Goal: Information Seeking & Learning: Find specific fact

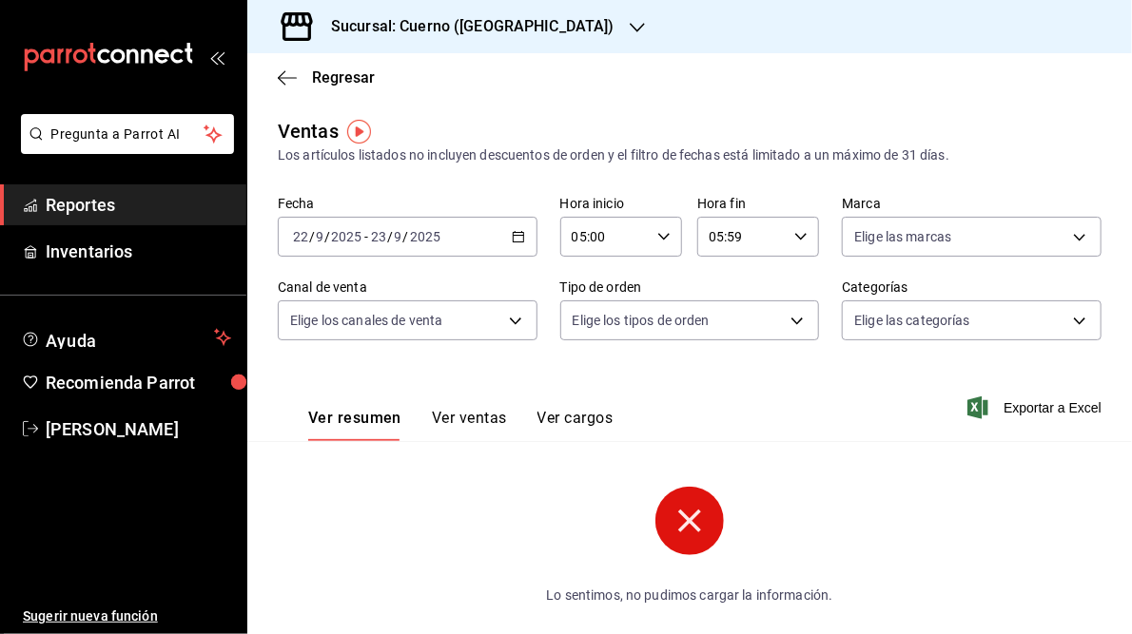
click at [516, 243] on \(Stroke\) "button" at bounding box center [518, 237] width 11 height 10
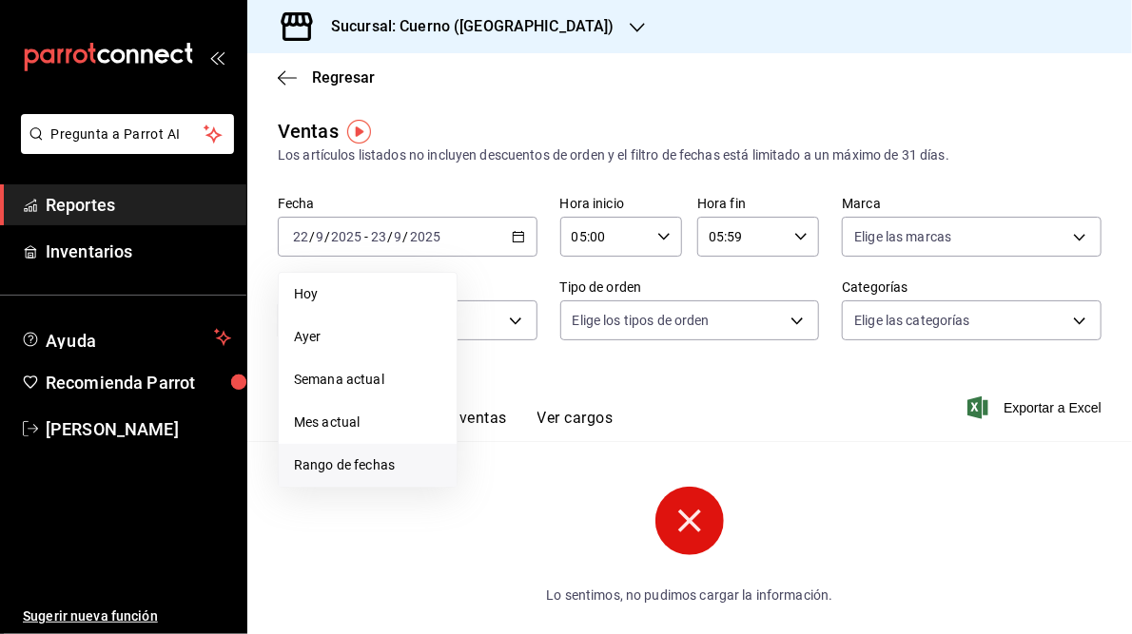
click at [356, 456] on span "Rango de fechas" at bounding box center [367, 466] width 147 height 20
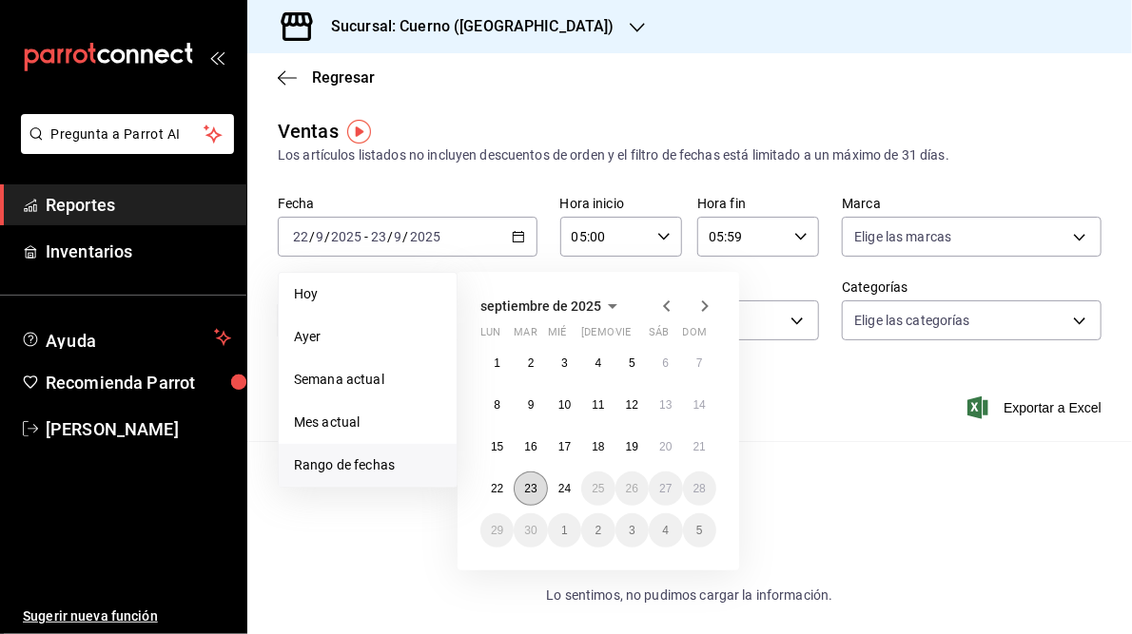
click at [529, 493] on abbr "23" at bounding box center [530, 488] width 12 height 13
click at [561, 491] on abbr "24" at bounding box center [564, 488] width 12 height 13
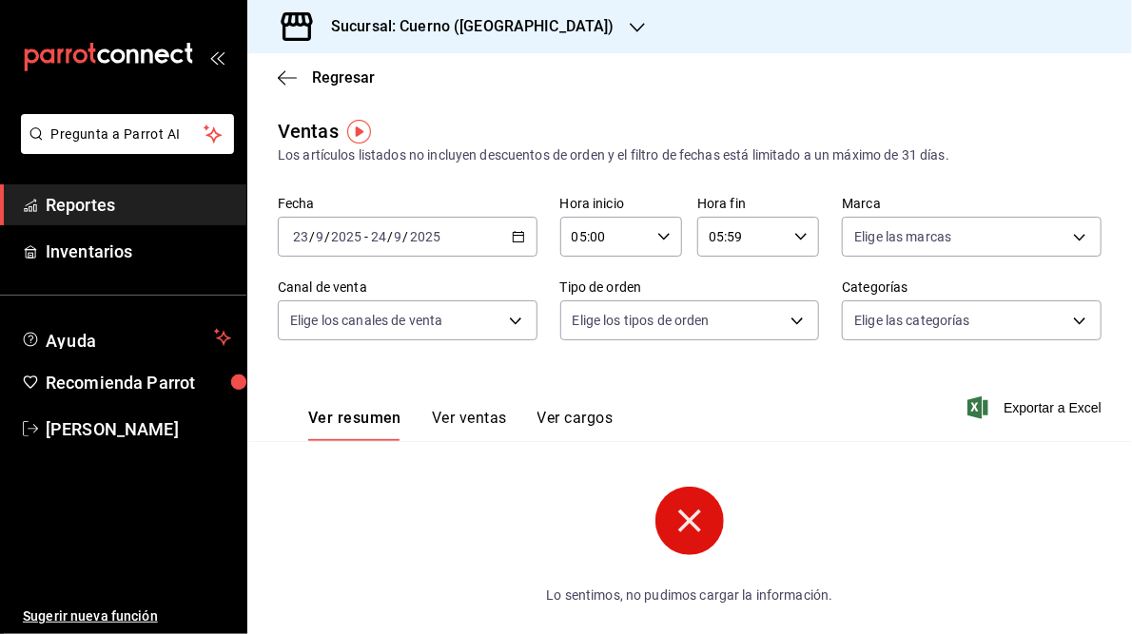
click at [691, 513] on icon at bounding box center [689, 521] width 23 height 23
click at [630, 25] on icon "button" at bounding box center [637, 27] width 15 height 15
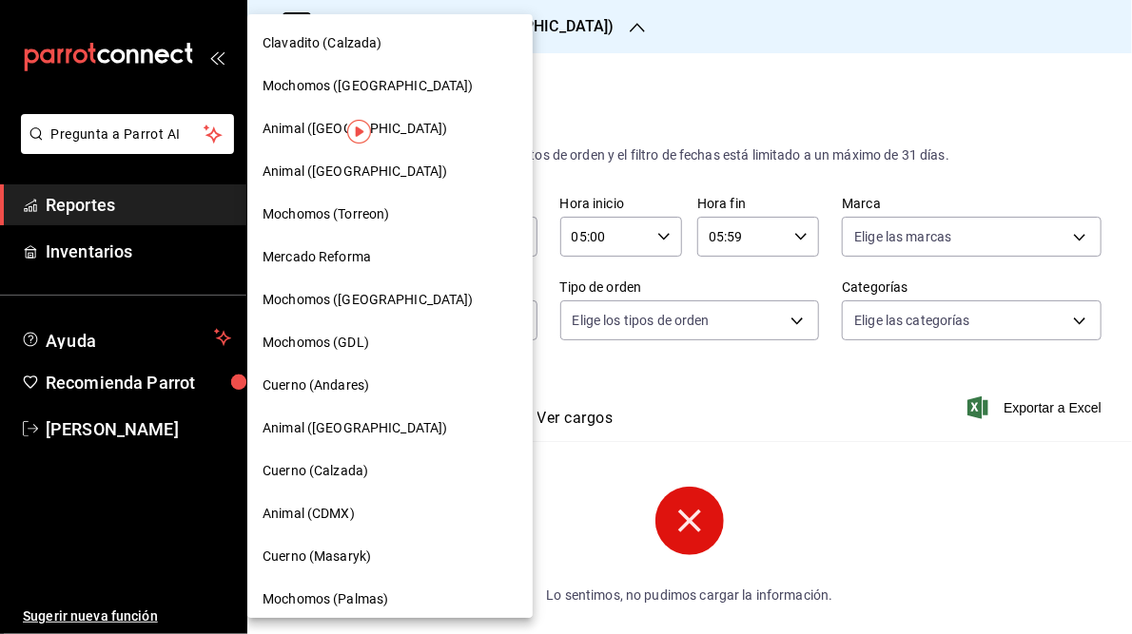
click at [301, 90] on span "Mochomos ([GEOGRAPHIC_DATA])" at bounding box center [368, 86] width 211 height 20
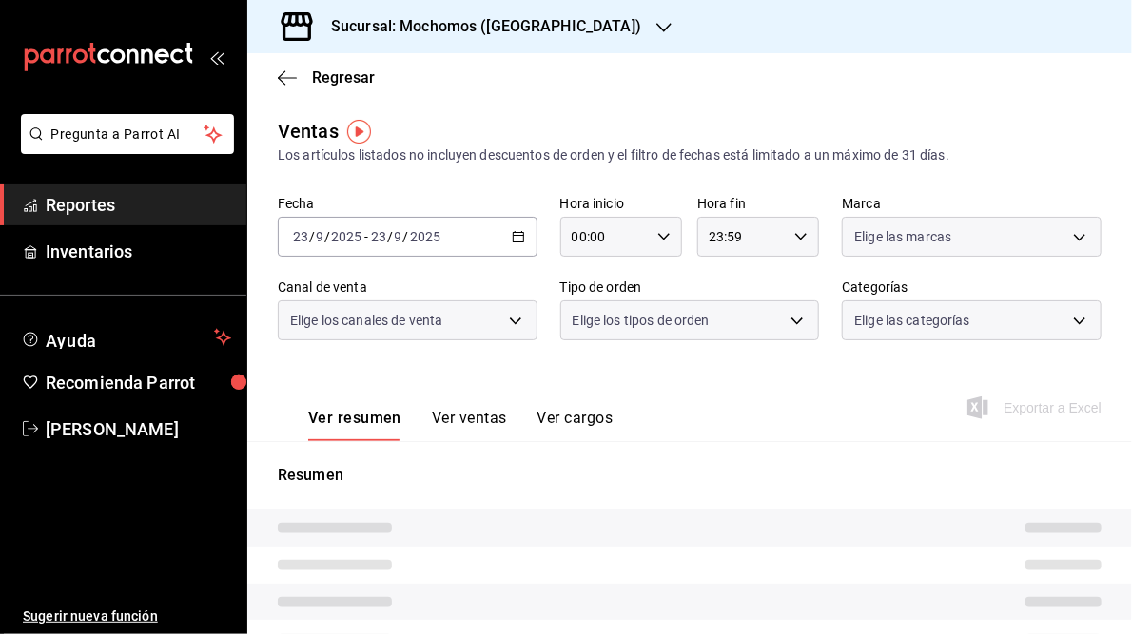
type input "05:00"
type input "05:59"
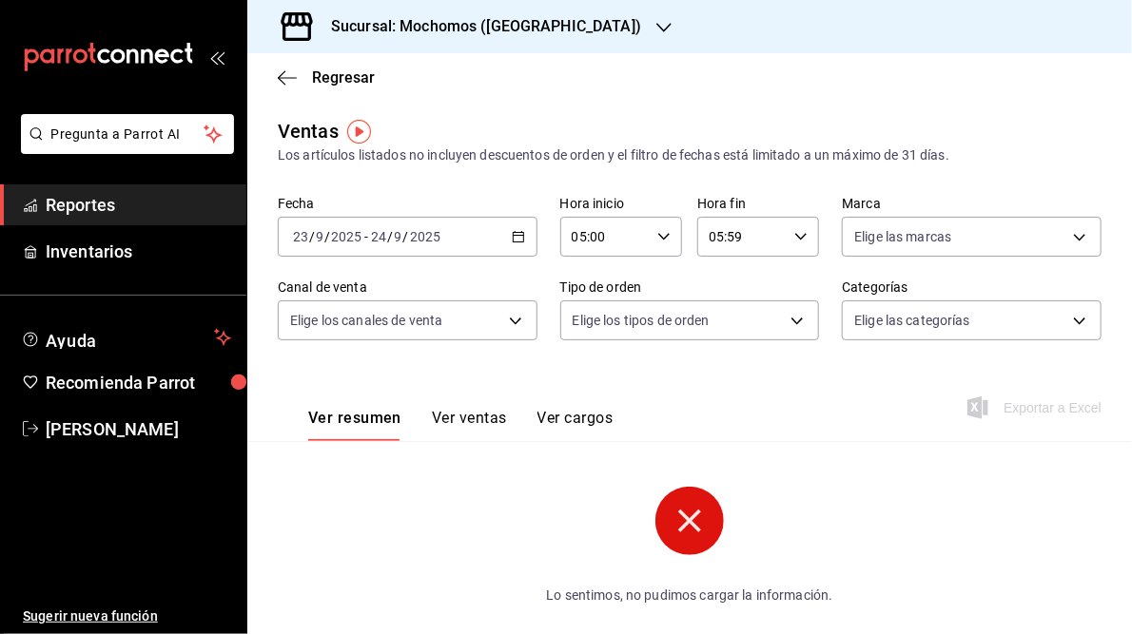
scroll to position [102, 0]
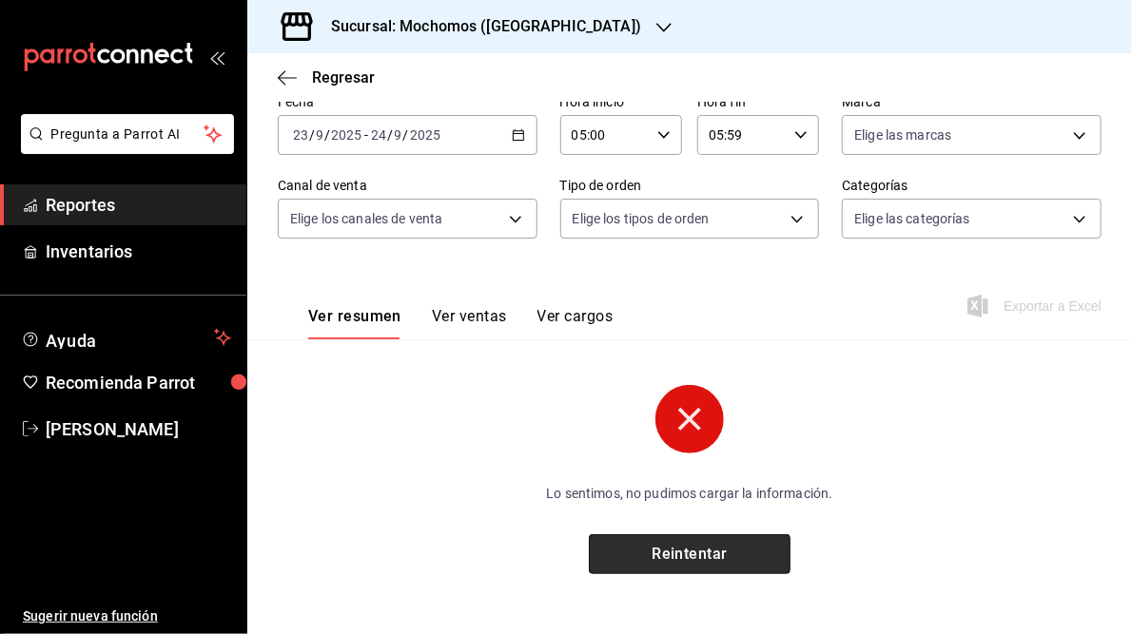
click at [720, 567] on button "Reintentar" at bounding box center [690, 555] width 202 height 40
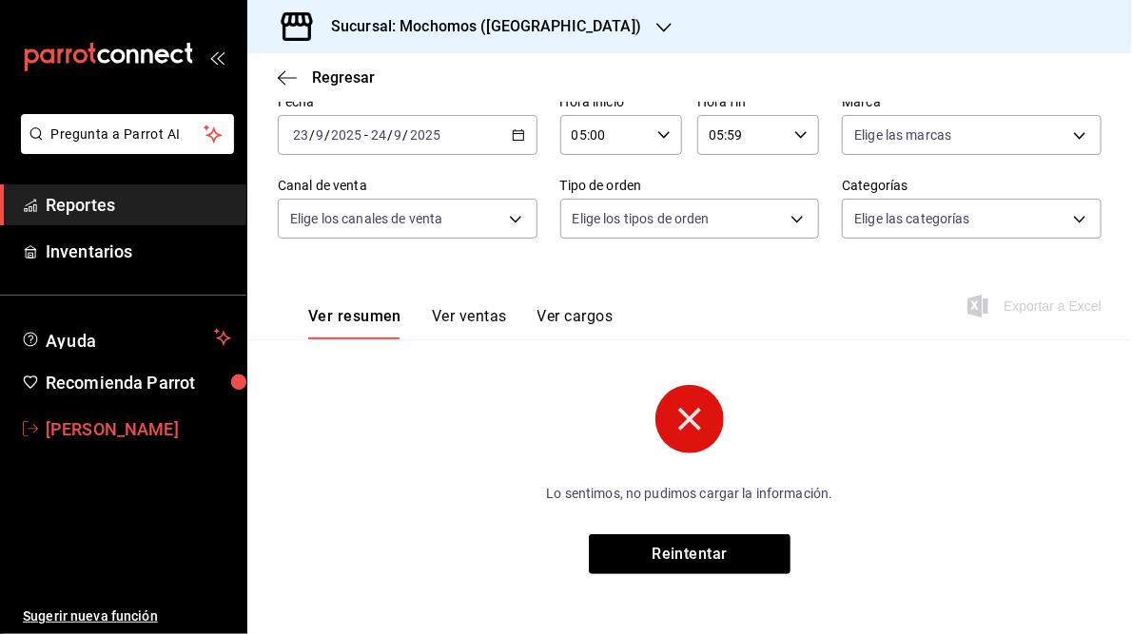
click at [113, 428] on span "[PERSON_NAME]" at bounding box center [138, 430] width 185 height 26
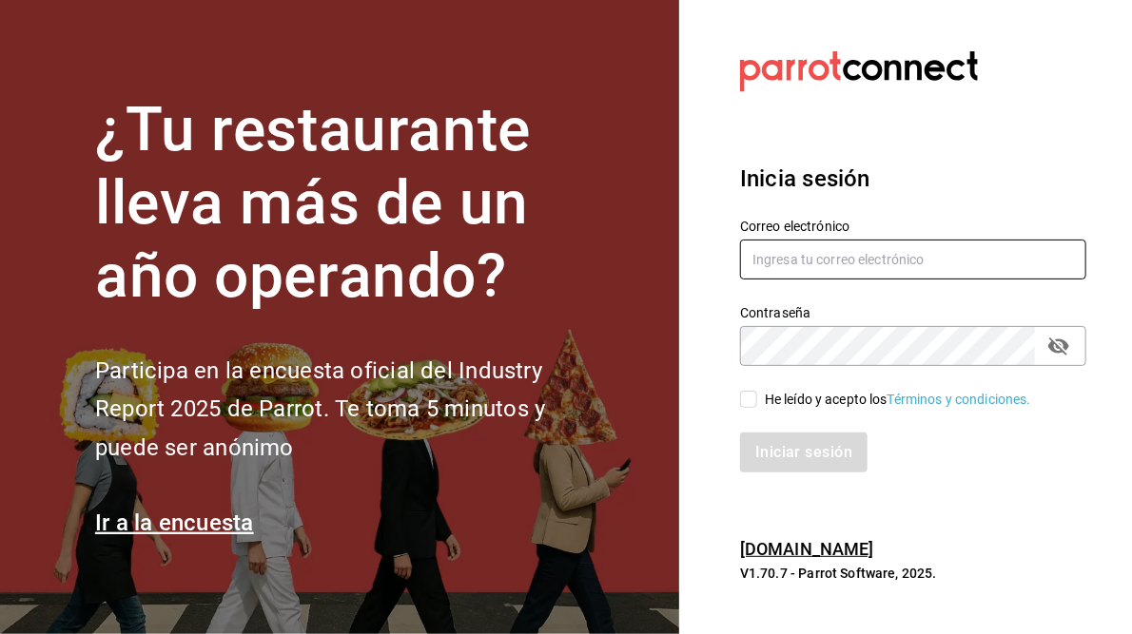
type input "[PERSON_NAME][EMAIL_ADDRESS][PERSON_NAME][DOMAIN_NAME]"
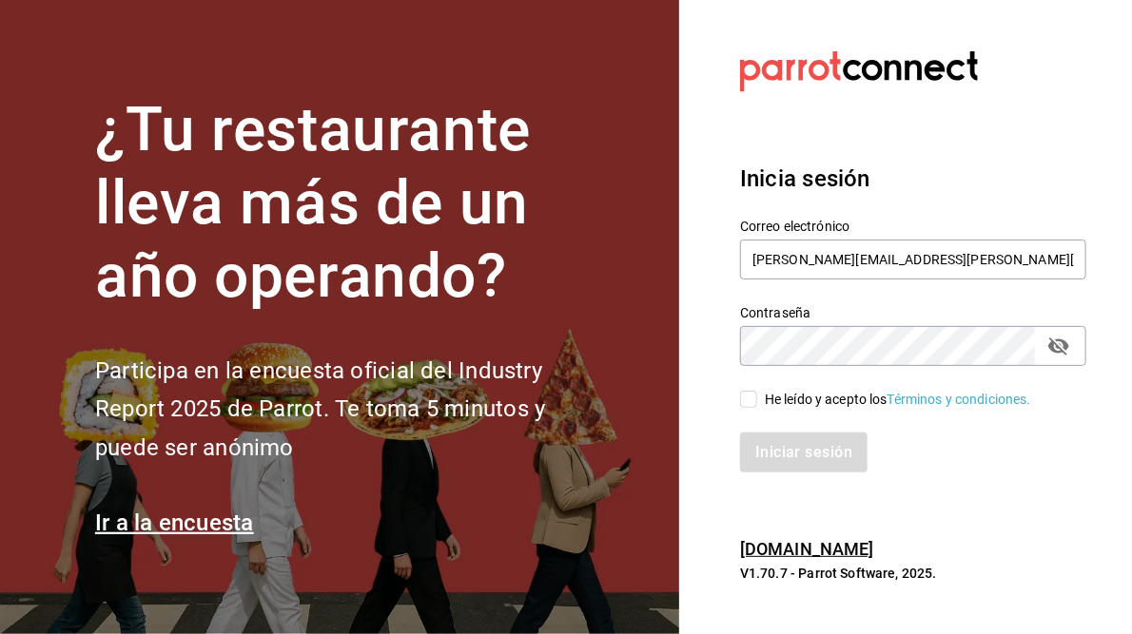
click at [746, 400] on input "He leído y acepto los Términos y condiciones." at bounding box center [748, 399] width 17 height 17
checkbox input "true"
click at [804, 454] on button "Iniciar sesión" at bounding box center [804, 453] width 129 height 40
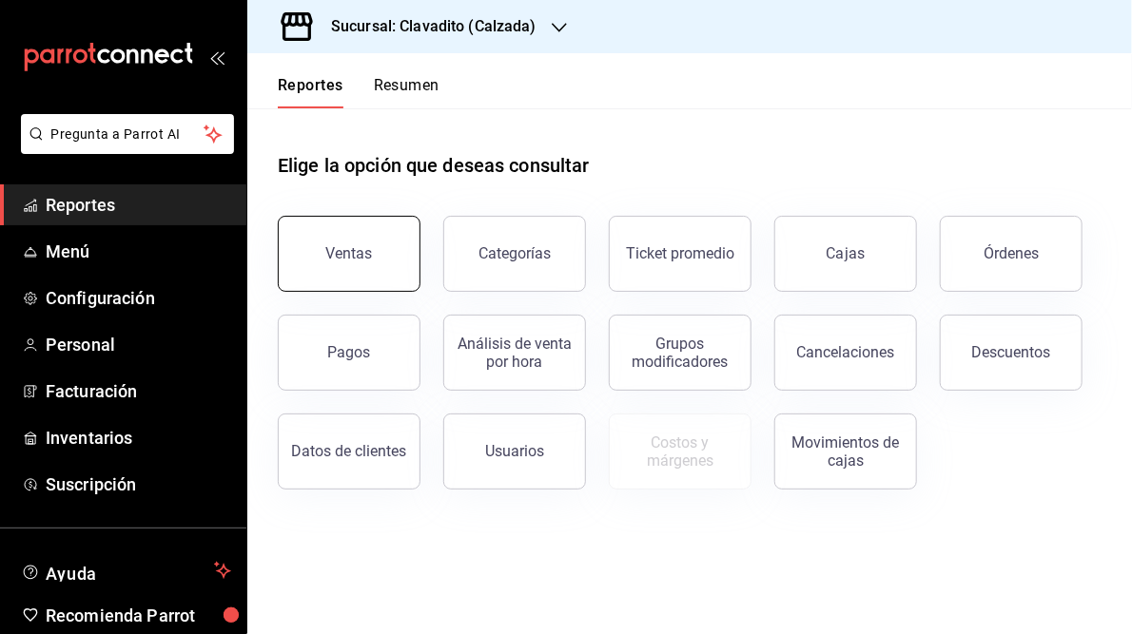
click at [335, 266] on button "Ventas" at bounding box center [349, 254] width 143 height 76
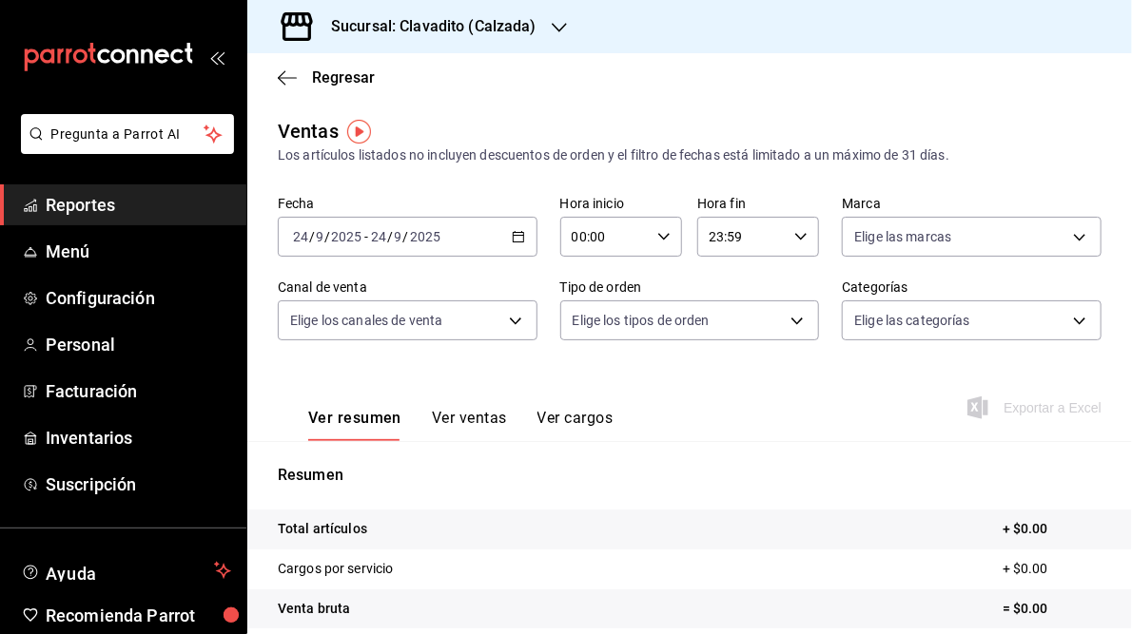
click at [514, 236] on icon "button" at bounding box center [518, 236] width 13 height 13
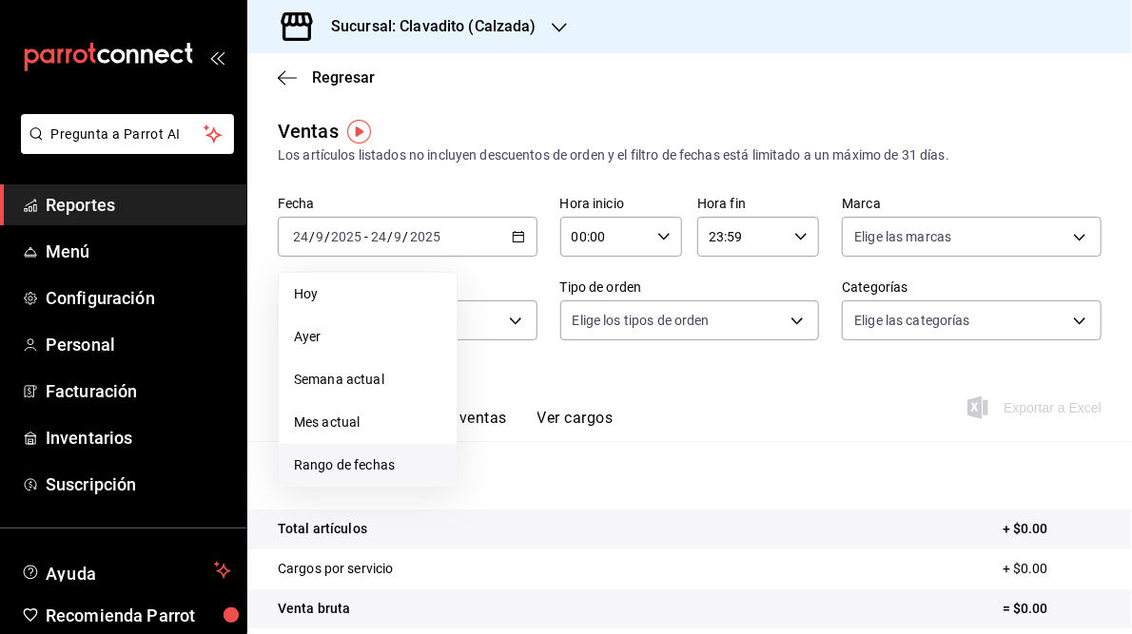
click at [353, 467] on span "Rango de fechas" at bounding box center [367, 466] width 147 height 20
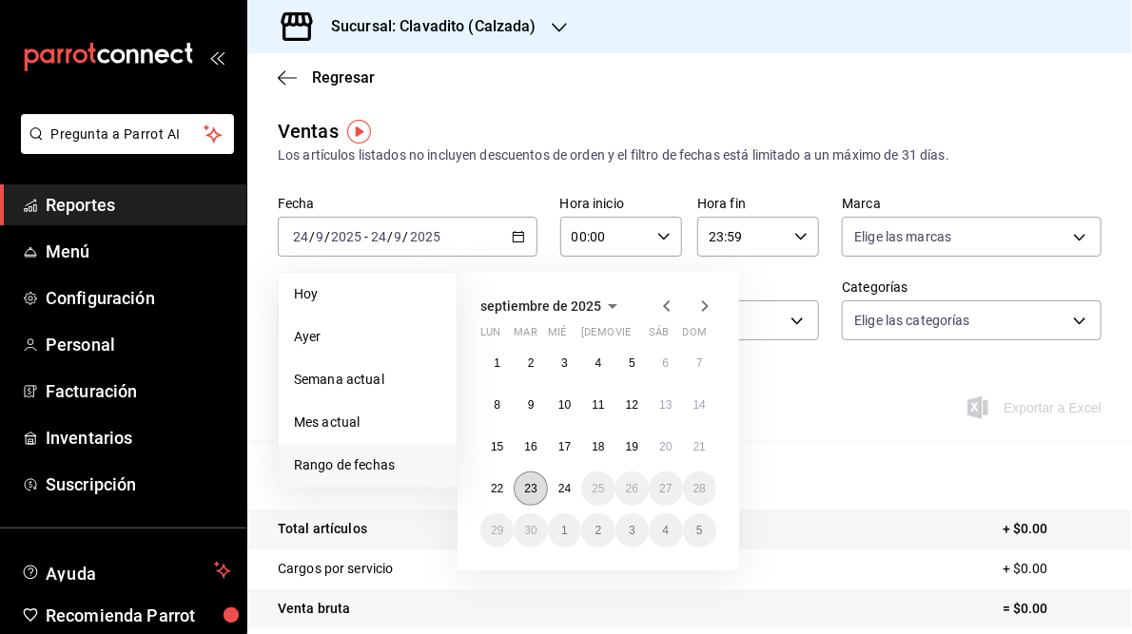
click at [535, 491] on abbr "23" at bounding box center [530, 488] width 12 height 13
click at [566, 491] on abbr "24" at bounding box center [564, 488] width 12 height 13
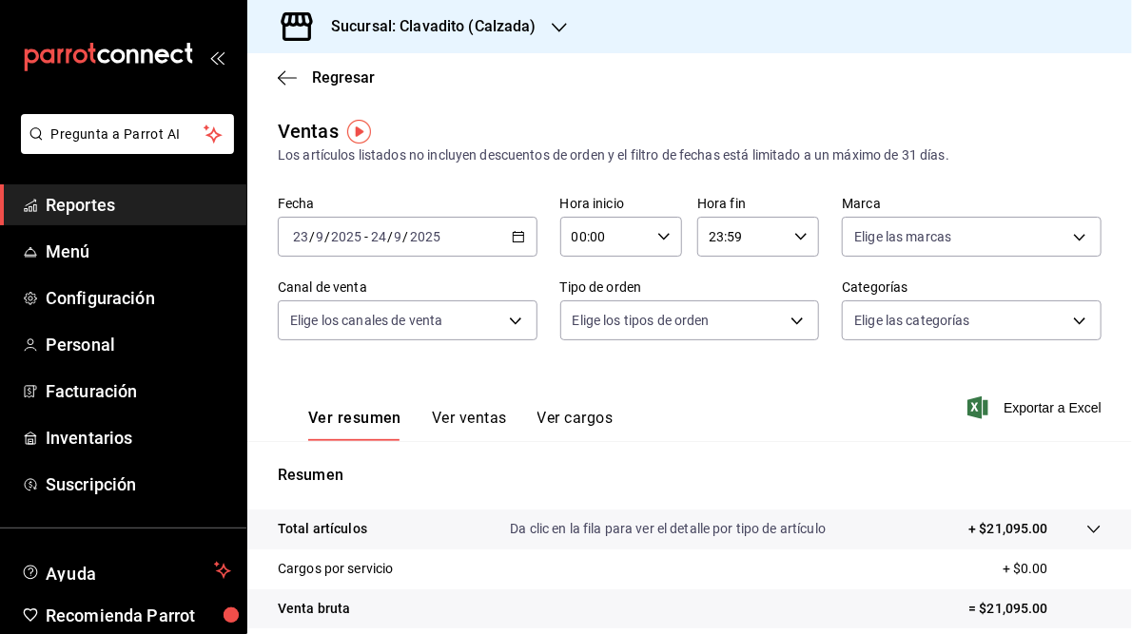
click at [658, 239] on \(Stroke\) "button" at bounding box center [663, 236] width 11 height 7
click at [589, 344] on span "05" at bounding box center [586, 341] width 29 height 15
type input "05:00"
click at [794, 237] on div at bounding box center [566, 317] width 1132 height 634
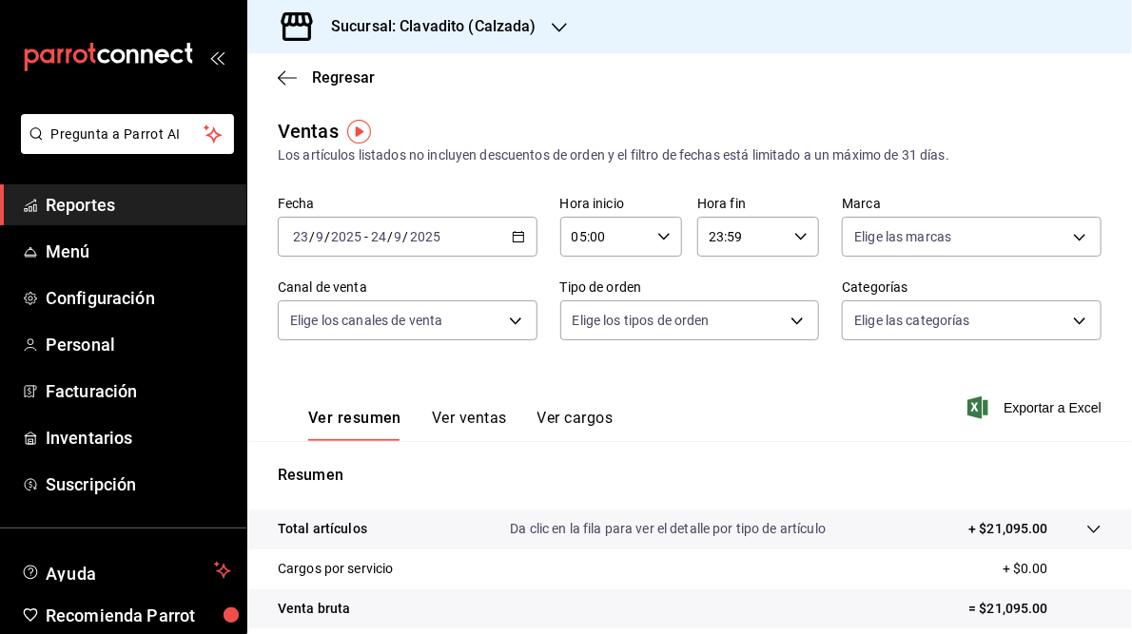
click at [794, 237] on icon "button" at bounding box center [800, 236] width 13 height 13
click at [717, 337] on span "05" at bounding box center [721, 337] width 29 height 15
type input "05:59"
click at [529, 377] on div at bounding box center [566, 317] width 1132 height 634
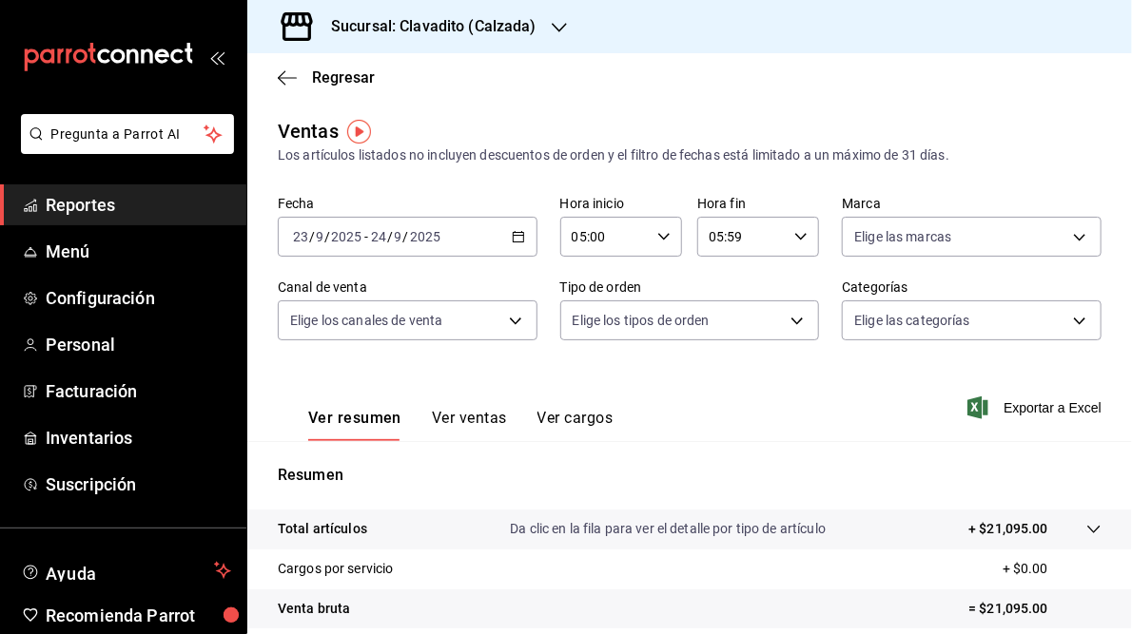
click at [558, 30] on icon "button" at bounding box center [559, 27] width 15 height 15
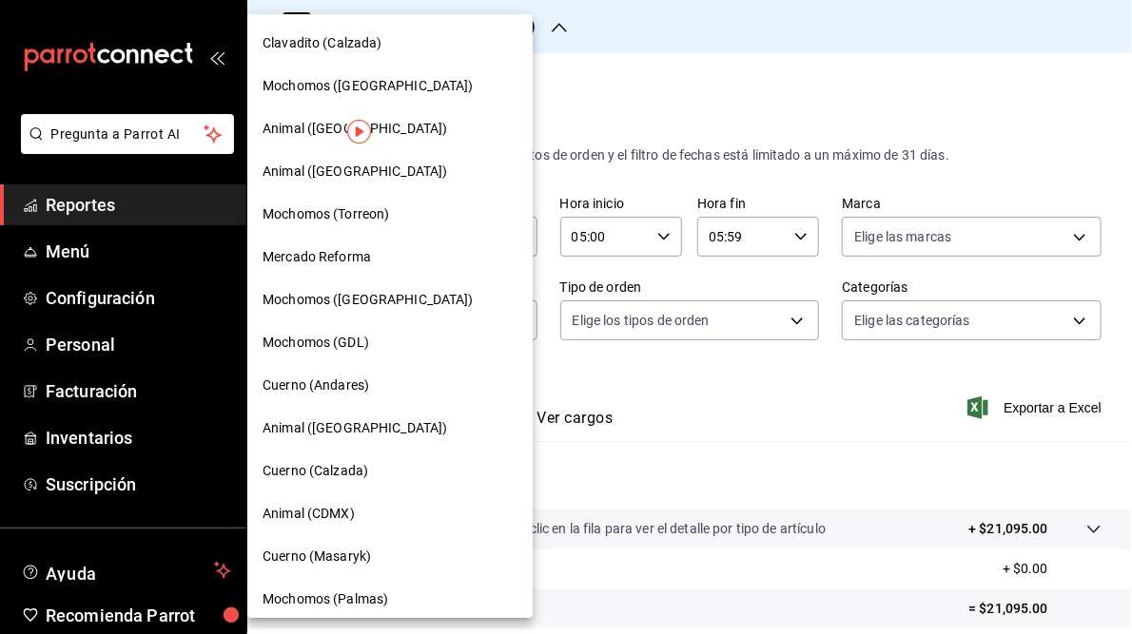
click at [343, 391] on span "Cuerno (Andares)" at bounding box center [316, 386] width 107 height 20
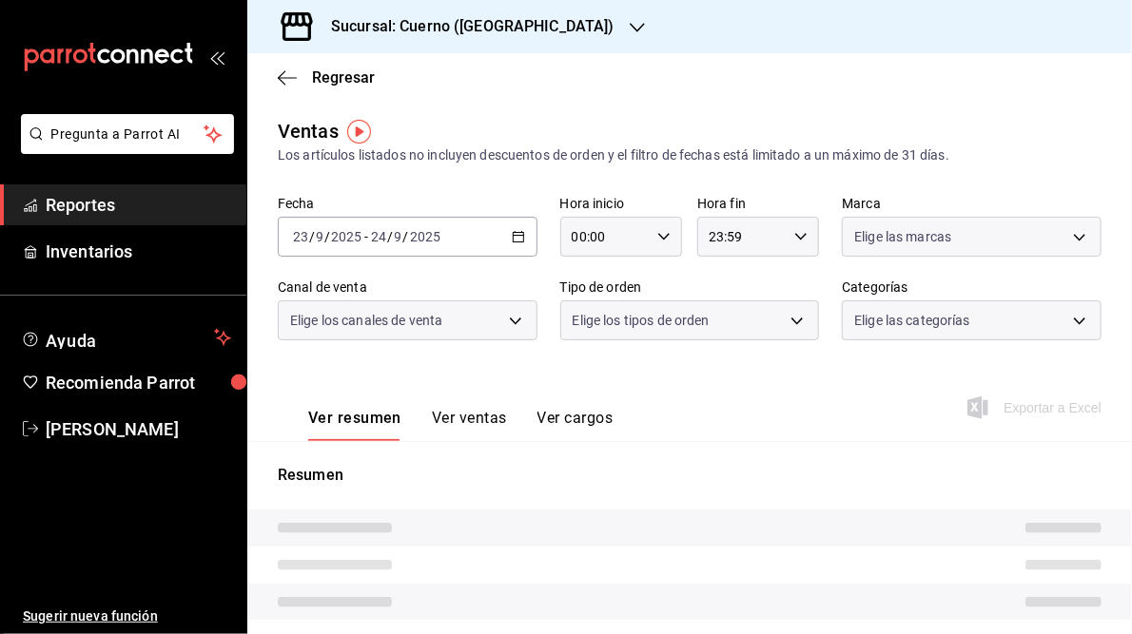
type input "05:00"
type input "05:59"
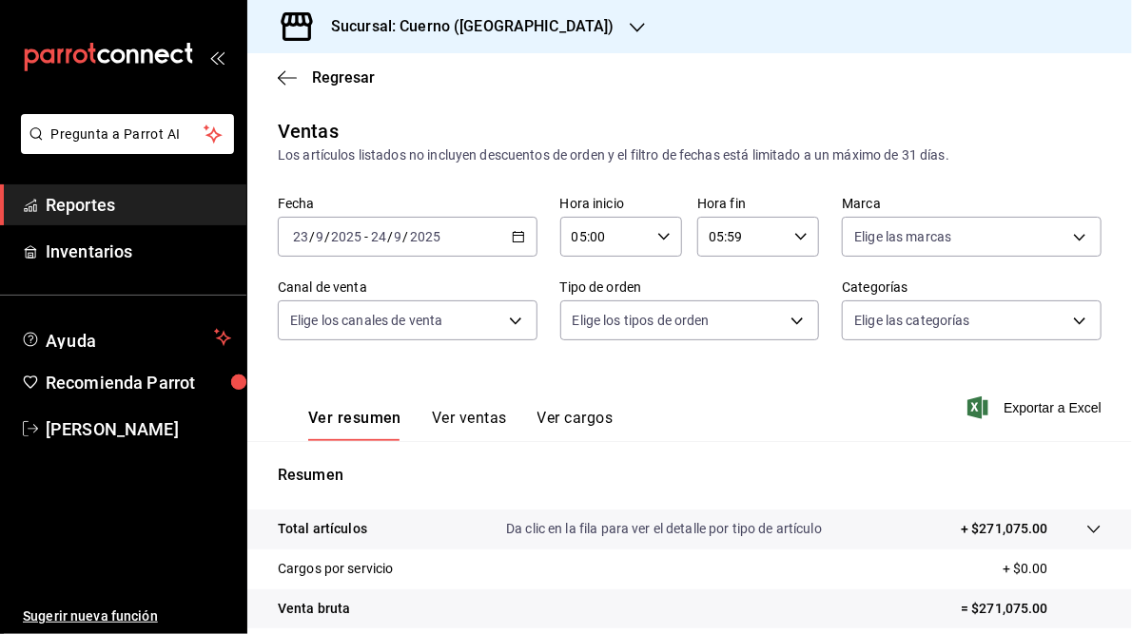
scroll to position [276, 0]
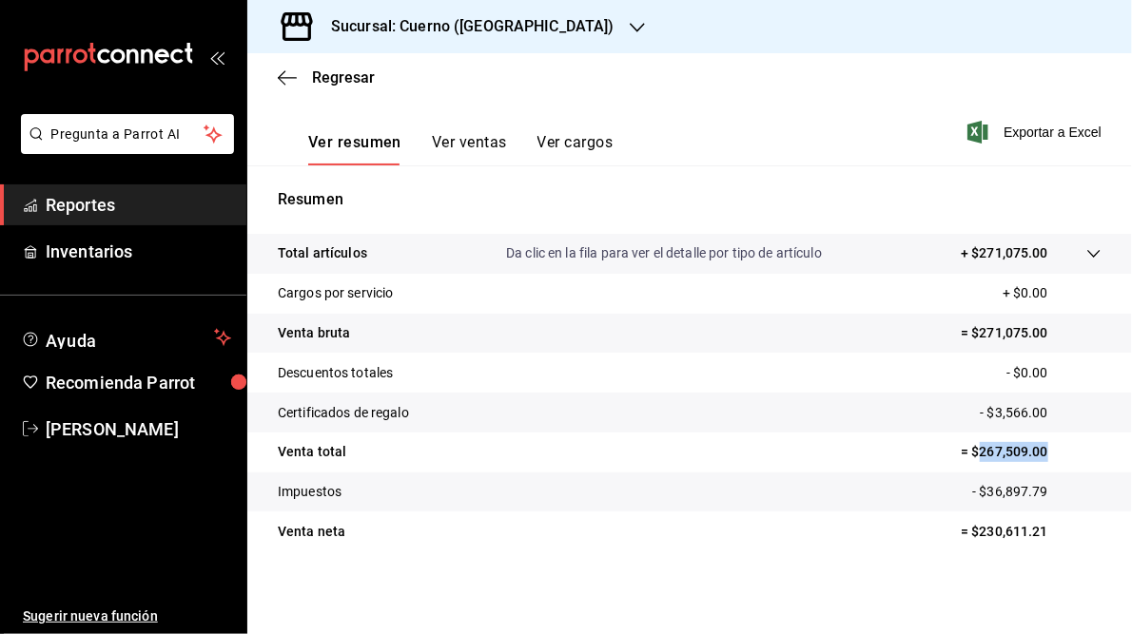
drag, startPoint x: 967, startPoint y: 452, endPoint x: 1040, endPoint y: 455, distance: 72.3
click at [1040, 455] on p "= $267,509.00" at bounding box center [1031, 452] width 141 height 20
copy p "267,509.00"
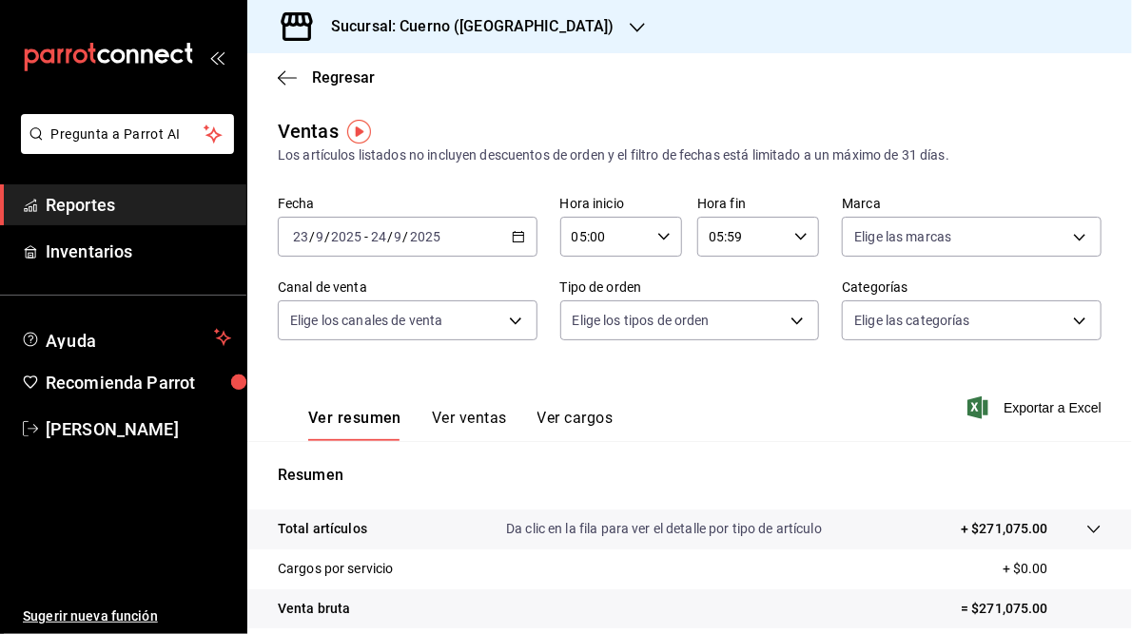
click at [471, 28] on h3 "Sucursal: Cuerno ([GEOGRAPHIC_DATA])" at bounding box center [465, 26] width 299 height 23
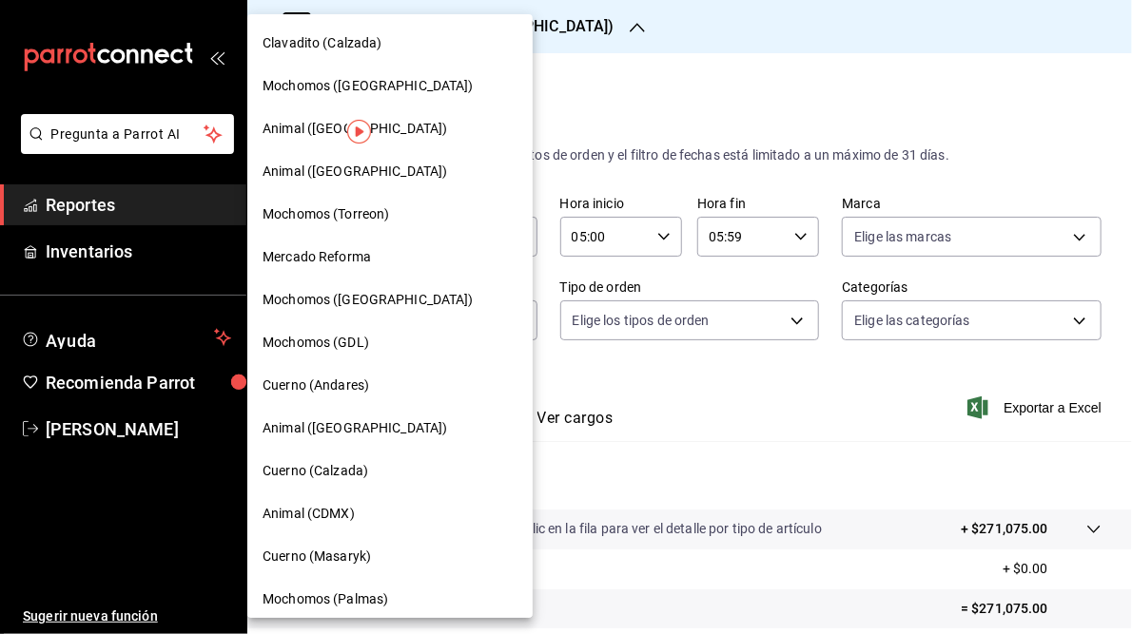
click at [305, 337] on span "Mochomos (GDL)" at bounding box center [316, 343] width 107 height 20
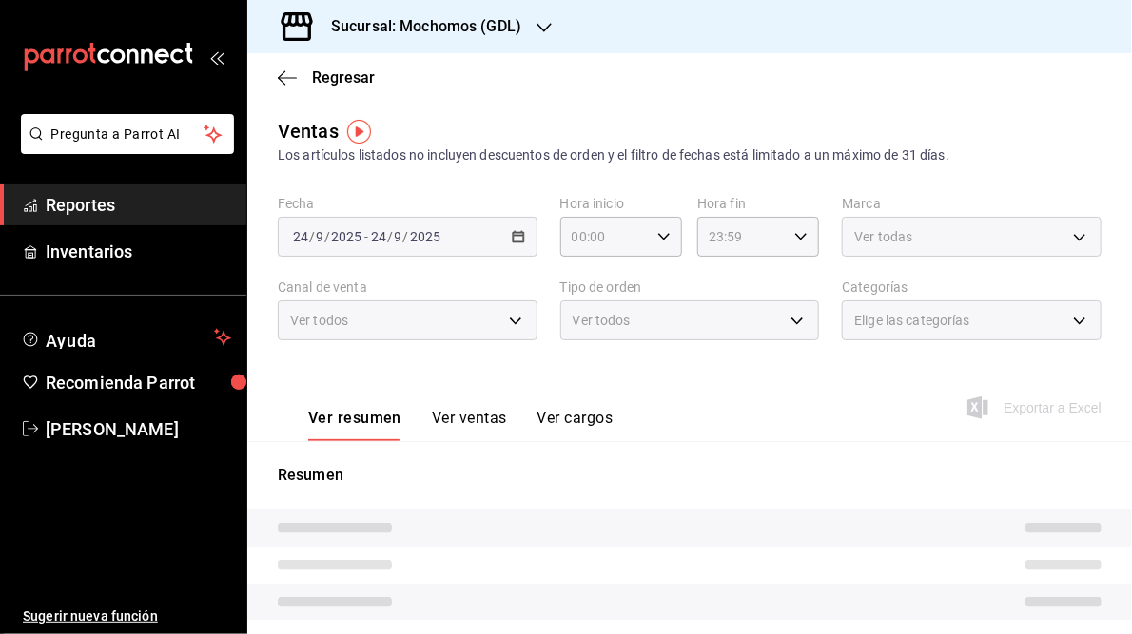
type input "05:00"
type input "05:59"
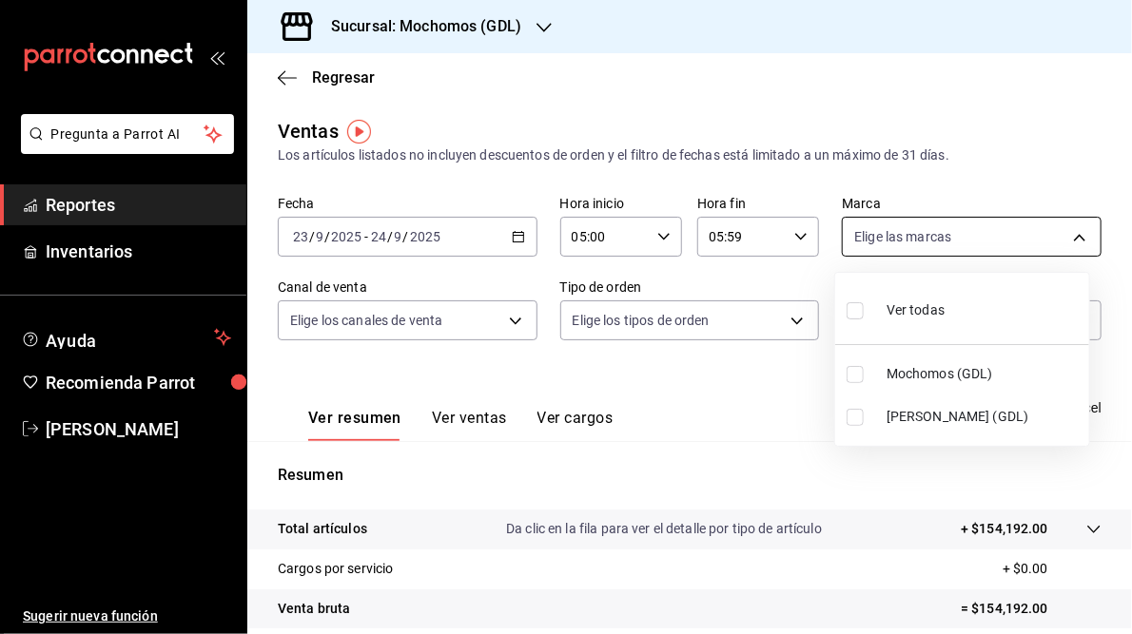
click at [1065, 239] on body "Pregunta a Parrot AI Reportes Inventarios Ayuda Recomienda Parrot Juan Camacho …" at bounding box center [566, 317] width 1132 height 634
click at [897, 417] on span "Mika (GDL)" at bounding box center [983, 417] width 195 height 20
type input "9cac9703-0c5a-4d8b-addd-5b6b571d65b9"
checkbox input "true"
click at [699, 391] on div at bounding box center [566, 317] width 1132 height 634
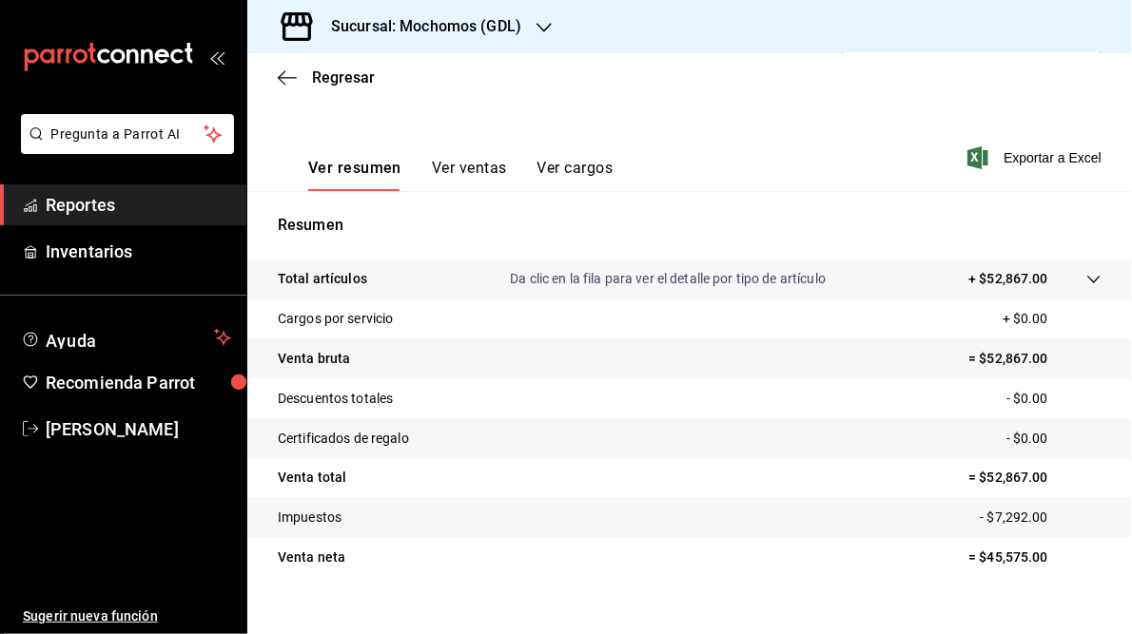
scroll to position [254, 0]
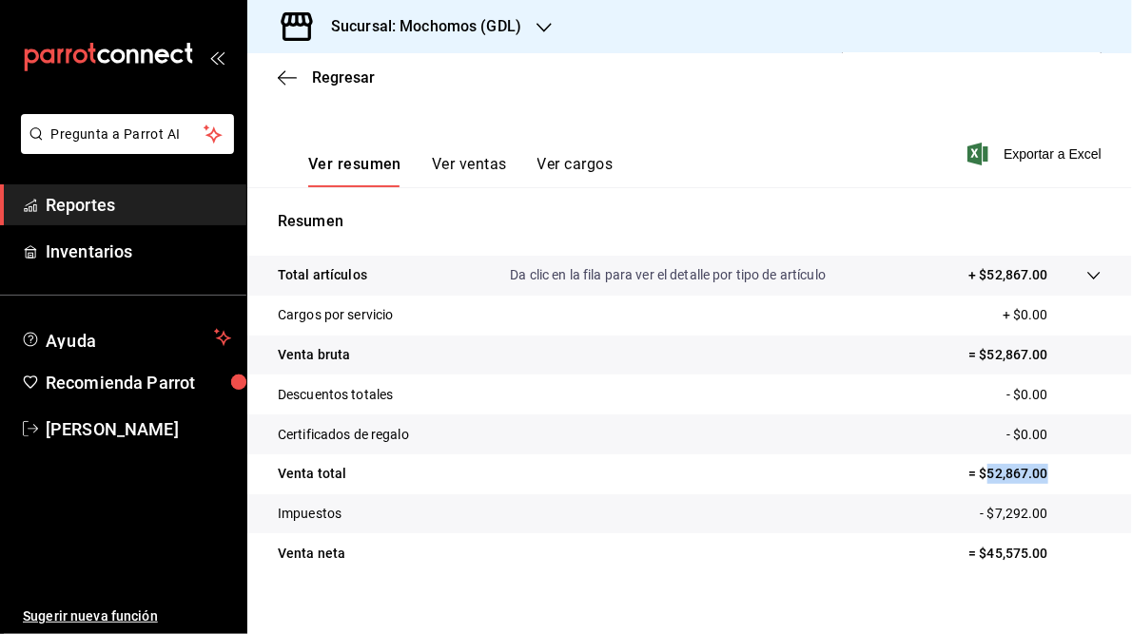
drag, startPoint x: 975, startPoint y: 477, endPoint x: 1041, endPoint y: 477, distance: 65.6
click at [1041, 477] on p "= $52,867.00" at bounding box center [1034, 474] width 133 height 20
copy p "52,867.00"
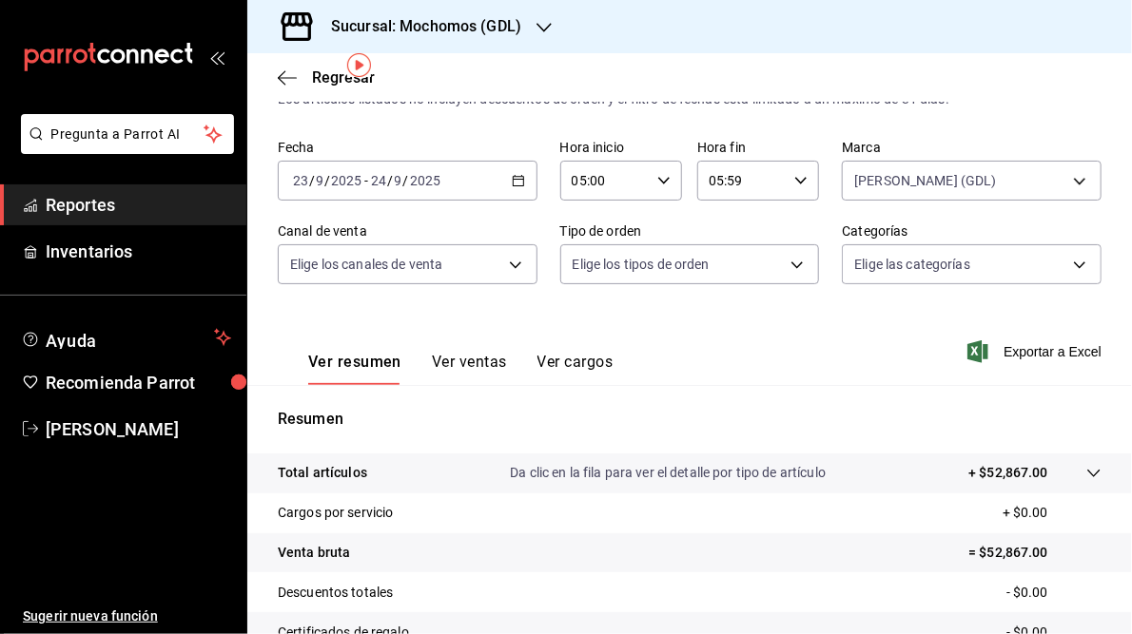
scroll to position [46, 0]
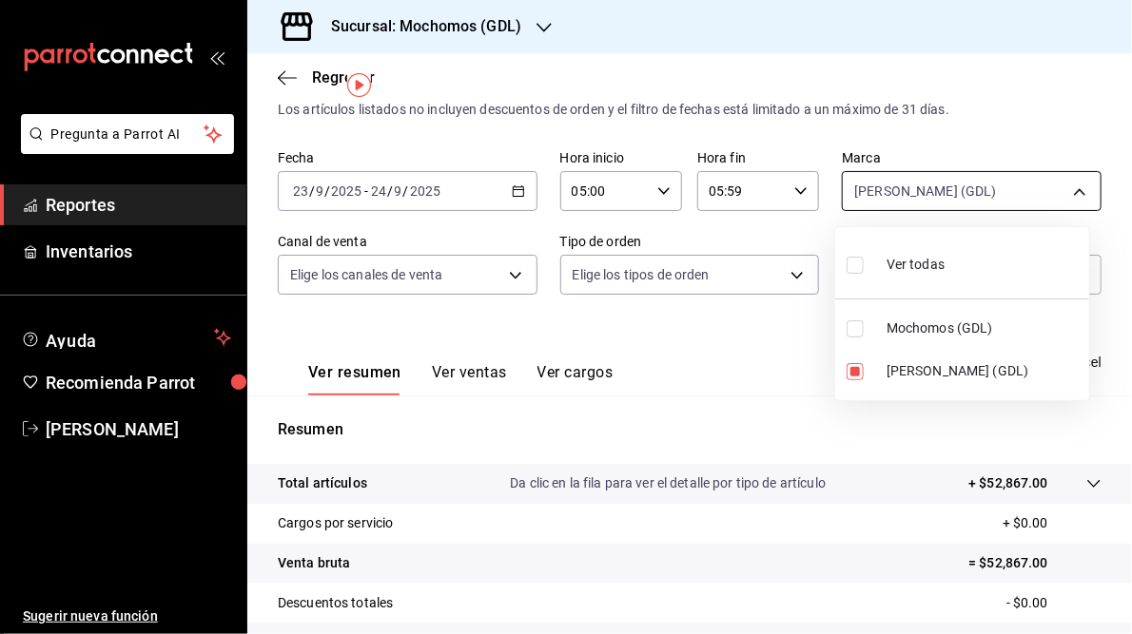
click at [1069, 193] on body "Pregunta a Parrot AI Reportes Inventarios Ayuda Recomienda Parrot Juan Camacho …" at bounding box center [566, 317] width 1132 height 634
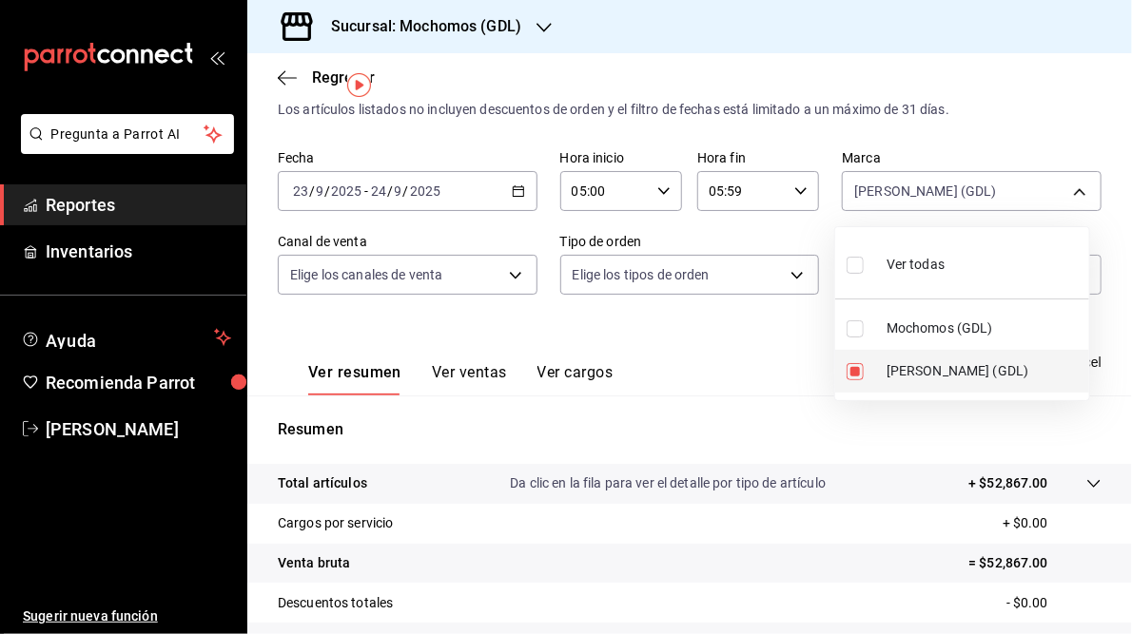
click at [966, 363] on span "Mika (GDL)" at bounding box center [983, 371] width 195 height 20
checkbox input "false"
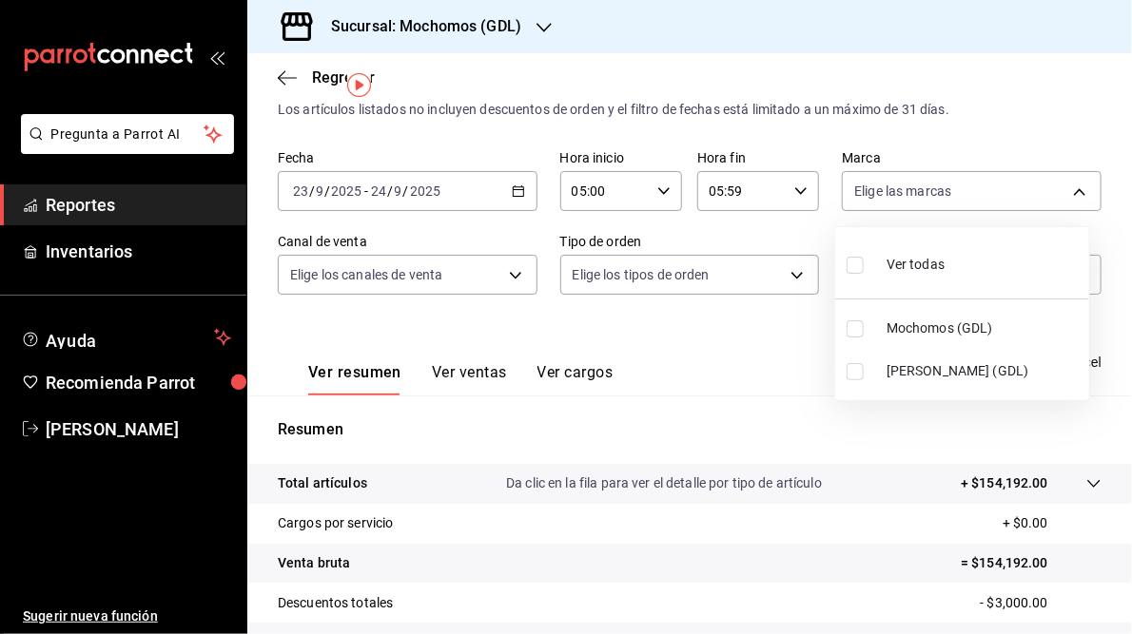
click at [935, 327] on span "Mochomos (GDL)" at bounding box center [983, 329] width 195 height 20
type input "36c25d4a-7cb0-456c-a434-e981d54830bc"
checkbox input "true"
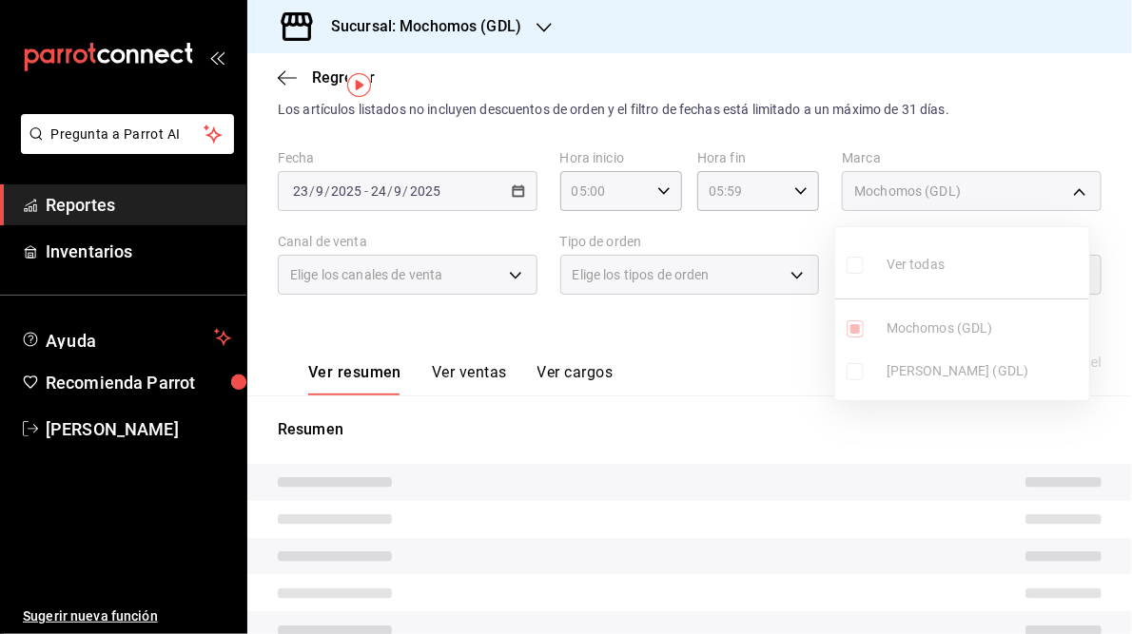
click at [727, 362] on div at bounding box center [566, 317] width 1132 height 634
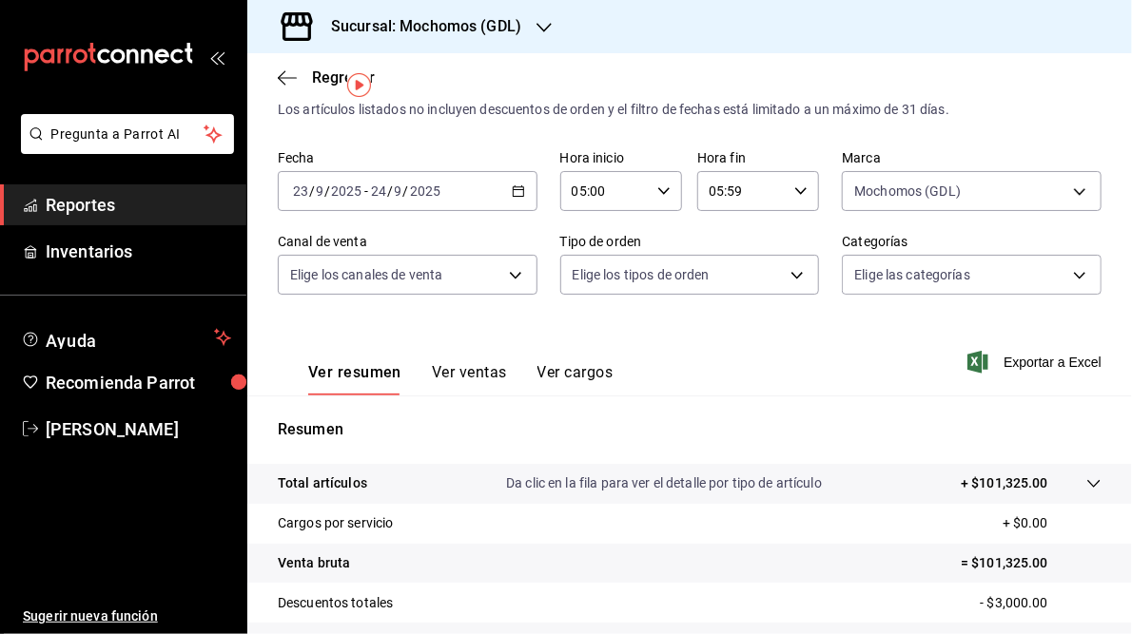
scroll to position [276, 0]
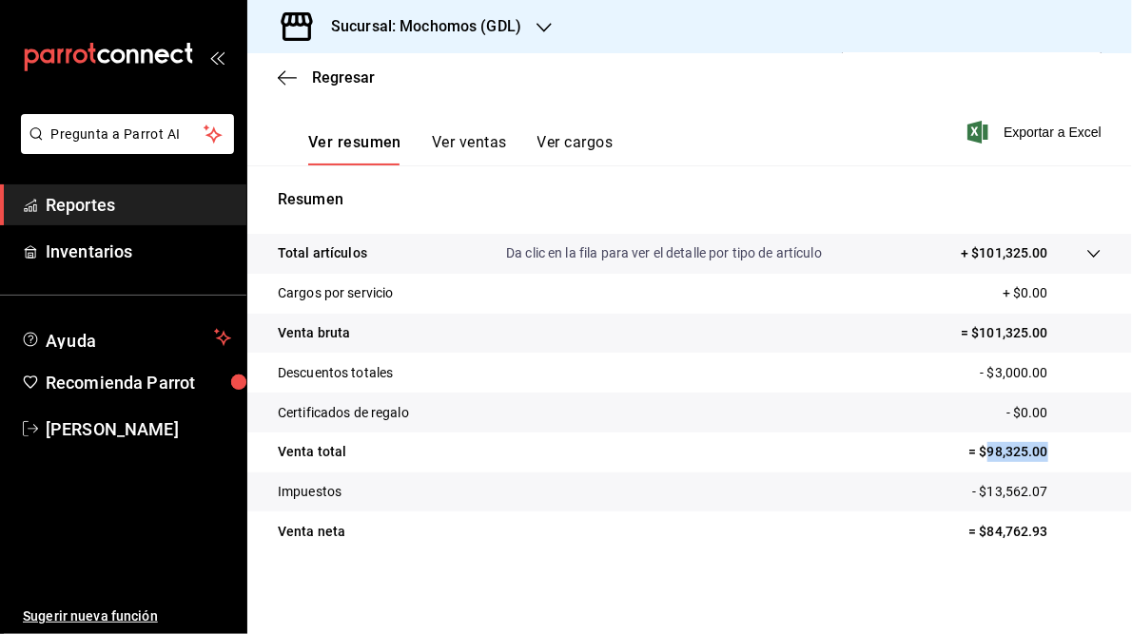
drag, startPoint x: 977, startPoint y: 453, endPoint x: 1037, endPoint y: 452, distance: 59.9
click at [1037, 452] on p "= $98,325.00" at bounding box center [1034, 452] width 133 height 20
copy p "98,325.00"
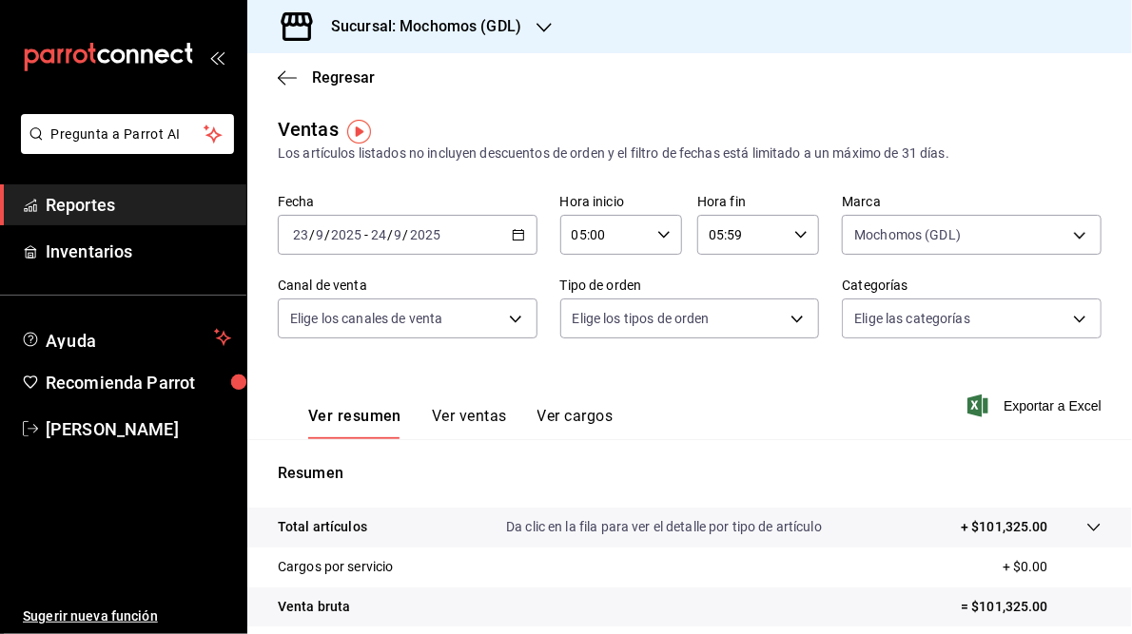
scroll to position [0, 0]
click at [429, 24] on h3 "Sucursal: Mochomos (GDL)" at bounding box center [418, 26] width 205 height 23
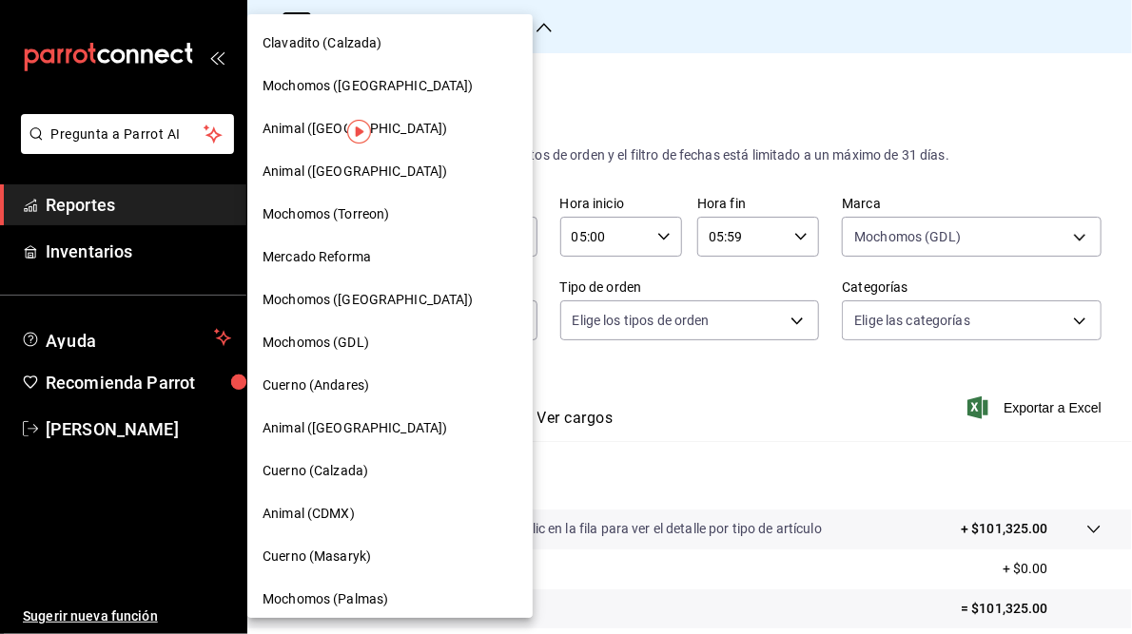
scroll to position [181, 0]
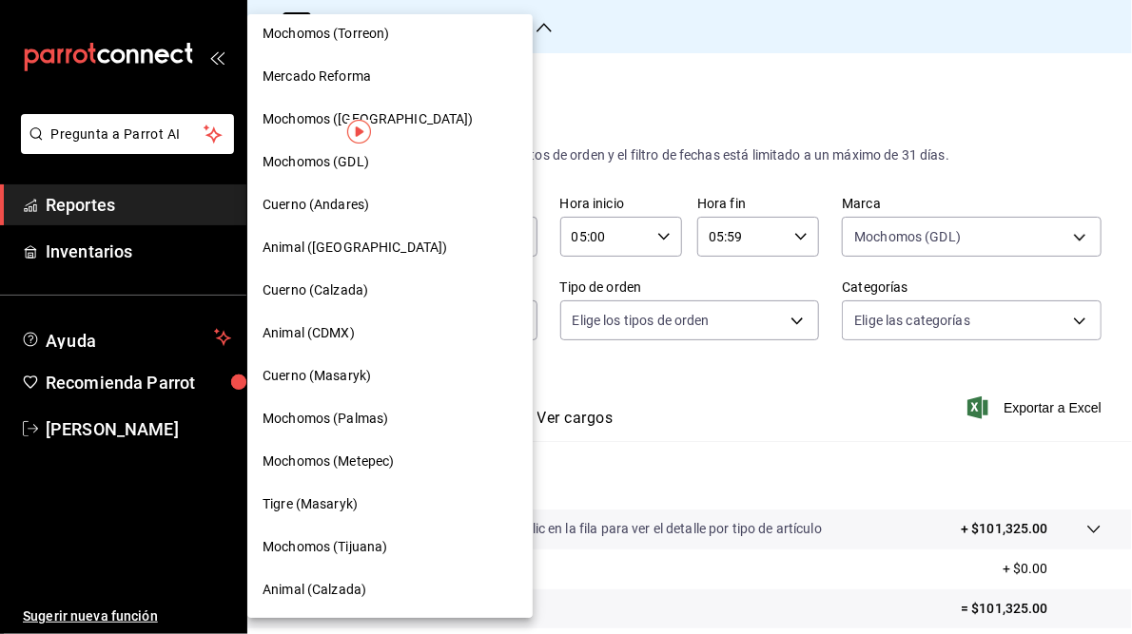
click at [337, 545] on span "Mochomos (Tijuana)" at bounding box center [325, 547] width 125 height 20
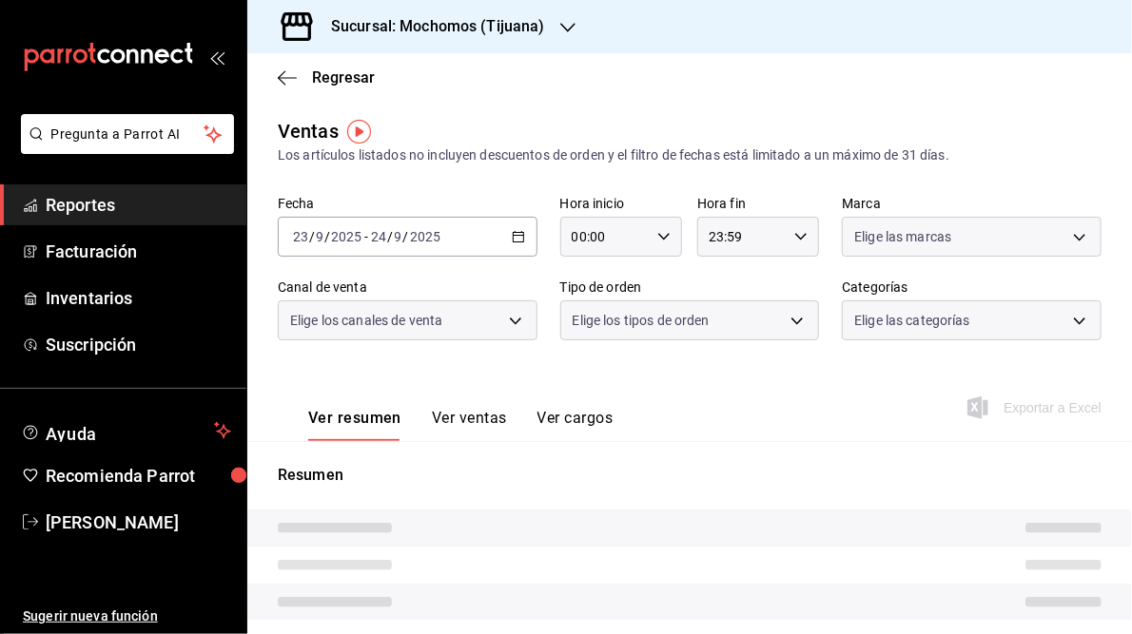
type input "05:00"
type input "05:59"
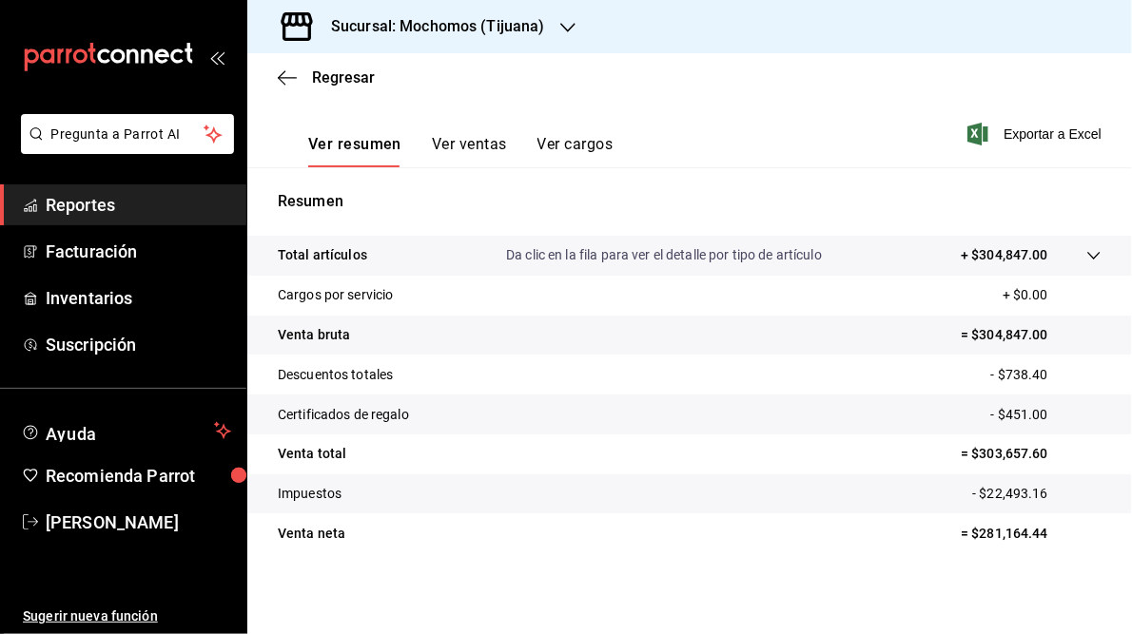
scroll to position [276, 0]
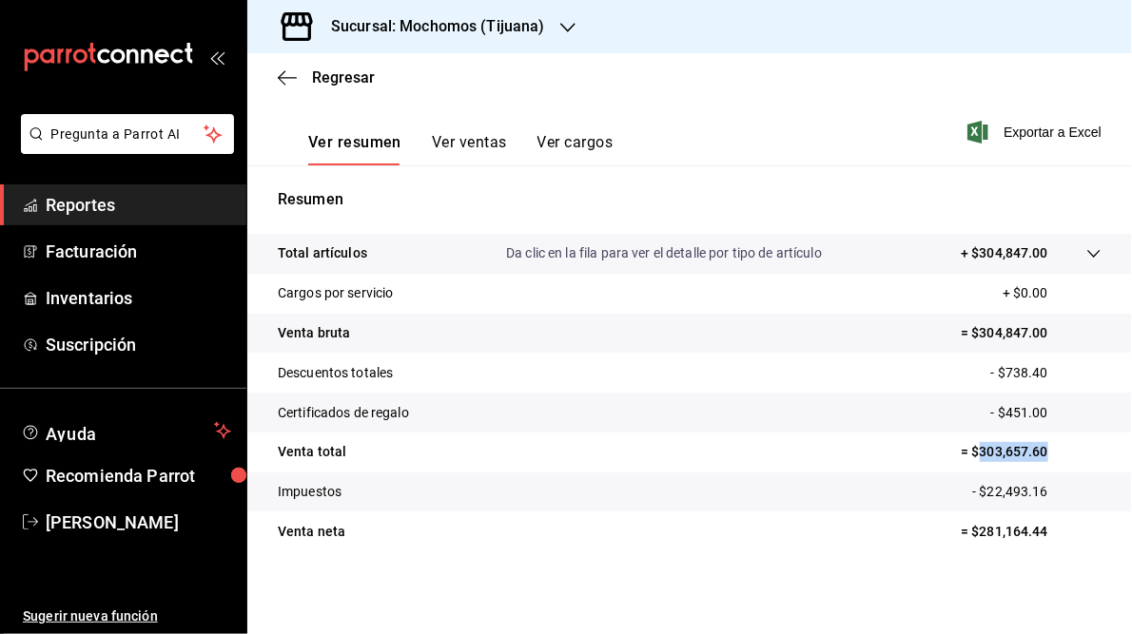
drag, startPoint x: 970, startPoint y: 452, endPoint x: 1036, endPoint y: 450, distance: 65.7
click at [1036, 450] on p "= $303,657.60" at bounding box center [1031, 452] width 141 height 20
copy p "303,657.60"
click at [411, 21] on h3 "Sucursal: Mochomos (Tijuana)" at bounding box center [430, 26] width 229 height 23
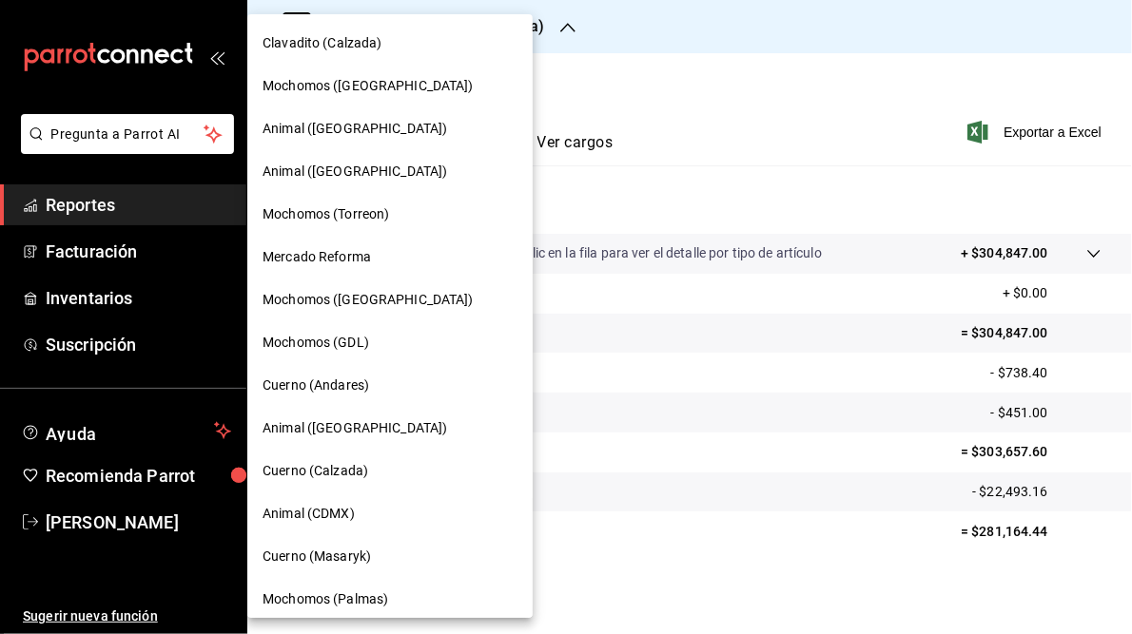
scroll to position [181, 0]
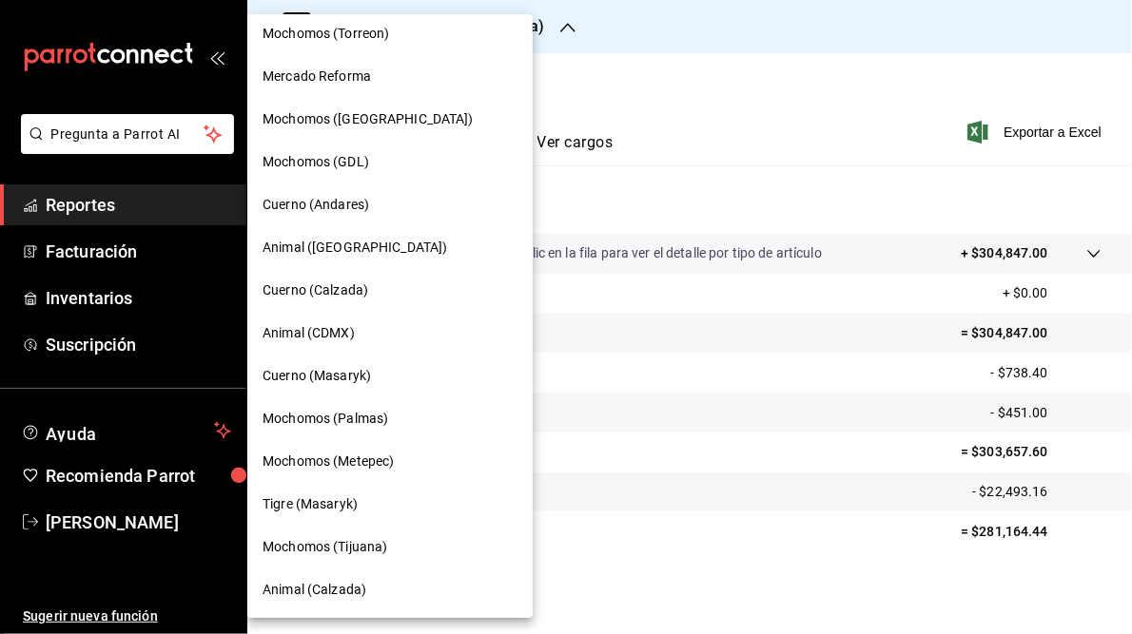
click at [324, 254] on span "Animal ([GEOGRAPHIC_DATA])" at bounding box center [355, 248] width 185 height 20
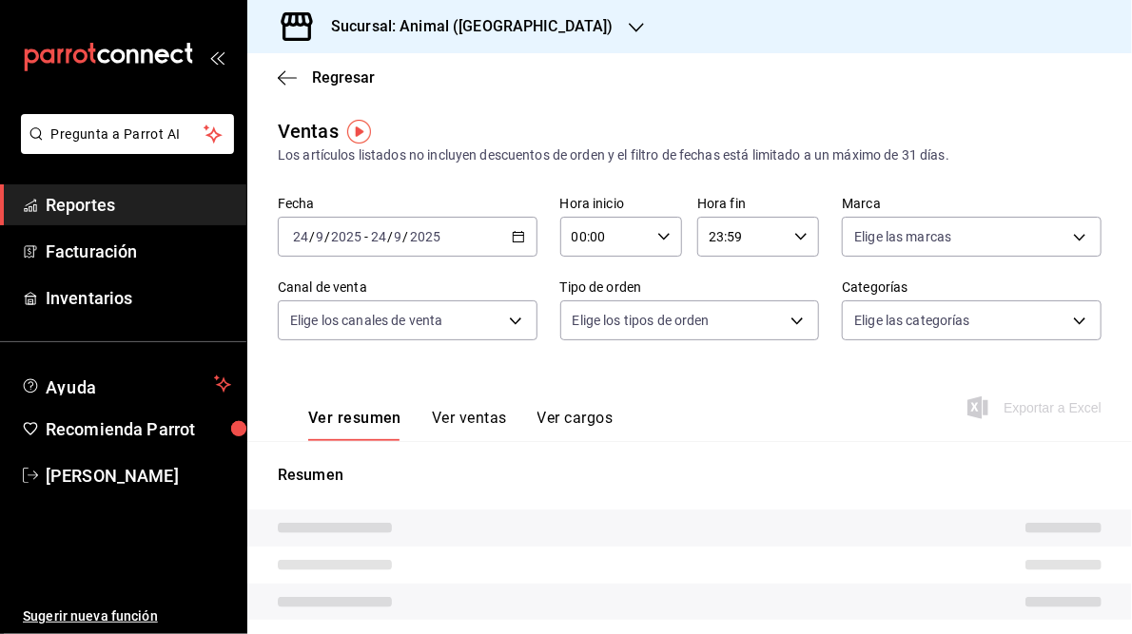
type input "05:00"
type input "05:59"
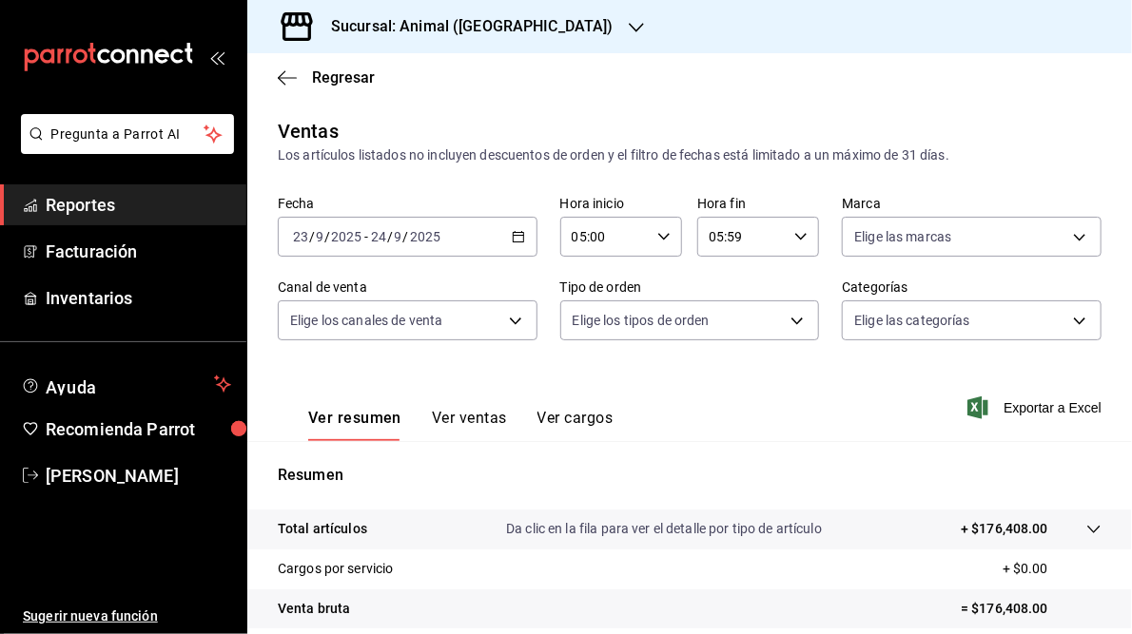
scroll to position [243, 0]
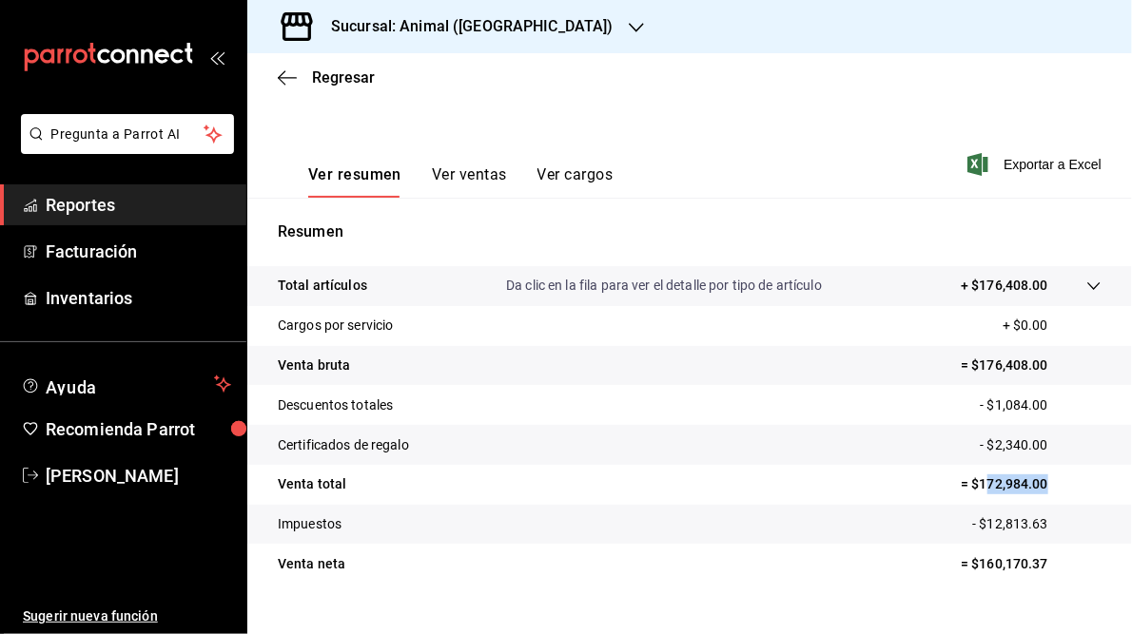
drag, startPoint x: 973, startPoint y: 481, endPoint x: 1039, endPoint y: 476, distance: 65.9
click at [1039, 476] on p "= $172,984.00" at bounding box center [1031, 485] width 141 height 20
drag, startPoint x: 1039, startPoint y: 476, endPoint x: 969, endPoint y: 477, distance: 69.5
click at [969, 477] on p "= $172,984.00" at bounding box center [1031, 485] width 141 height 20
drag, startPoint x: 965, startPoint y: 486, endPoint x: 1053, endPoint y: 477, distance: 87.9
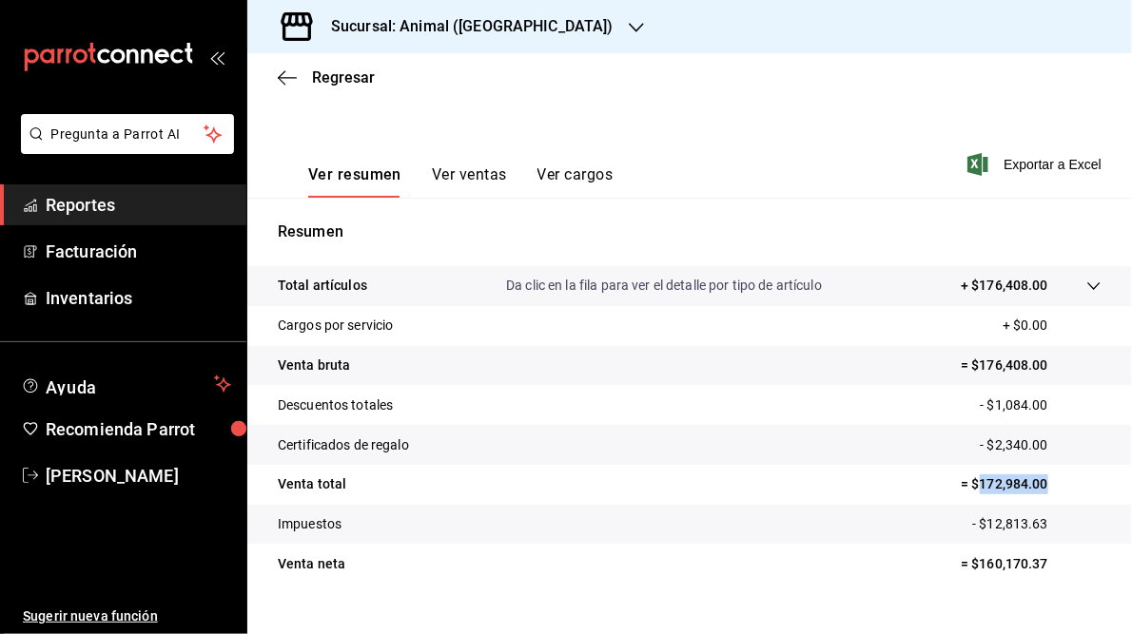
click at [1053, 477] on p "= $172,984.00" at bounding box center [1031, 485] width 141 height 20
copy p "172,984.00"
click at [449, 23] on h3 "Sucursal: Animal (Tijuana)" at bounding box center [465, 26] width 298 height 23
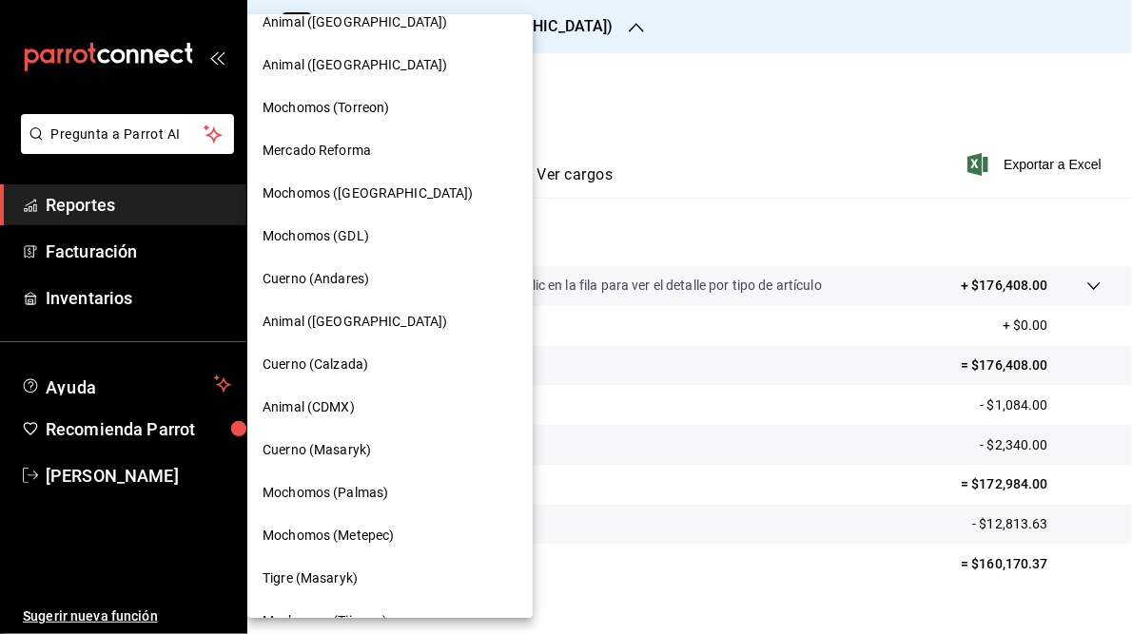
scroll to position [0, 0]
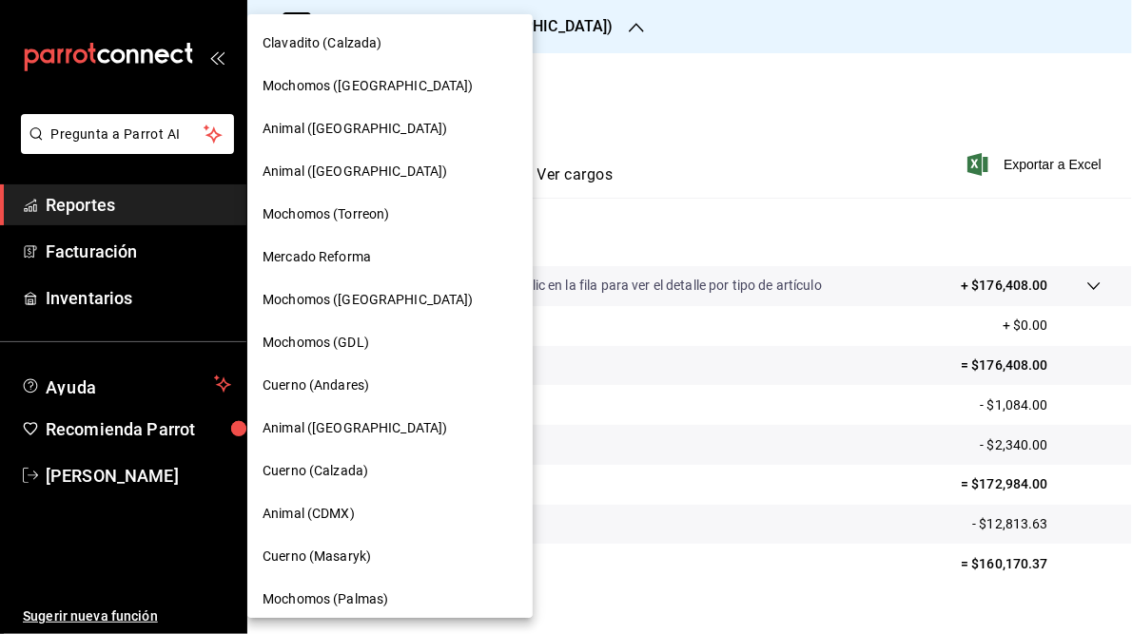
click at [316, 219] on span "Mochomos (Torreon)" at bounding box center [326, 214] width 127 height 20
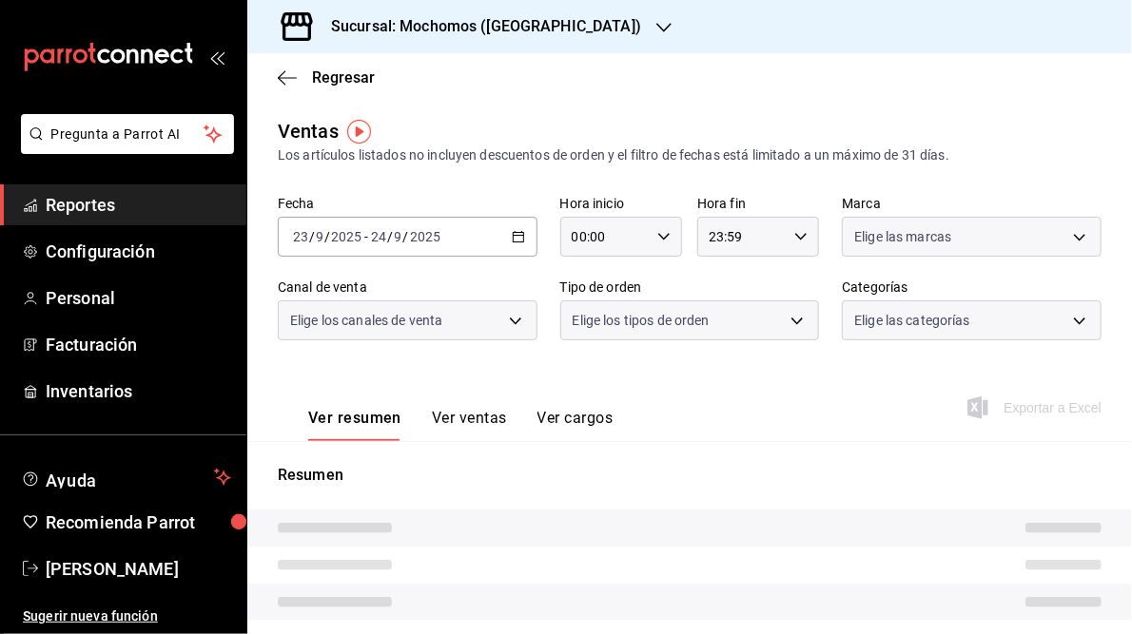
type input "05:00"
type input "05:59"
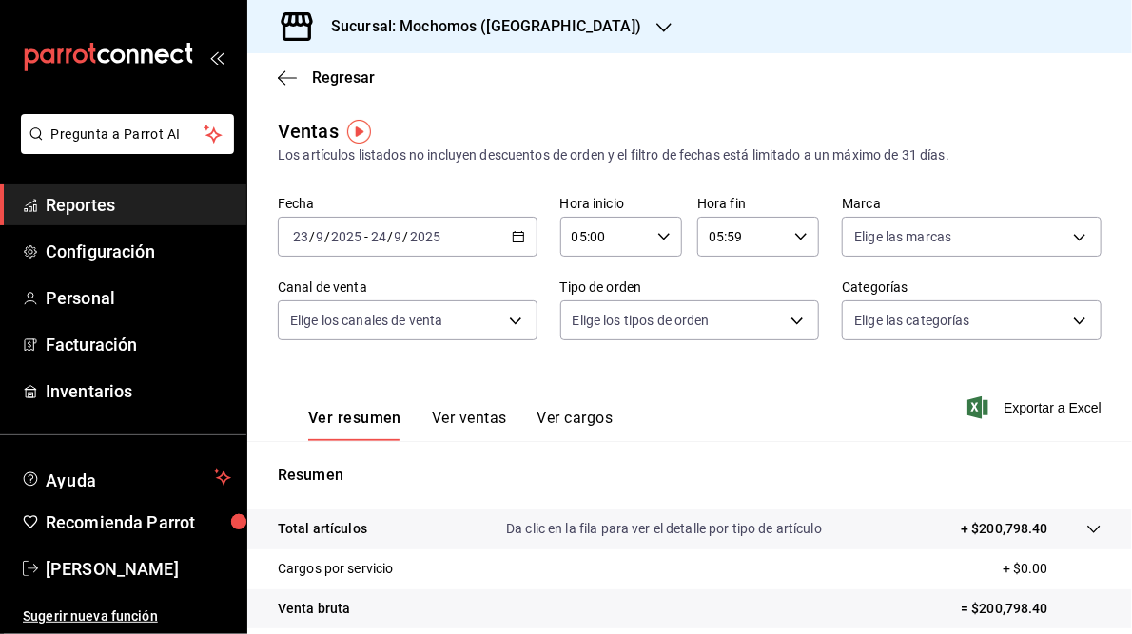
scroll to position [276, 0]
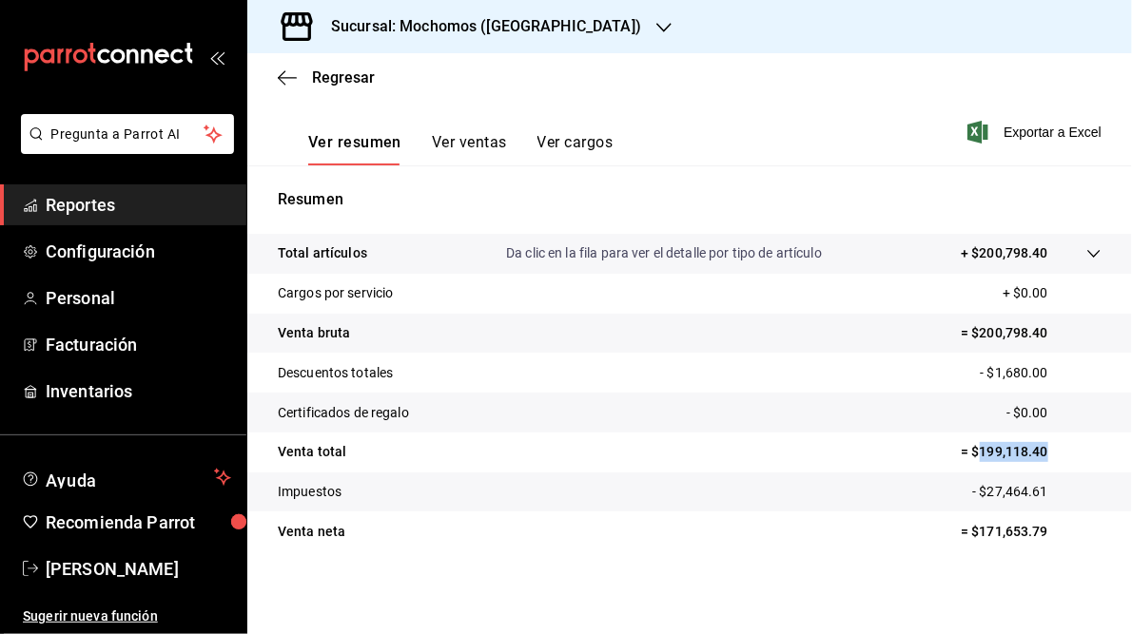
drag, startPoint x: 970, startPoint y: 452, endPoint x: 1046, endPoint y: 448, distance: 76.2
click at [1046, 448] on p "= $199,118.40" at bounding box center [1031, 452] width 141 height 20
copy p "199,118.40"
click at [656, 17] on div at bounding box center [663, 27] width 15 height 20
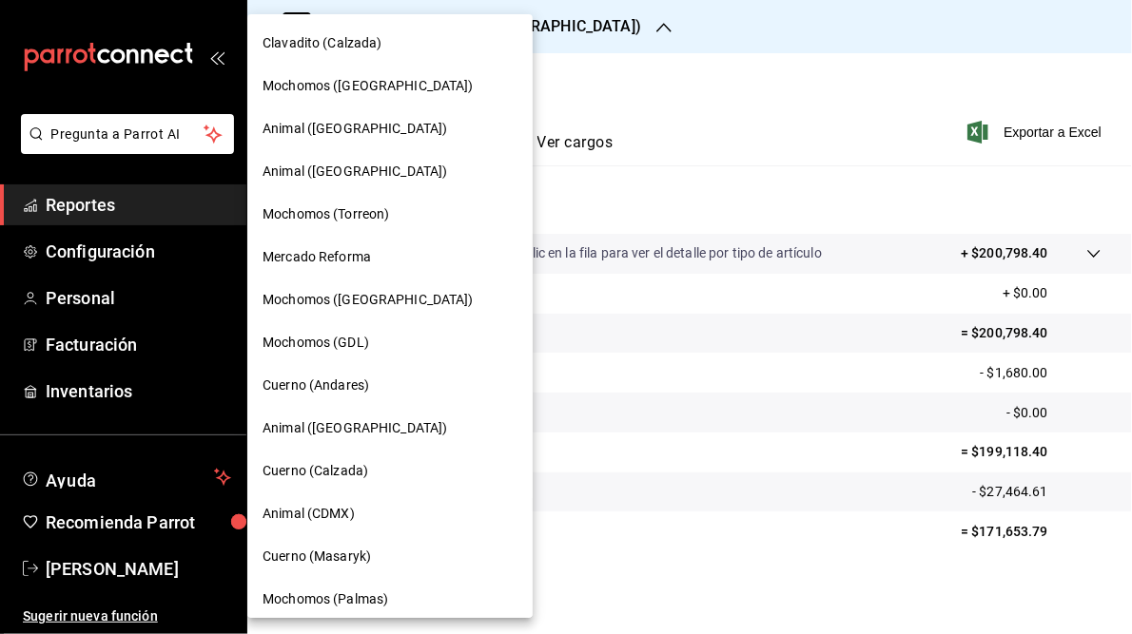
click at [322, 308] on span "Mochomos ([GEOGRAPHIC_DATA])" at bounding box center [368, 300] width 211 height 20
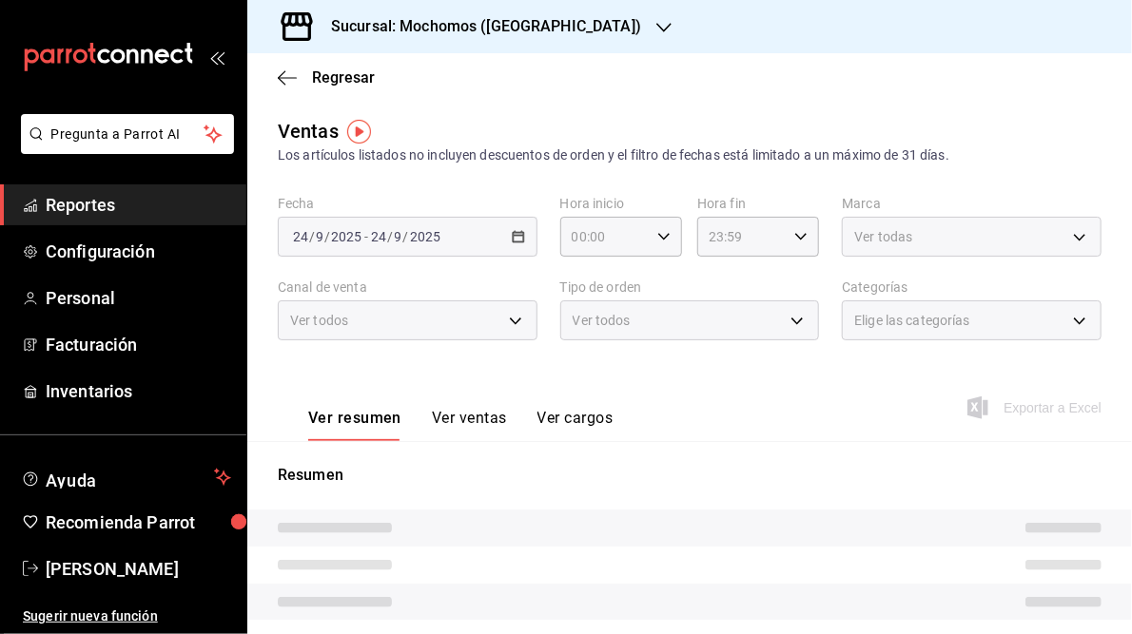
type input "05:00"
type input "05:59"
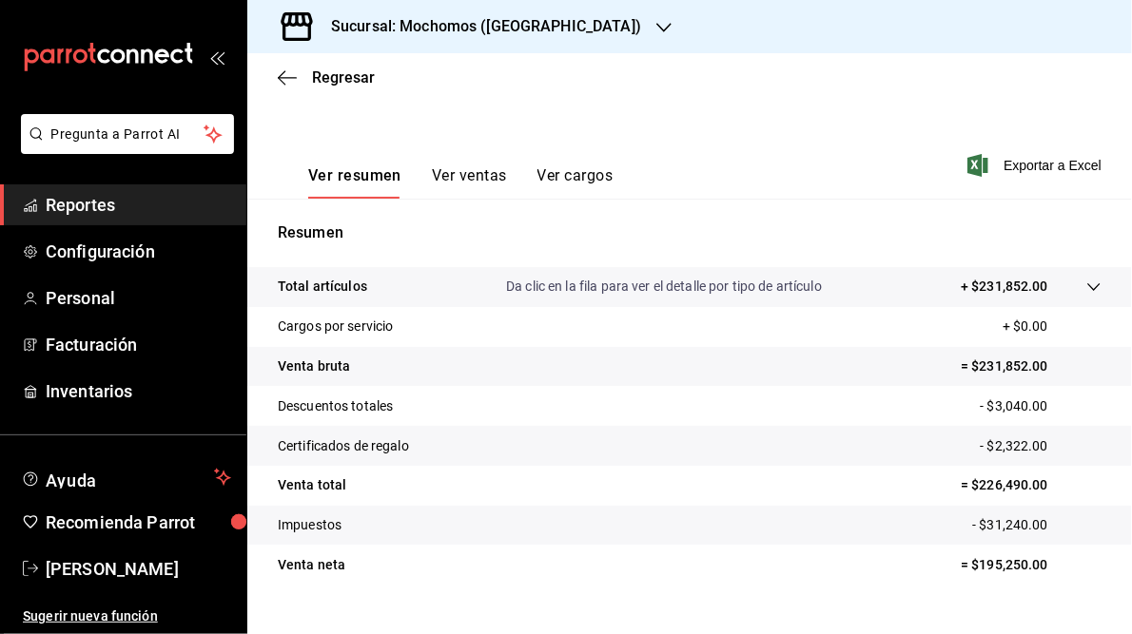
scroll to position [243, 0]
drag, startPoint x: 968, startPoint y: 482, endPoint x: 1060, endPoint y: 497, distance: 92.6
click at [1060, 497] on tr "Venta total = $226,490.00" at bounding box center [689, 485] width 885 height 40
copy p "226,490.00"
click at [409, 26] on h3 "Sucursal: Mochomos (Chihuahua)" at bounding box center [478, 26] width 325 height 23
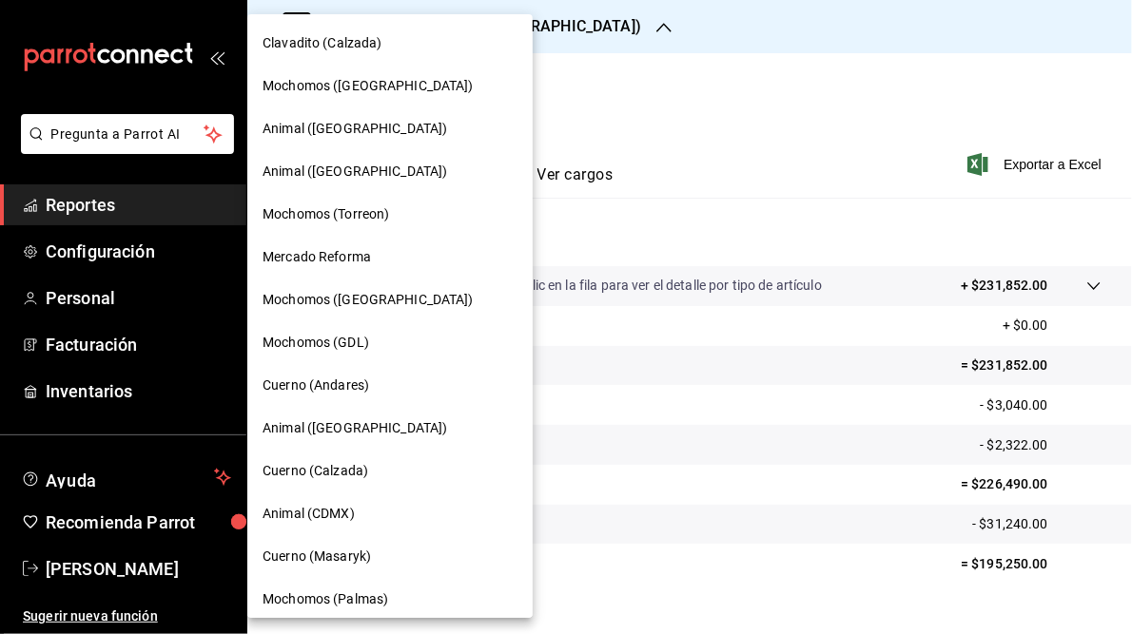
click at [329, 261] on span "Mercado Reforma" at bounding box center [317, 257] width 108 height 20
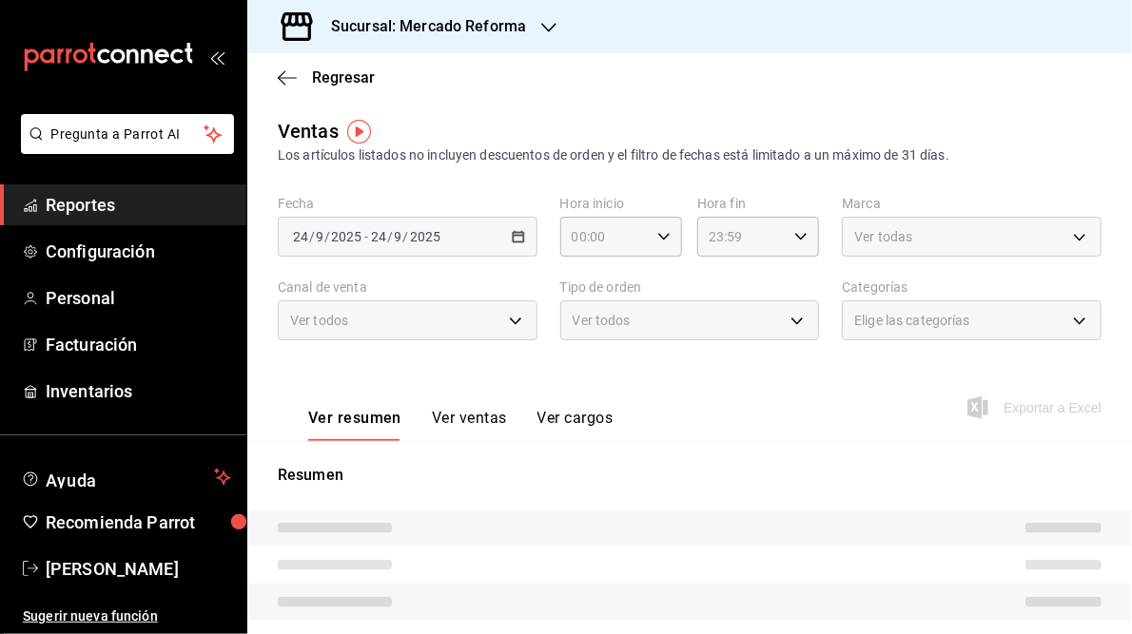
type input "05:00"
type input "05:59"
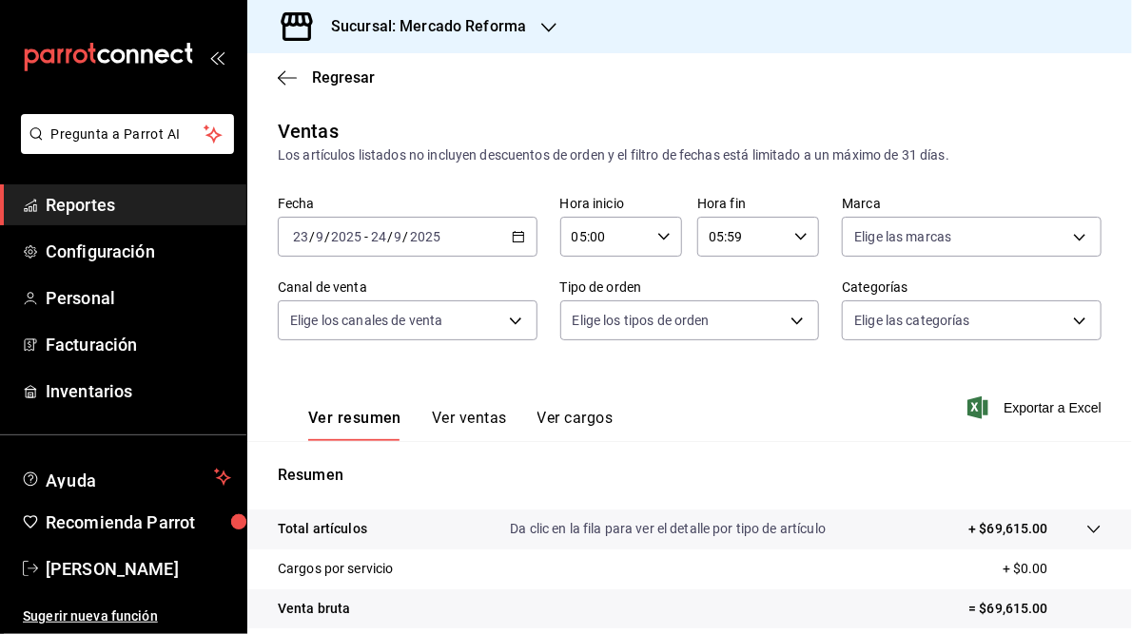
scroll to position [266, 0]
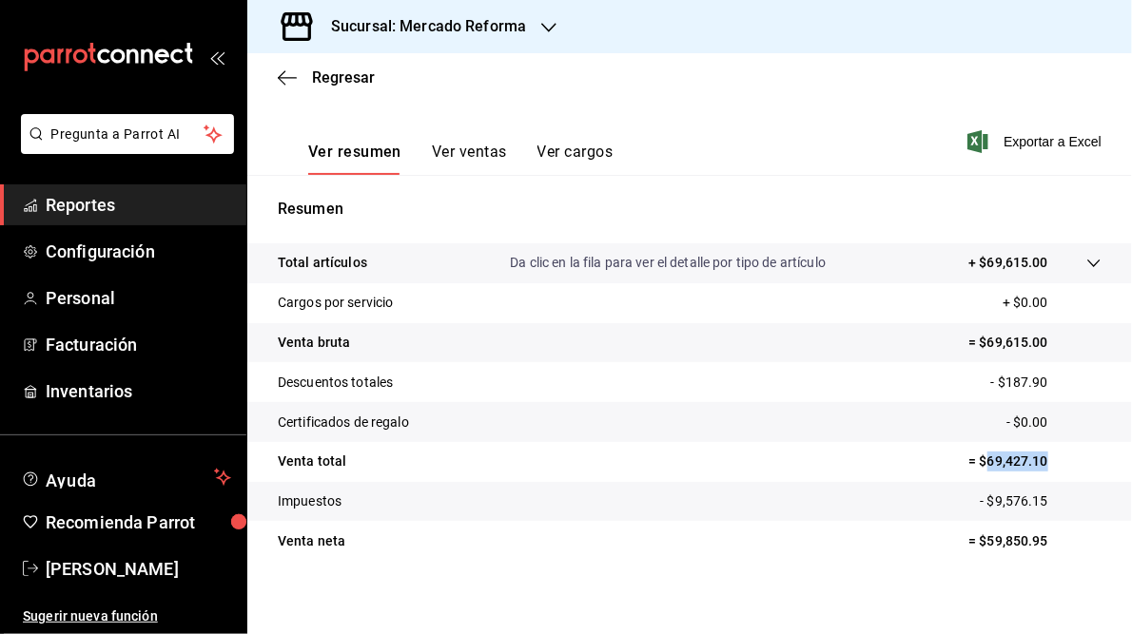
drag, startPoint x: 978, startPoint y: 462, endPoint x: 1062, endPoint y: 461, distance: 84.7
click at [1062, 461] on p "= $69,427.10" at bounding box center [1034, 462] width 133 height 20
copy p "69,427.10"
click at [458, 19] on h3 "Sucursal: Mercado Reforma" at bounding box center [421, 26] width 210 height 23
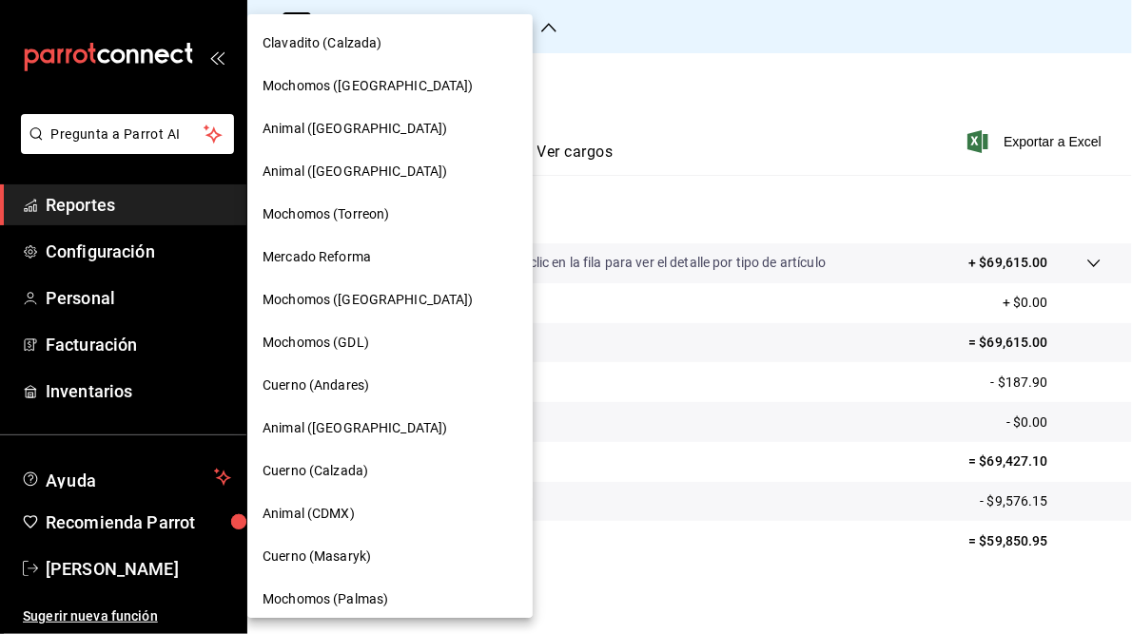
scroll to position [181, 0]
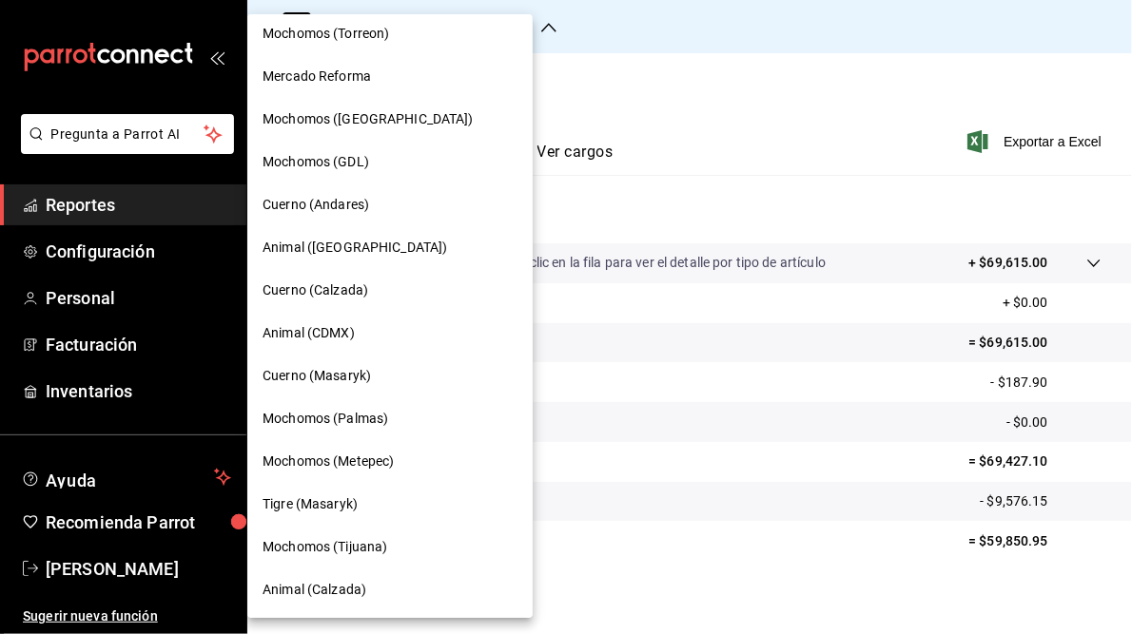
click at [326, 386] on div "Cuerno (Masaryk)" at bounding box center [389, 376] width 285 height 43
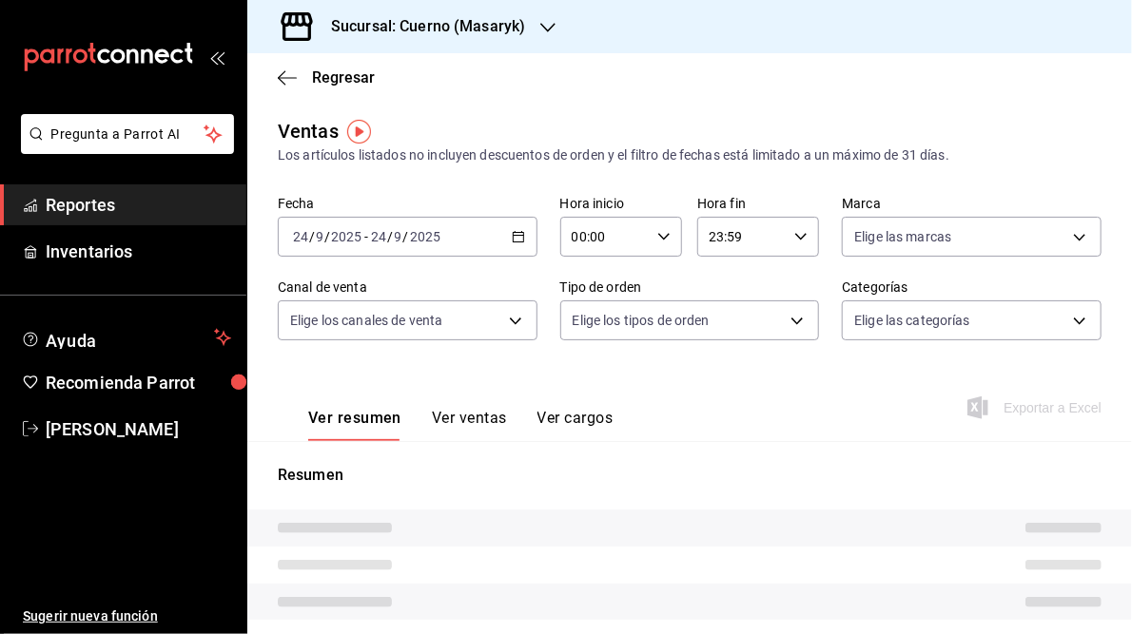
type input "05:00"
type input "05:59"
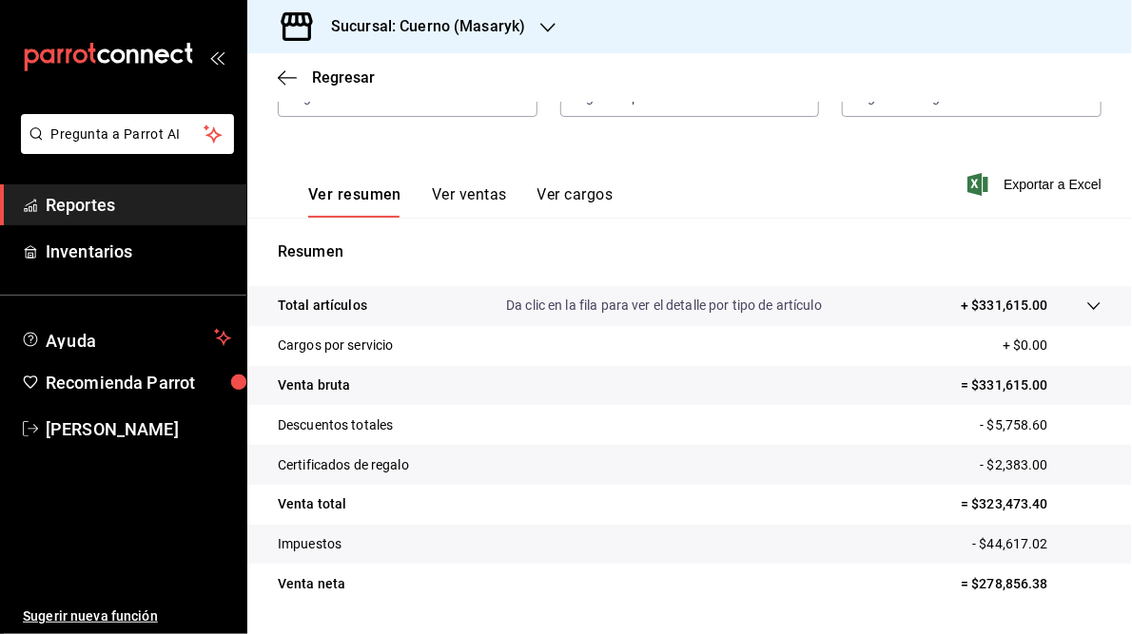
scroll to position [234, 0]
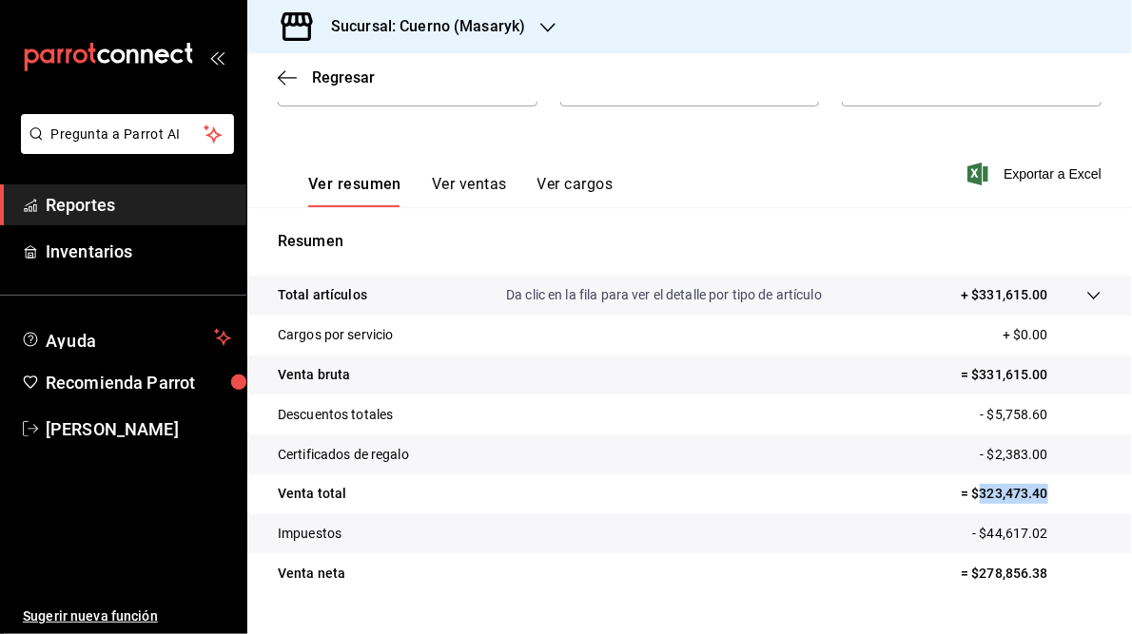
drag, startPoint x: 970, startPoint y: 496, endPoint x: 1035, endPoint y: 489, distance: 65.0
click at [1035, 489] on p "= $323,473.40" at bounding box center [1031, 494] width 141 height 20
copy p "323,473.40"
click at [428, 19] on h3 "Sucursal: Cuerno (Masaryk)" at bounding box center [420, 26] width 209 height 23
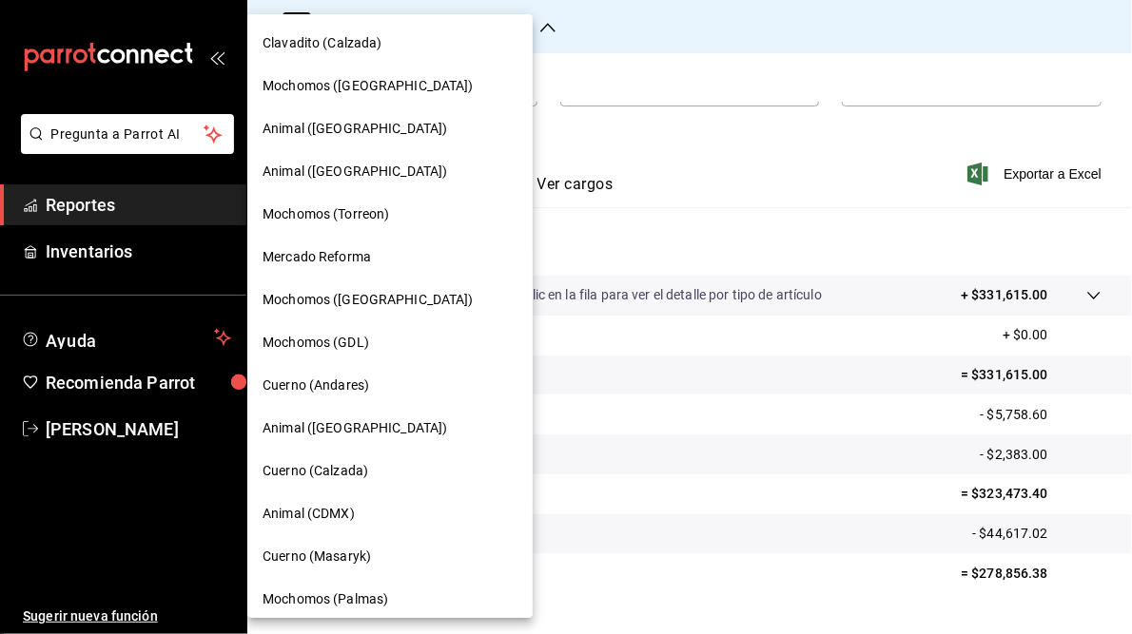
scroll to position [181, 0]
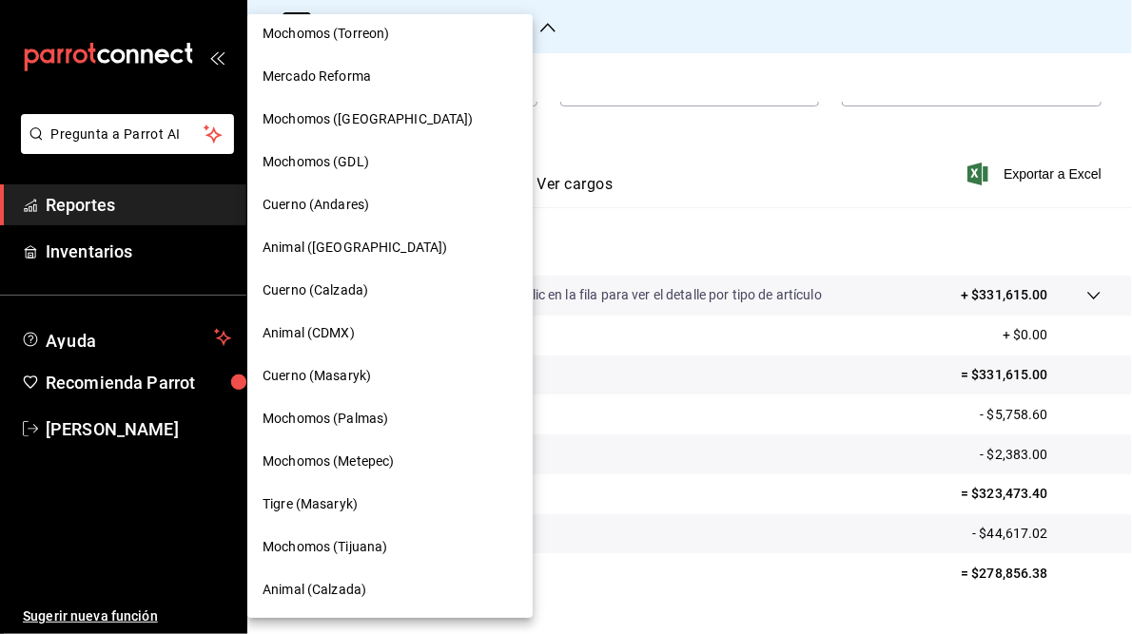
click at [318, 337] on span "Animal (CDMX)" at bounding box center [309, 333] width 92 height 20
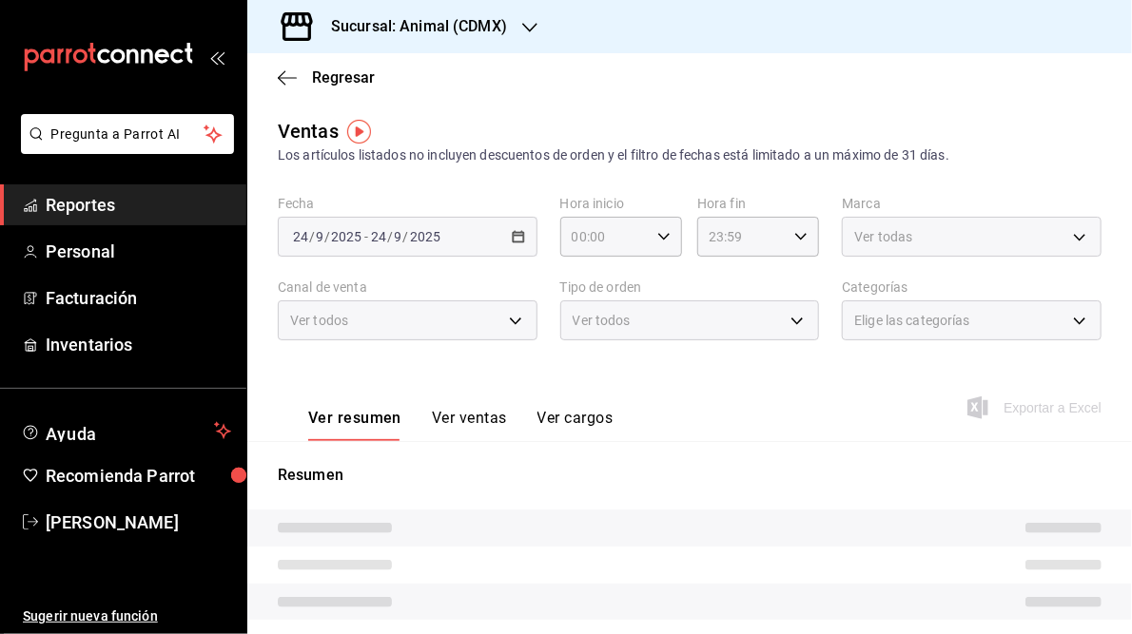
type input "05:00"
type input "05:59"
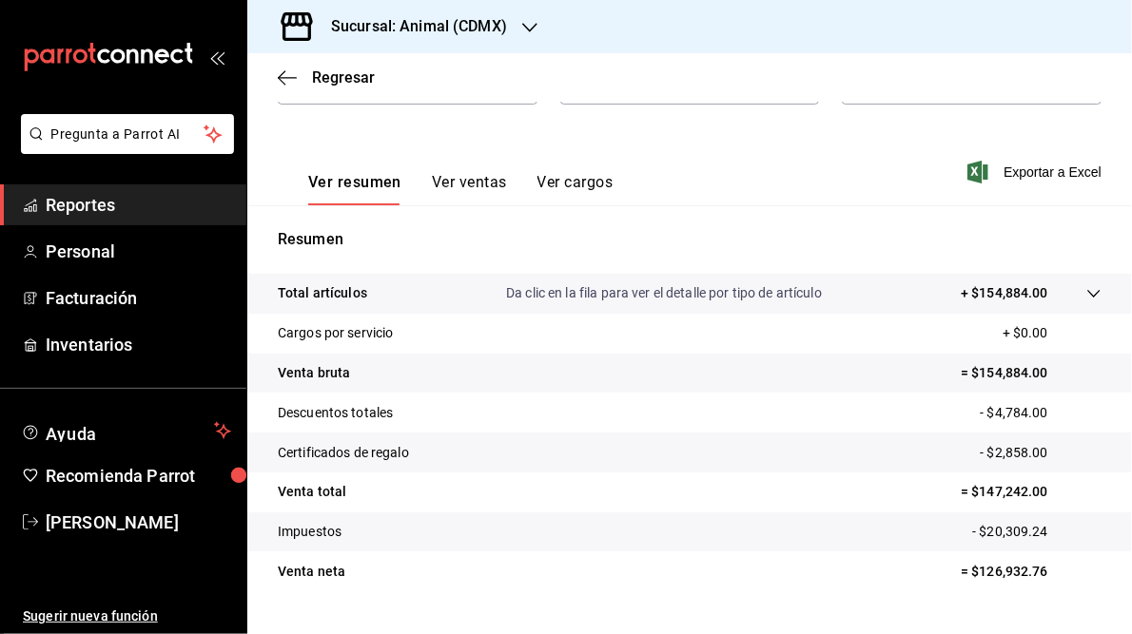
scroll to position [249, 0]
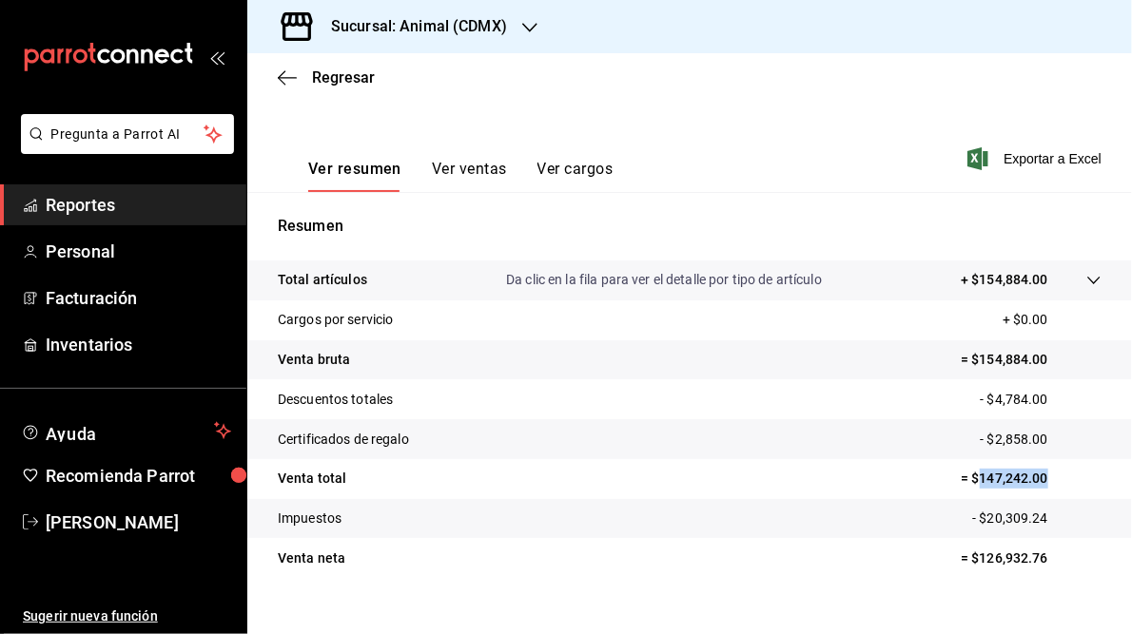
drag, startPoint x: 967, startPoint y: 480, endPoint x: 1050, endPoint y: 473, distance: 83.1
click at [1050, 473] on p "= $147,242.00" at bounding box center [1031, 479] width 141 height 20
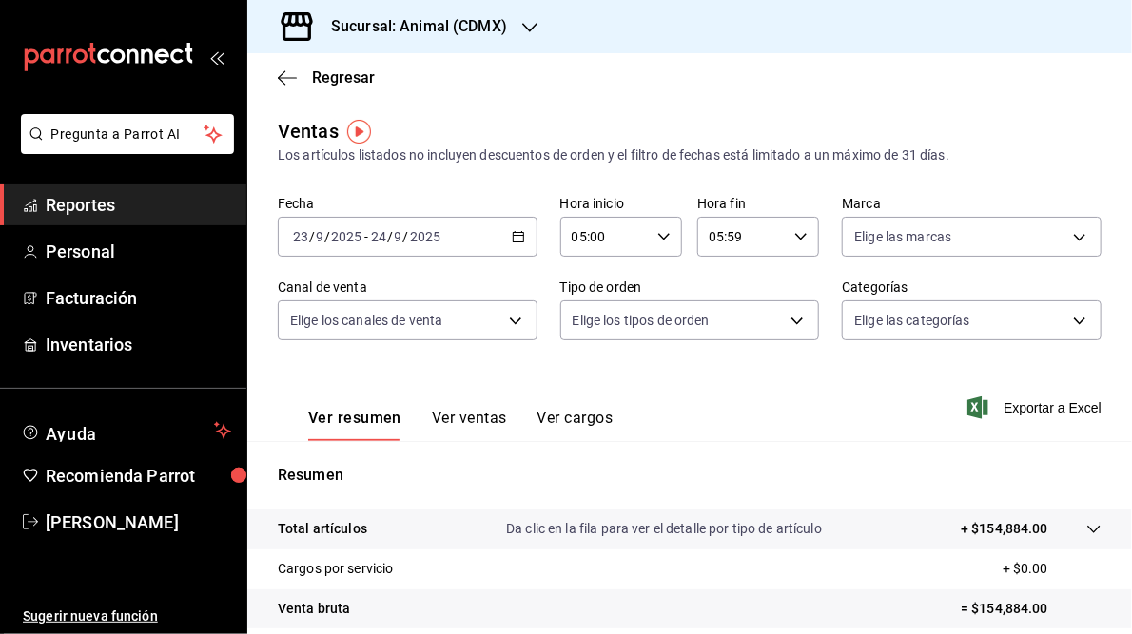
click at [522, 24] on icon "button" at bounding box center [529, 27] width 15 height 15
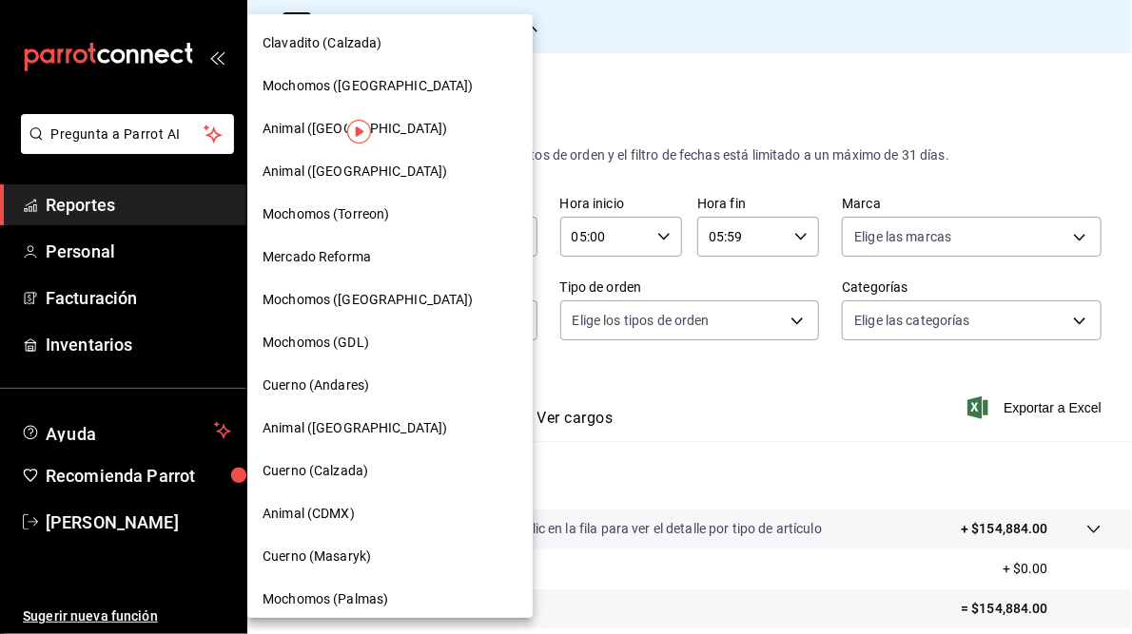
click at [648, 82] on div at bounding box center [566, 317] width 1132 height 634
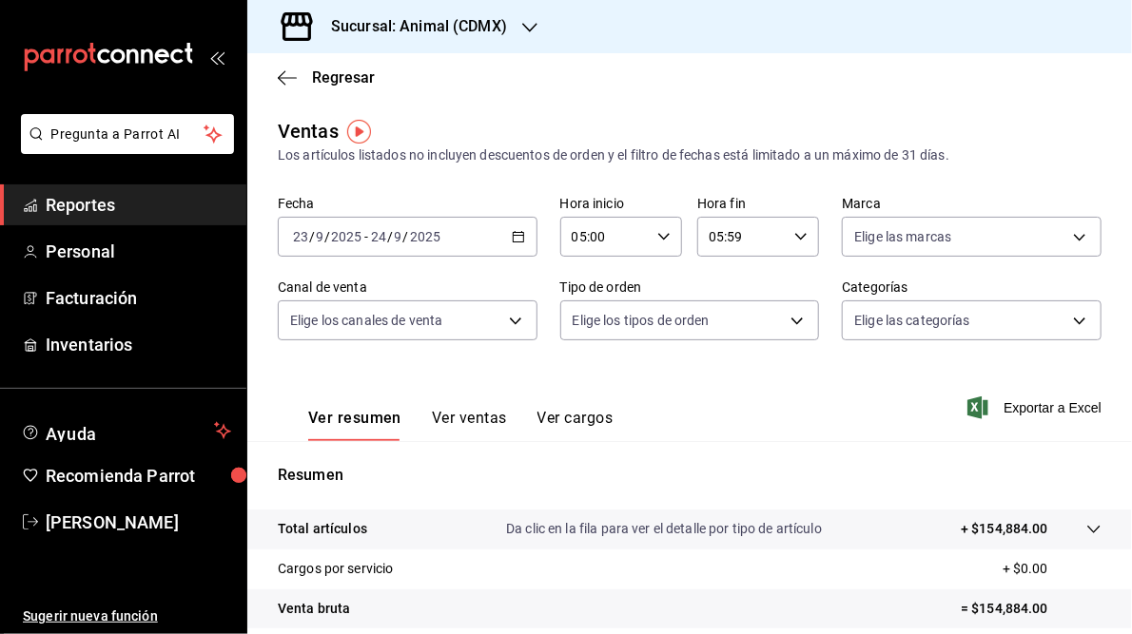
click at [523, 26] on icon "button" at bounding box center [529, 28] width 15 height 10
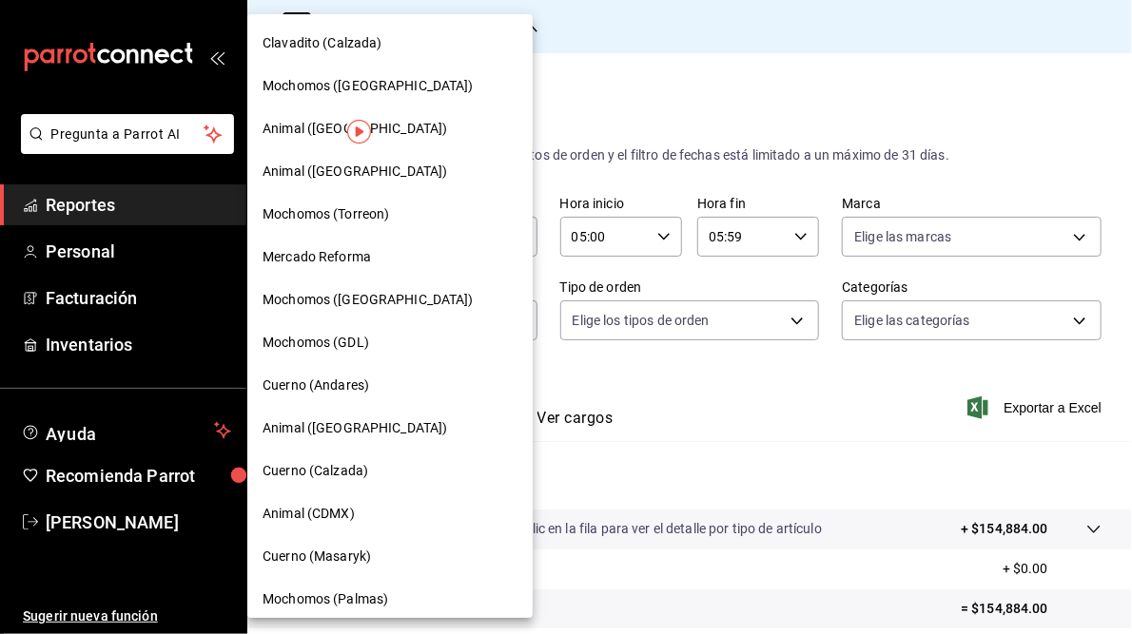
click at [304, 127] on span "Animal ([GEOGRAPHIC_DATA])" at bounding box center [355, 129] width 185 height 20
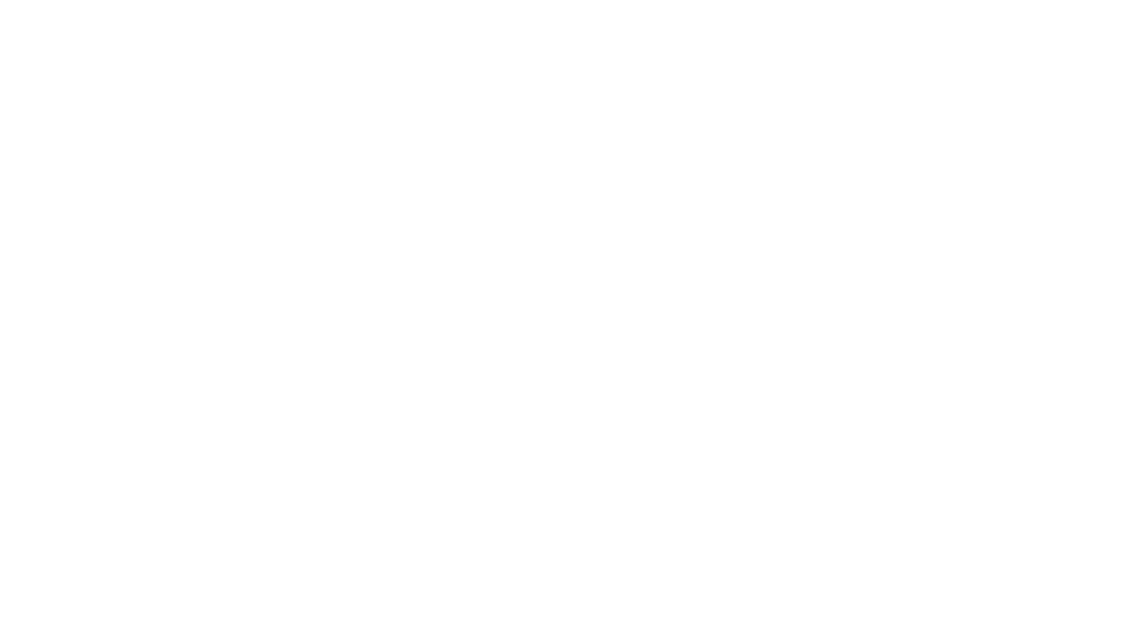
click at [304, 0] on html at bounding box center [566, 0] width 1132 height 0
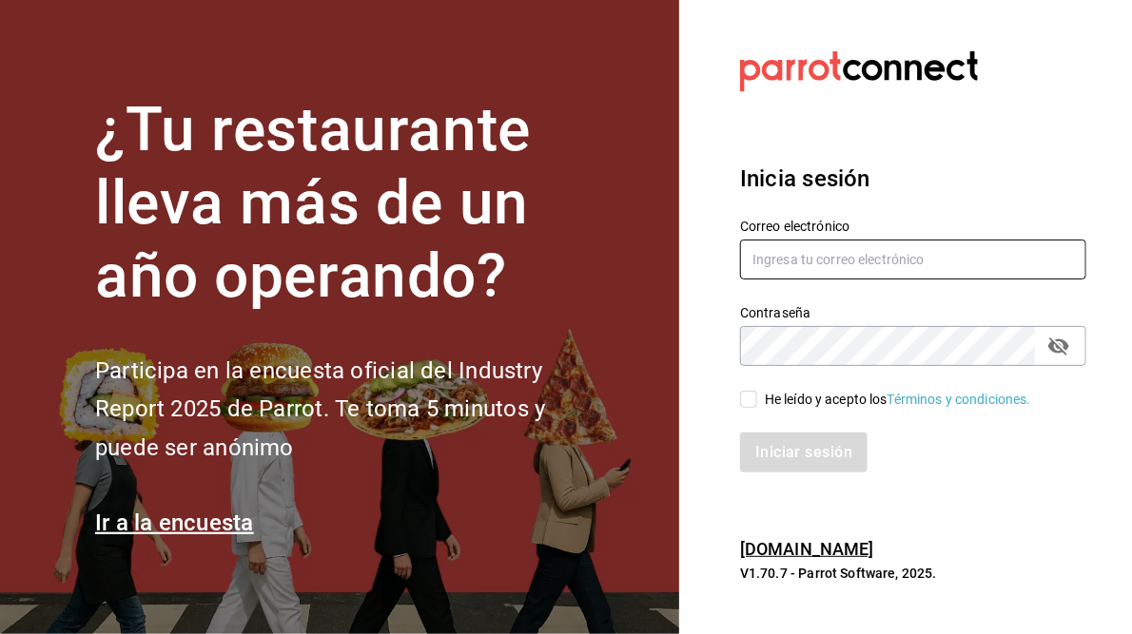
type input "juan.camacho@grupocosteno.com"
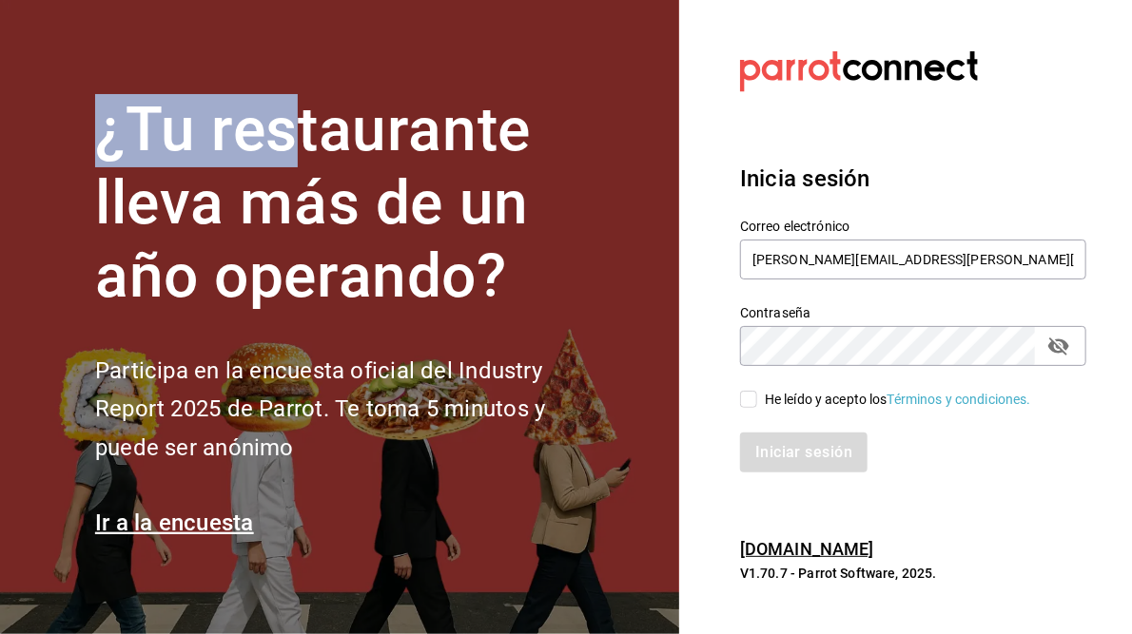
click at [742, 399] on input "He leído y acepto los Términos y condiciones." at bounding box center [748, 399] width 17 height 17
checkbox input "true"
click at [789, 454] on button "Iniciar sesión" at bounding box center [804, 453] width 129 height 40
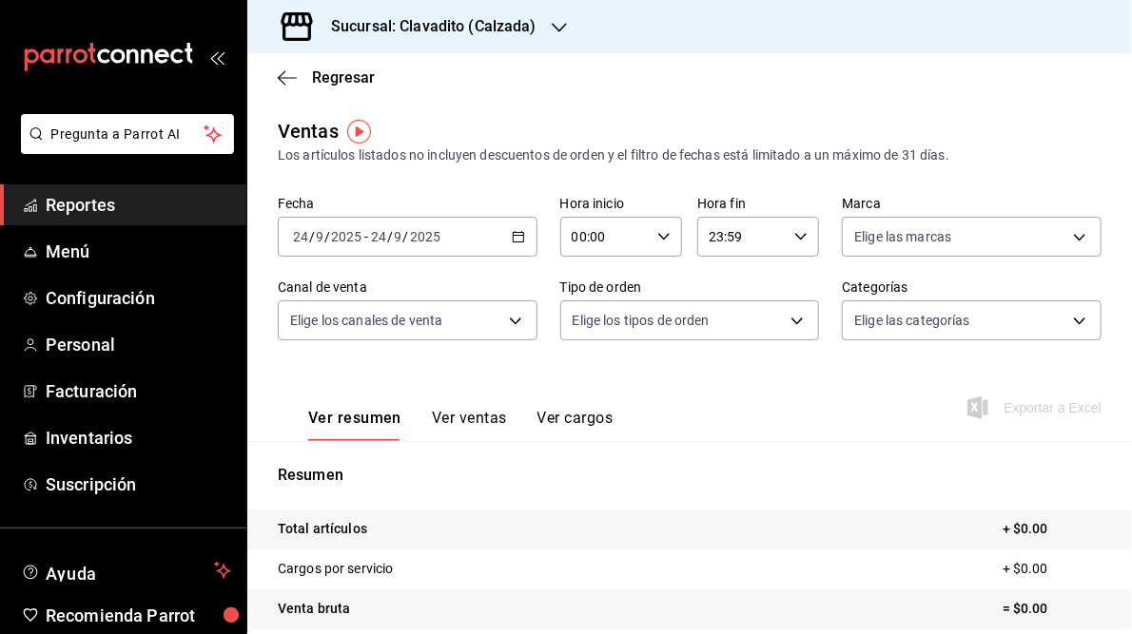
click at [512, 239] on icon "button" at bounding box center [518, 236] width 13 height 13
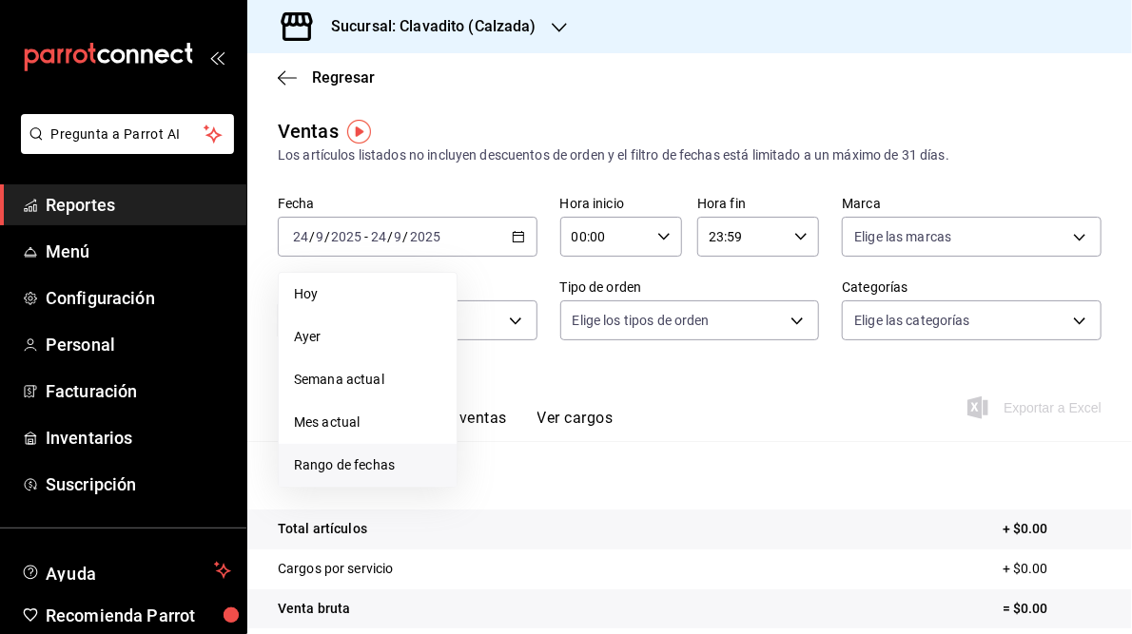
click at [342, 464] on span "Rango de fechas" at bounding box center [367, 466] width 147 height 20
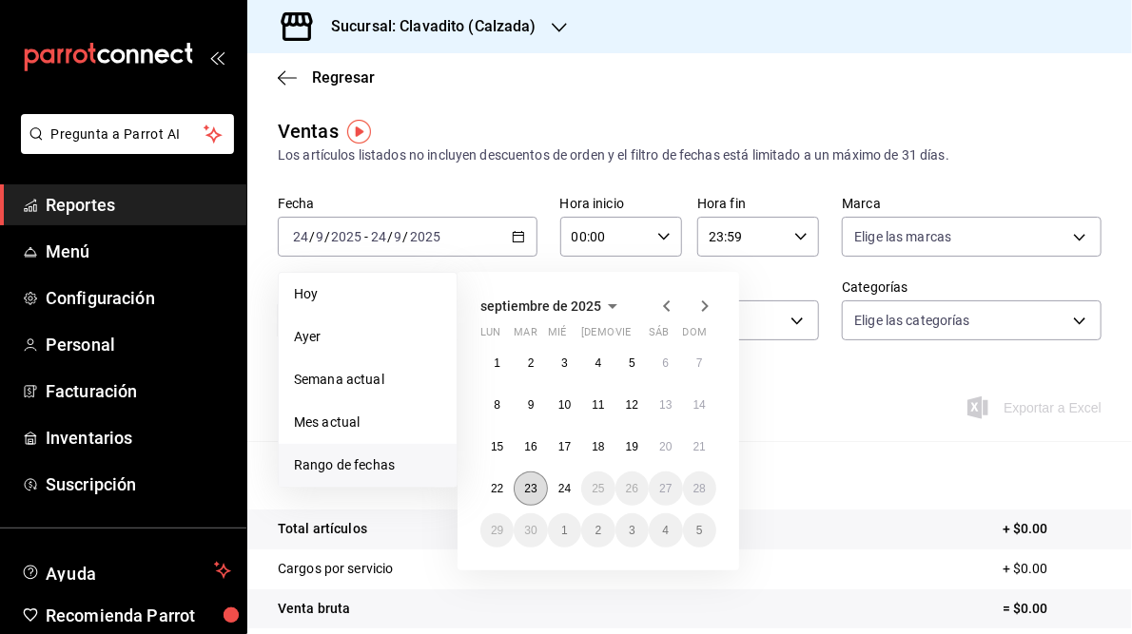
click at [527, 496] on button "23" at bounding box center [530, 489] width 33 height 34
click at [564, 496] on button "24" at bounding box center [564, 489] width 33 height 34
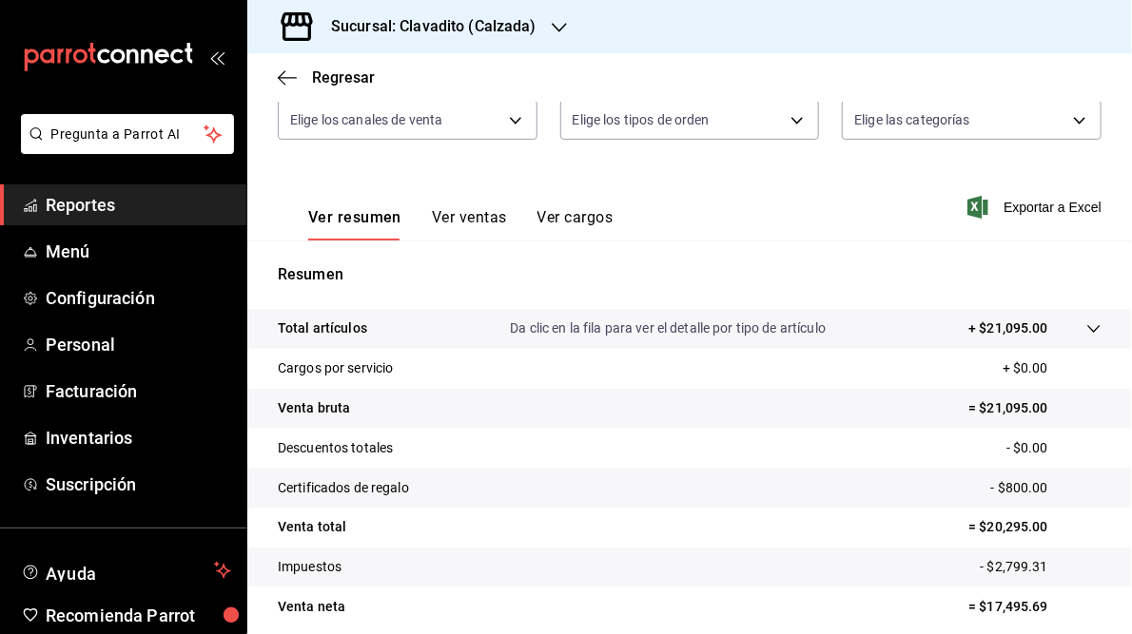
scroll to position [276, 0]
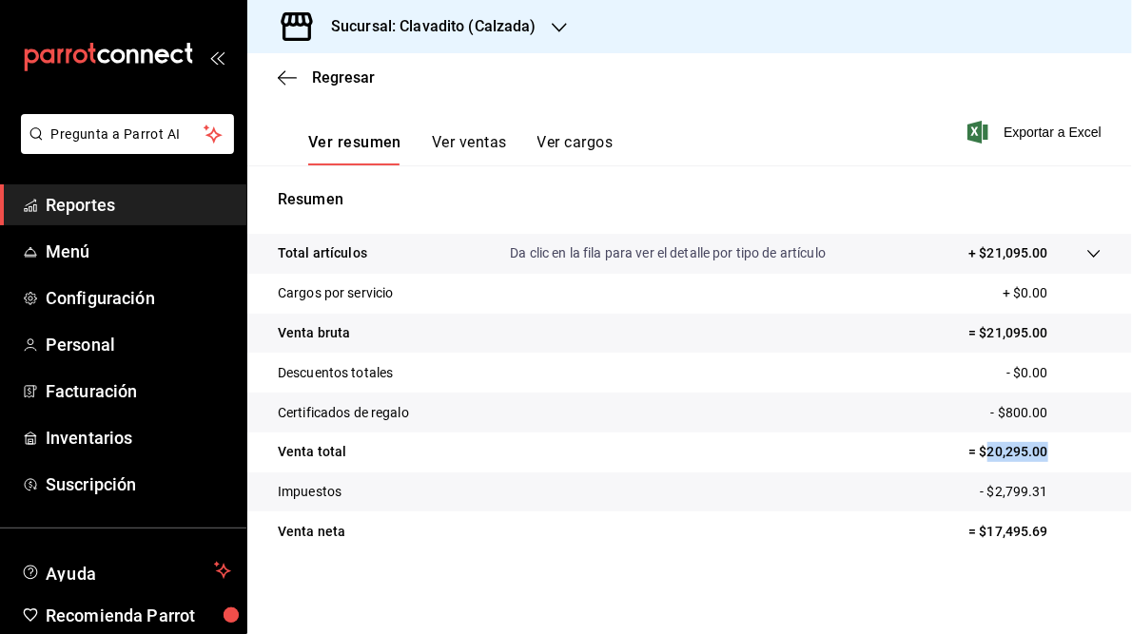
drag, startPoint x: 974, startPoint y: 452, endPoint x: 1055, endPoint y: 459, distance: 81.2
click at [1055, 459] on p "= $20,295.00" at bounding box center [1034, 452] width 133 height 20
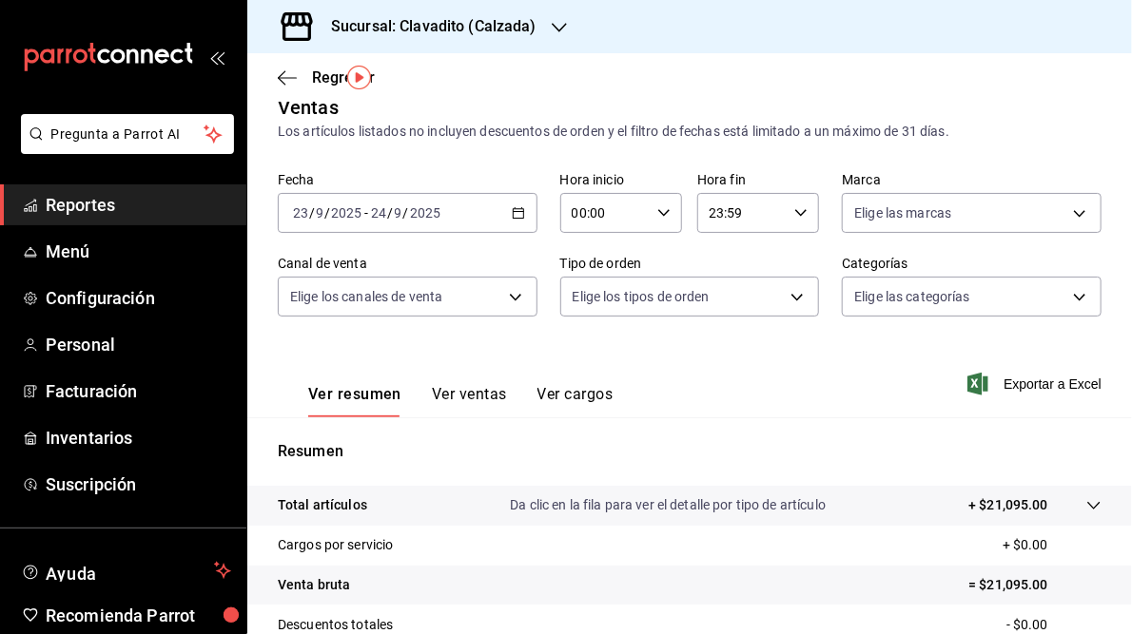
scroll to position [0, 0]
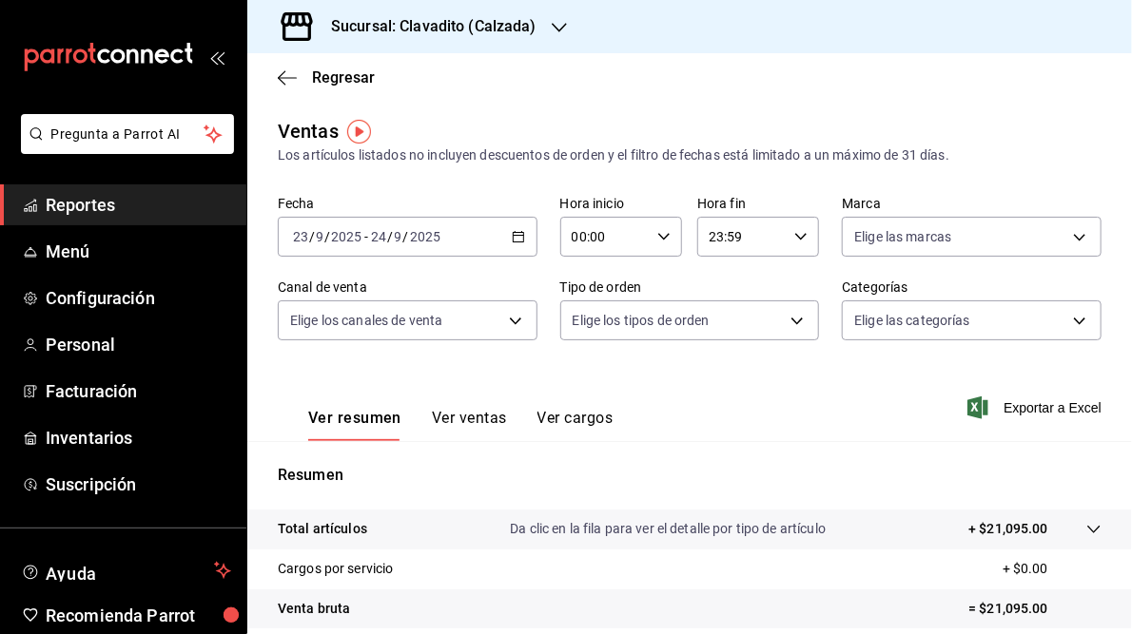
click at [657, 241] on icon "button" at bounding box center [663, 236] width 13 height 13
click at [585, 303] on span "05" at bounding box center [586, 303] width 29 height 15
type input "05:00"
click at [866, 403] on div at bounding box center [566, 317] width 1132 height 634
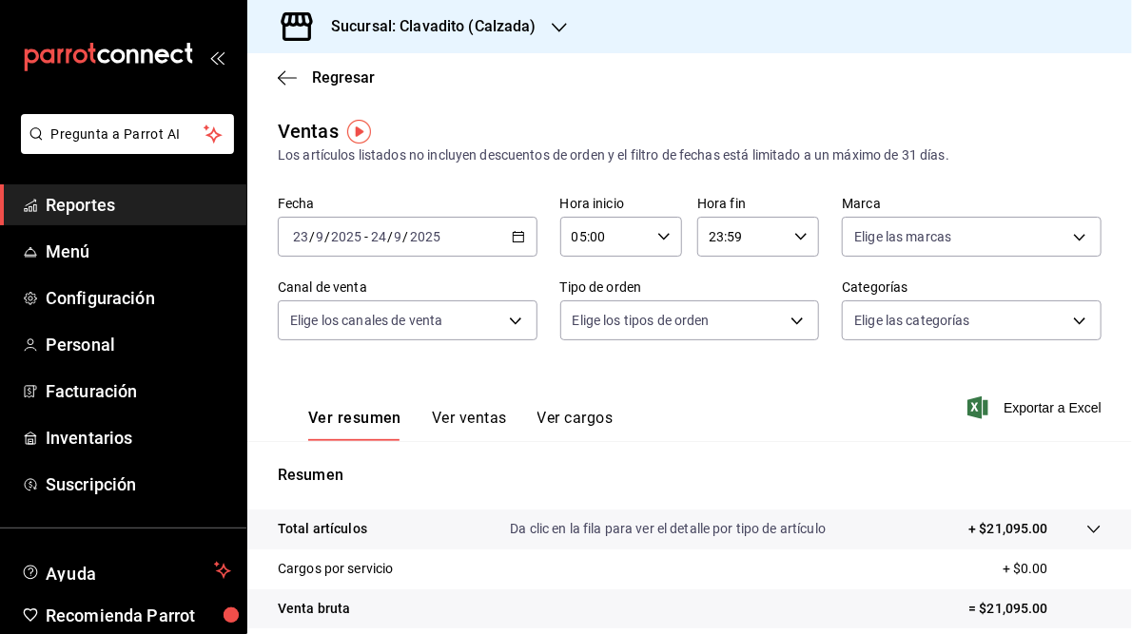
click at [796, 234] on icon "button" at bounding box center [800, 236] width 13 height 13
click at [717, 324] on span "05" at bounding box center [721, 323] width 29 height 15
type input "05:59"
click at [455, 103] on div at bounding box center [566, 317] width 1132 height 634
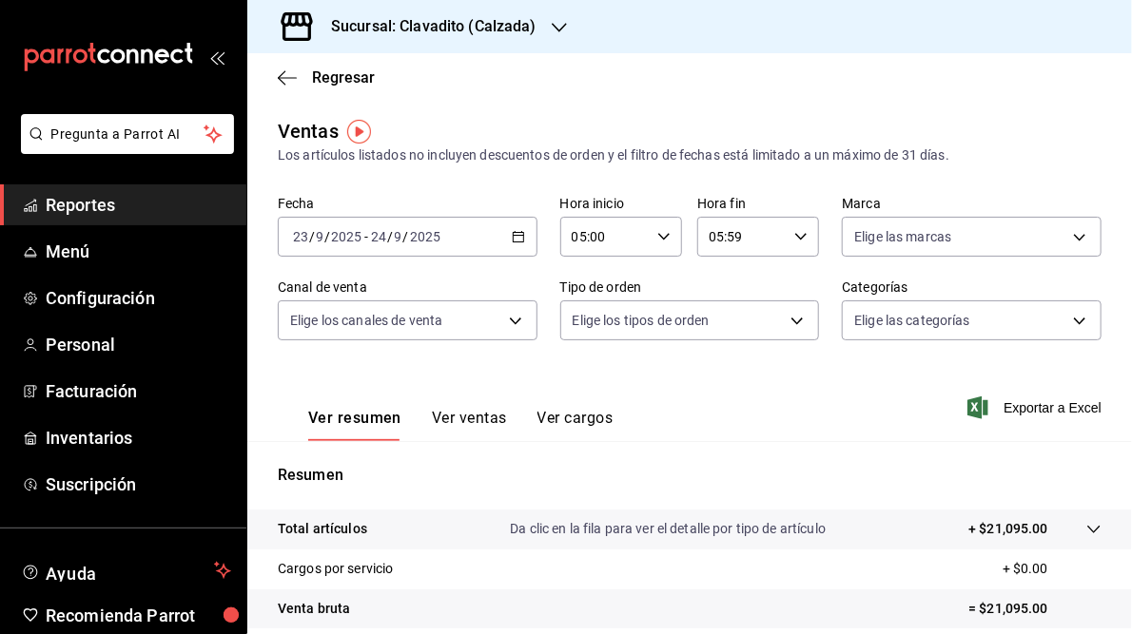
click at [564, 20] on icon "button" at bounding box center [559, 27] width 15 height 15
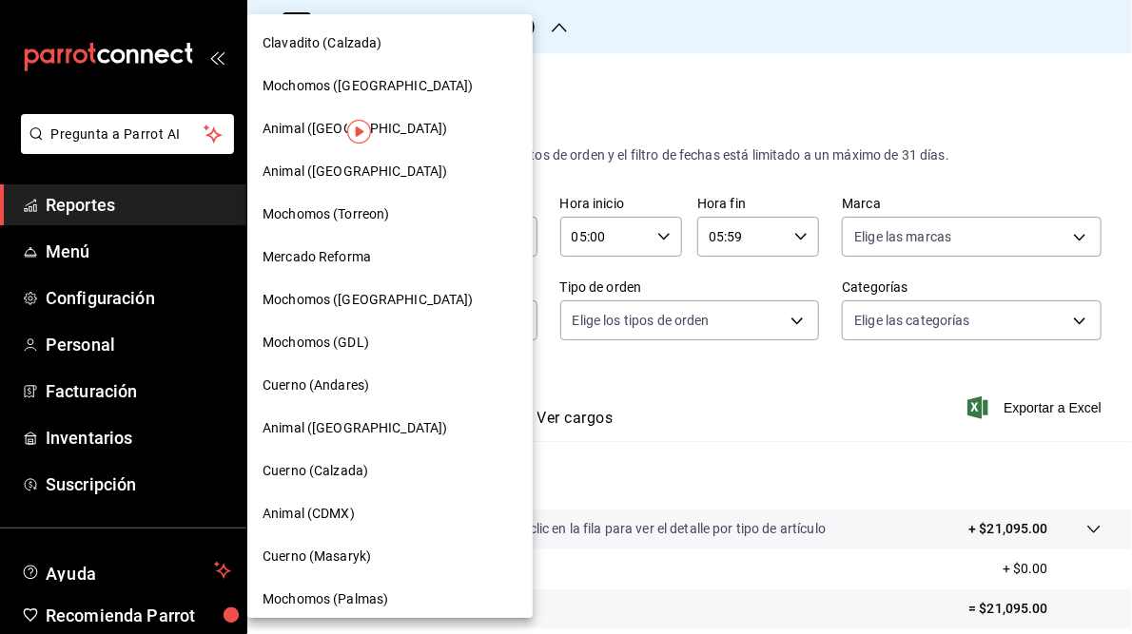
click at [290, 125] on span "Animal ([GEOGRAPHIC_DATA])" at bounding box center [355, 129] width 185 height 20
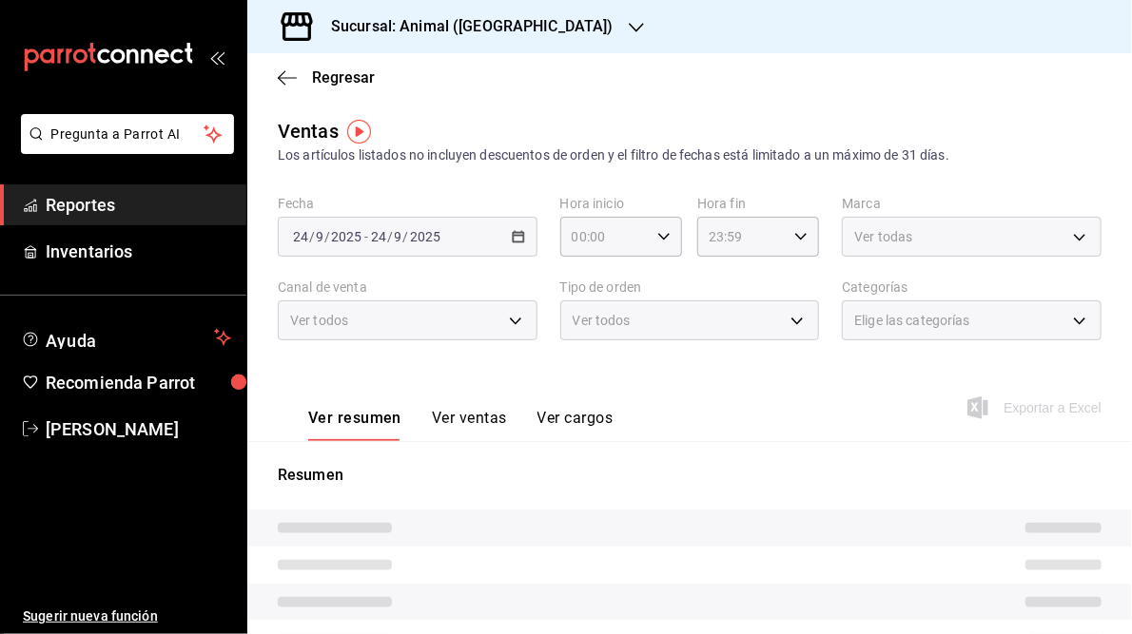
type input "05:00"
type input "05:59"
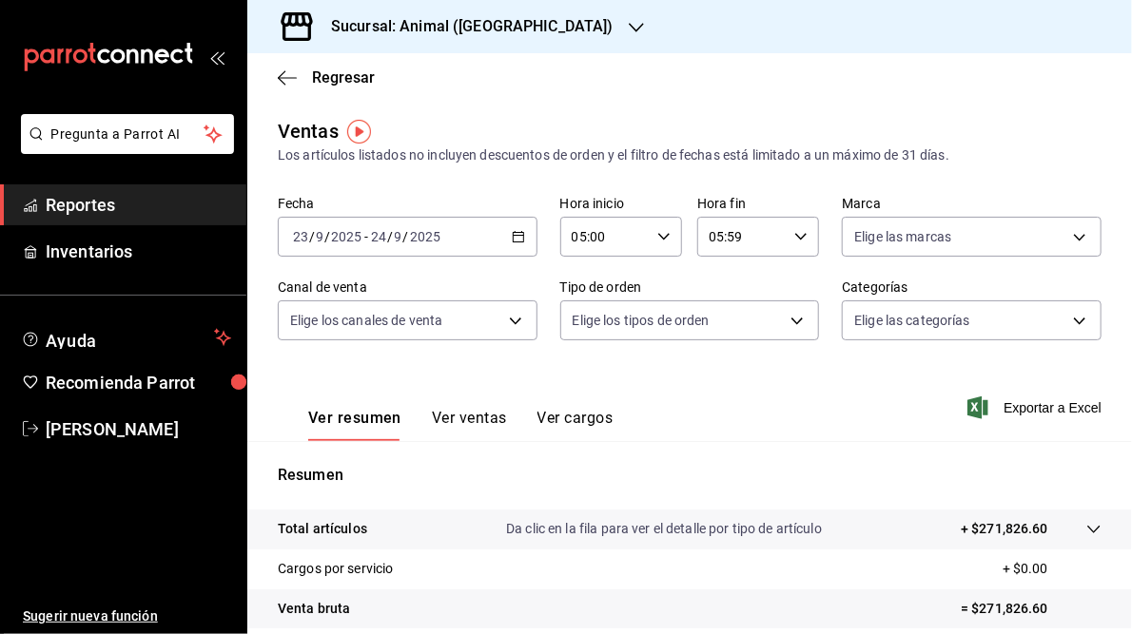
scroll to position [276, 0]
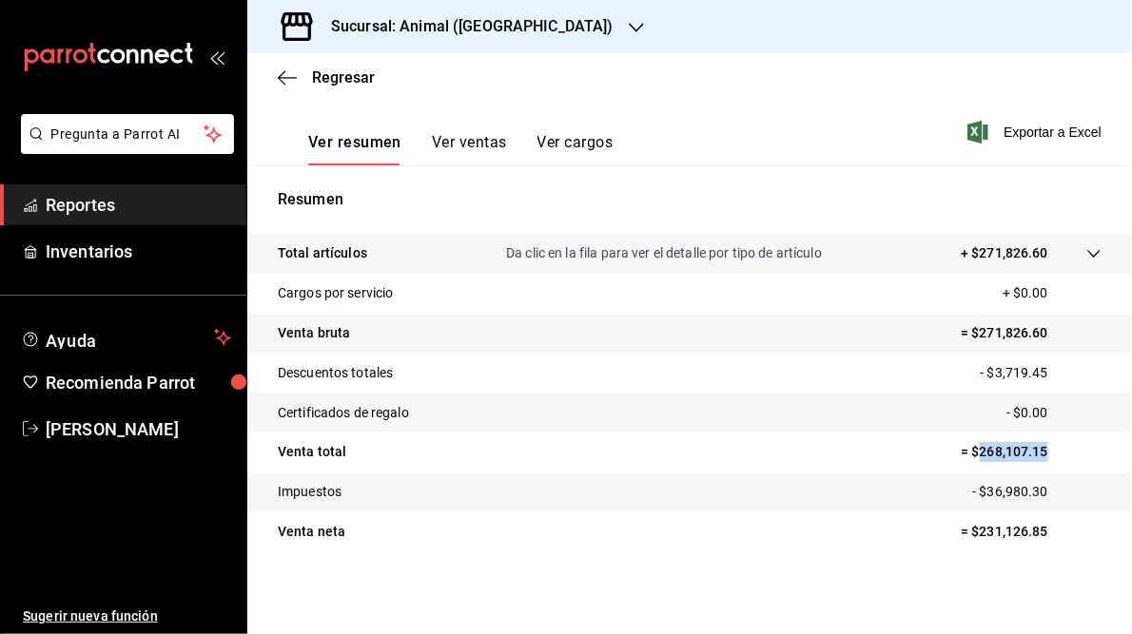
drag, startPoint x: 970, startPoint y: 454, endPoint x: 1042, endPoint y: 451, distance: 72.3
click at [1042, 451] on p "= $268,107.15" at bounding box center [1031, 452] width 141 height 20
copy p "268,107.15"
click at [629, 30] on icon "button" at bounding box center [636, 27] width 15 height 15
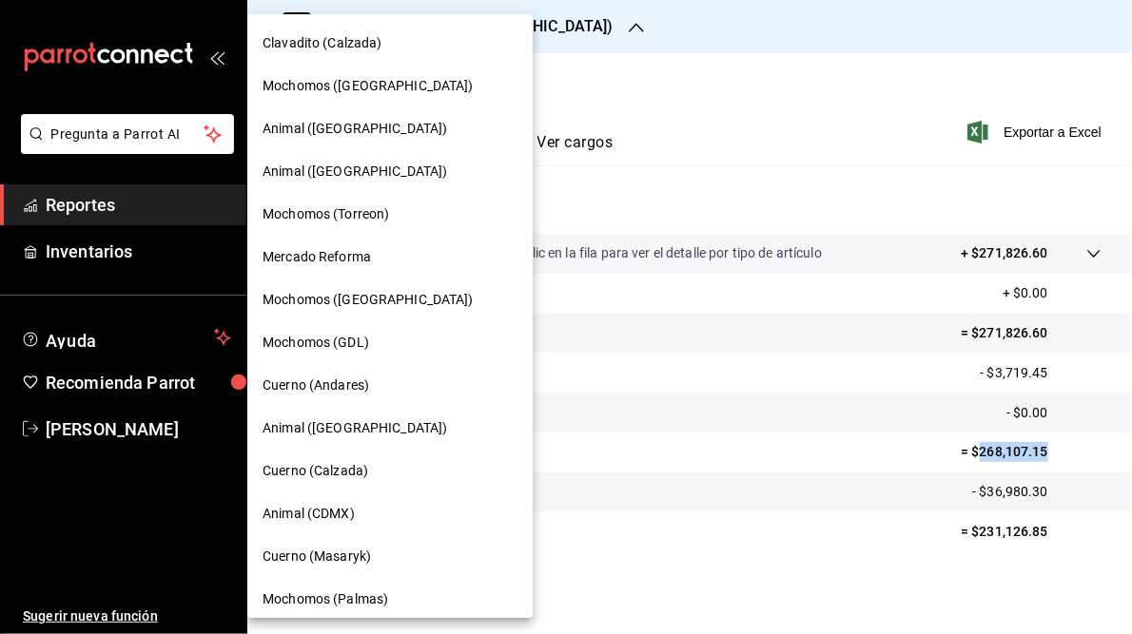
scroll to position [181, 0]
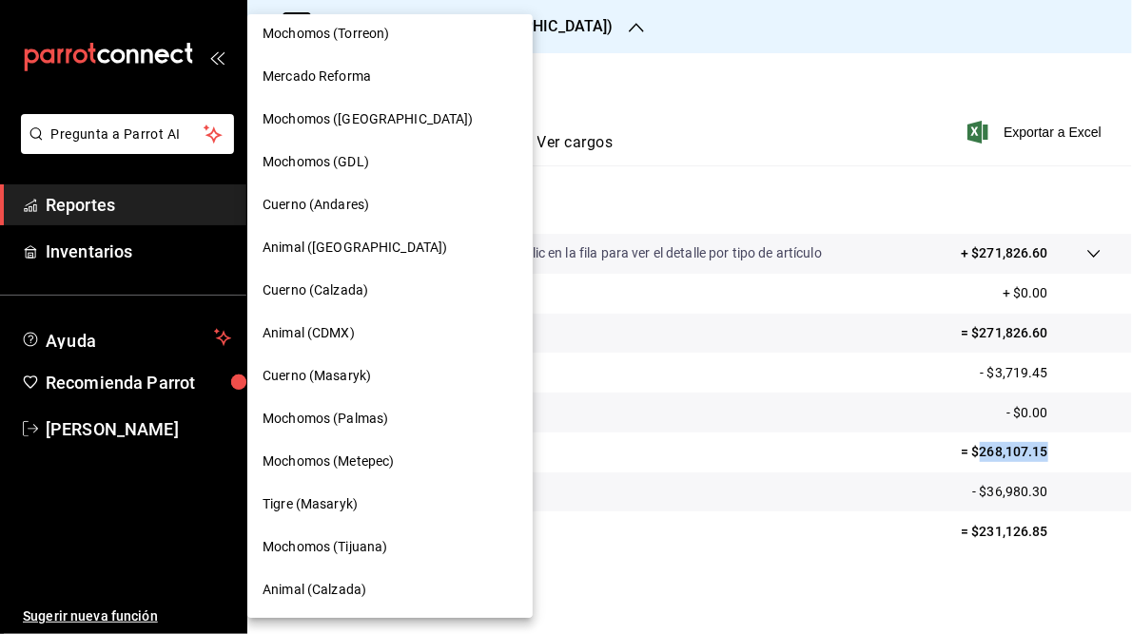
click at [358, 417] on span "Mochomos (Palmas)" at bounding box center [326, 419] width 126 height 20
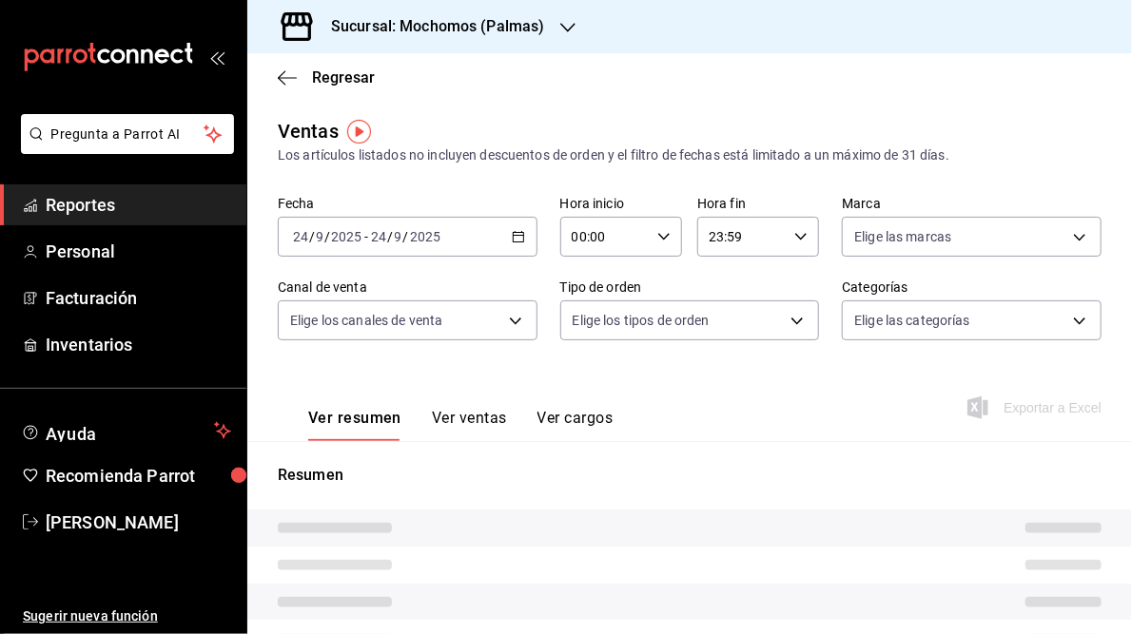
type input "05:00"
type input "05:59"
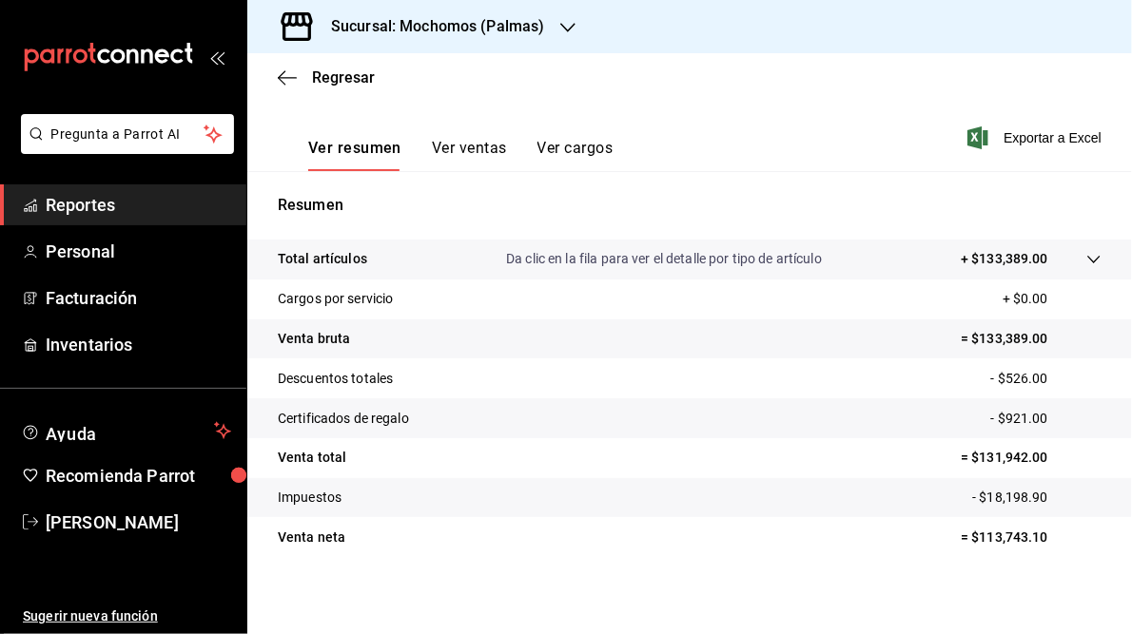
scroll to position [272, 0]
drag, startPoint x: 972, startPoint y: 454, endPoint x: 1038, endPoint y: 458, distance: 65.8
click at [1038, 458] on p "= $131,942.00" at bounding box center [1031, 456] width 141 height 20
copy p "131,942.00"
click at [561, 29] on icon "button" at bounding box center [567, 27] width 15 height 15
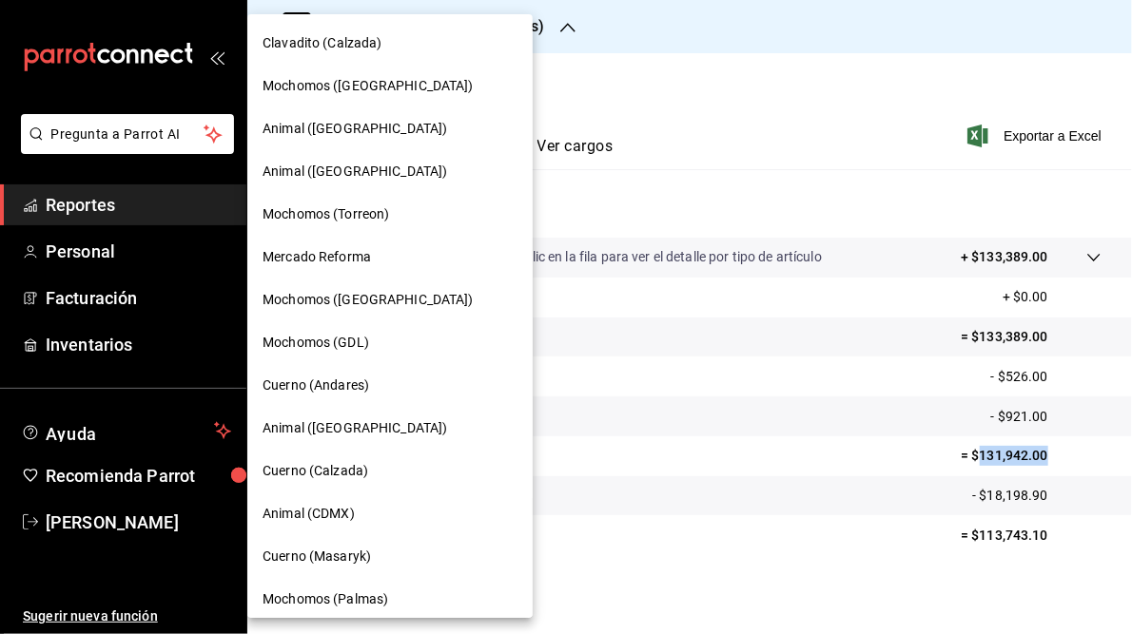
scroll to position [181, 0]
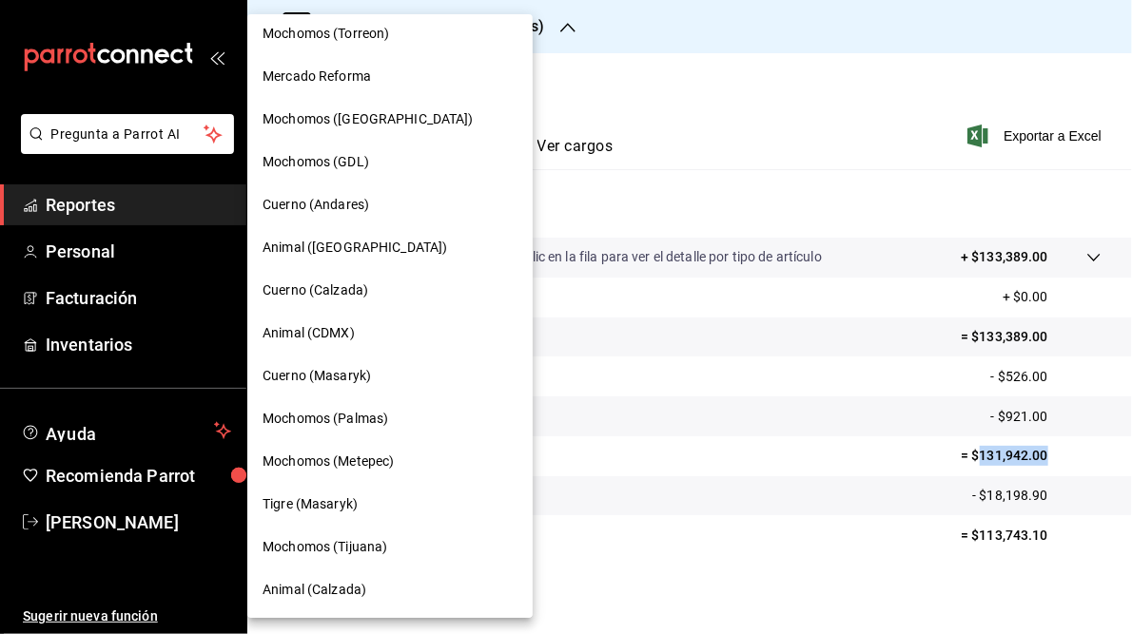
click at [368, 459] on span "Mochomos (Metepec)" at bounding box center [328, 462] width 131 height 20
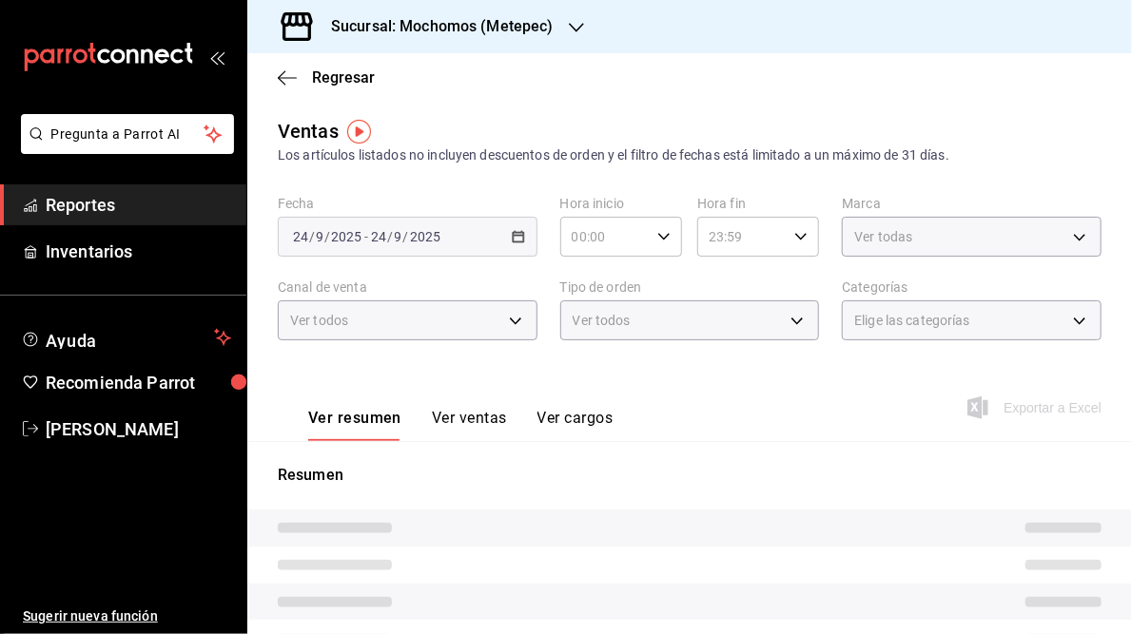
type input "05:00"
type input "05:59"
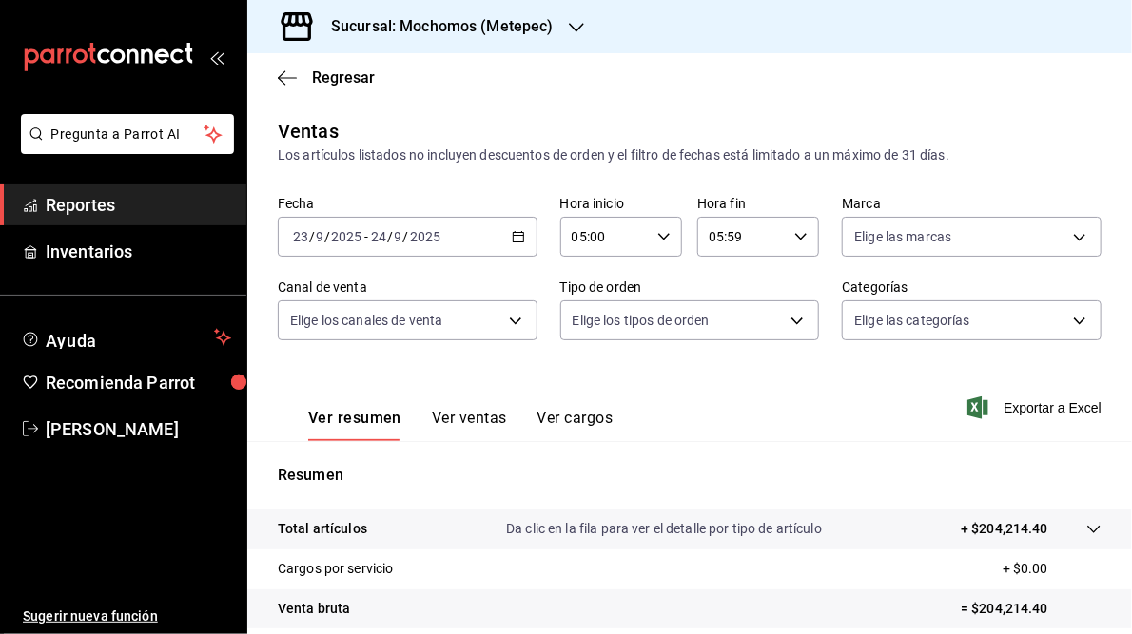
scroll to position [276, 0]
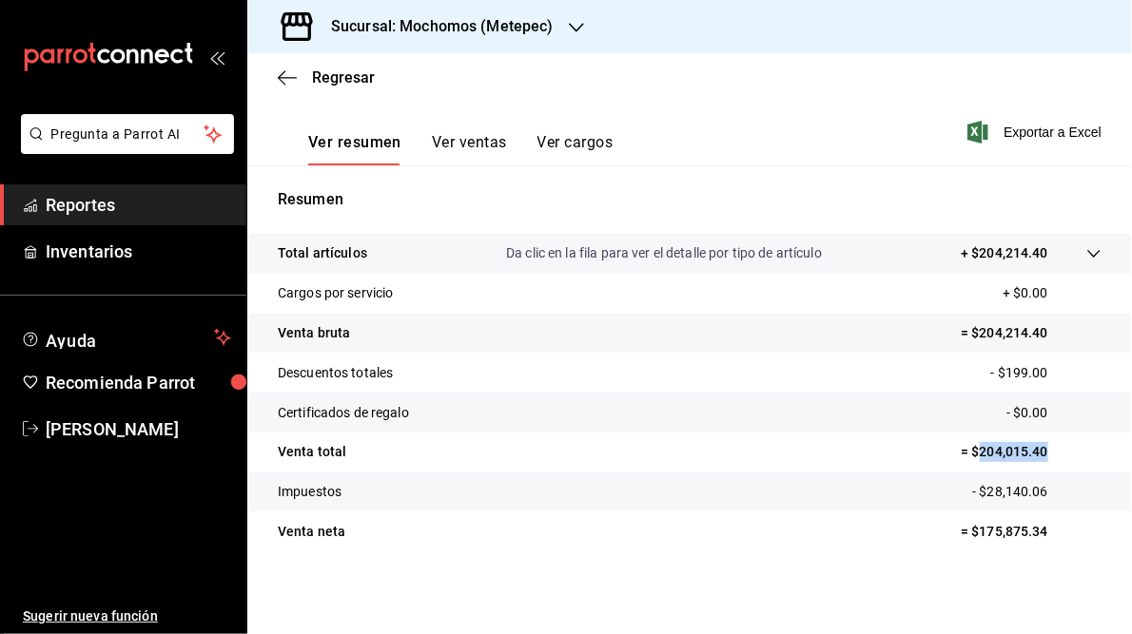
drag, startPoint x: 968, startPoint y: 457, endPoint x: 1064, endPoint y: 460, distance: 96.1
click at [1064, 460] on p "= $204,015.40" at bounding box center [1031, 452] width 141 height 20
copy p "204,015.40"
click at [400, 30] on h3 "Sucursal: Mochomos (Metepec)" at bounding box center [435, 26] width 238 height 23
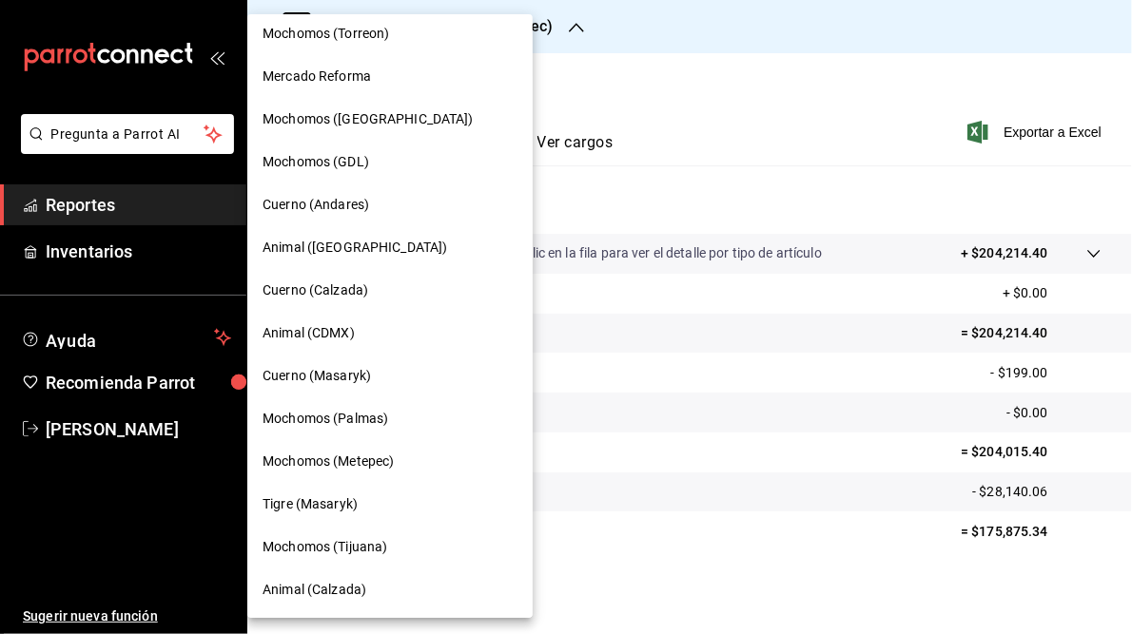
scroll to position [0, 0]
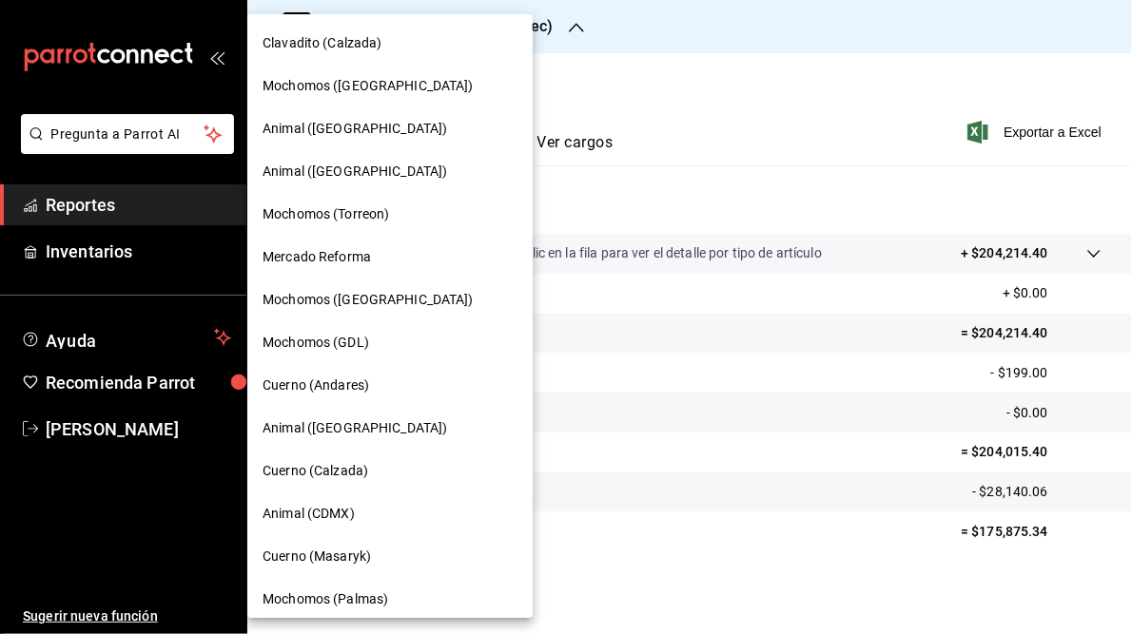
click at [331, 90] on span "Mochomos ([GEOGRAPHIC_DATA])" at bounding box center [368, 86] width 211 height 20
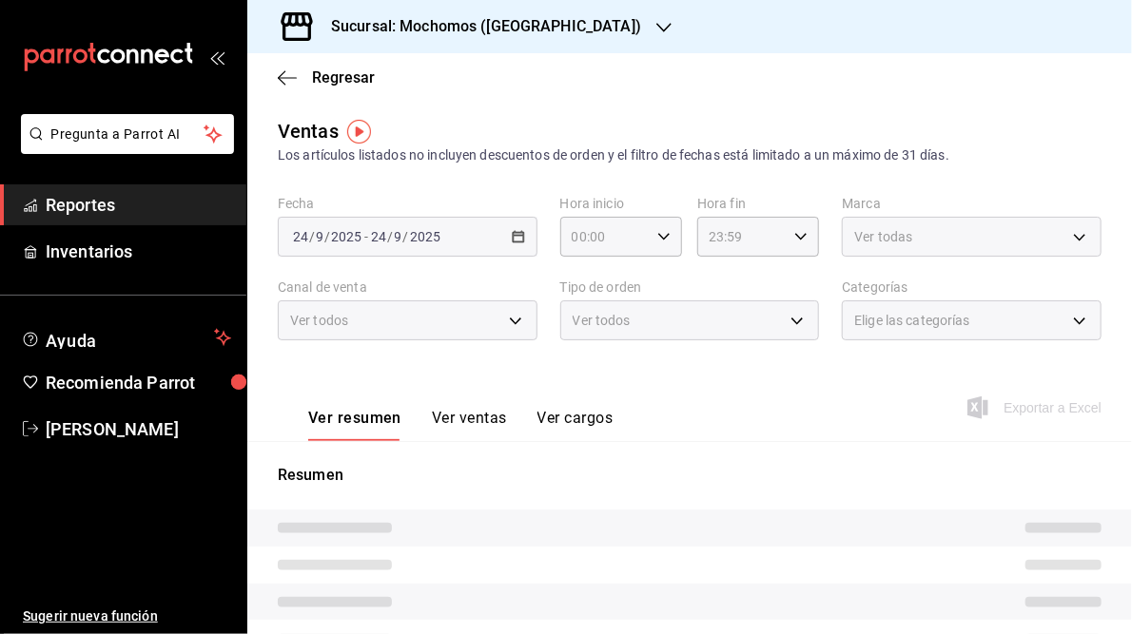
type input "05:00"
type input "05:59"
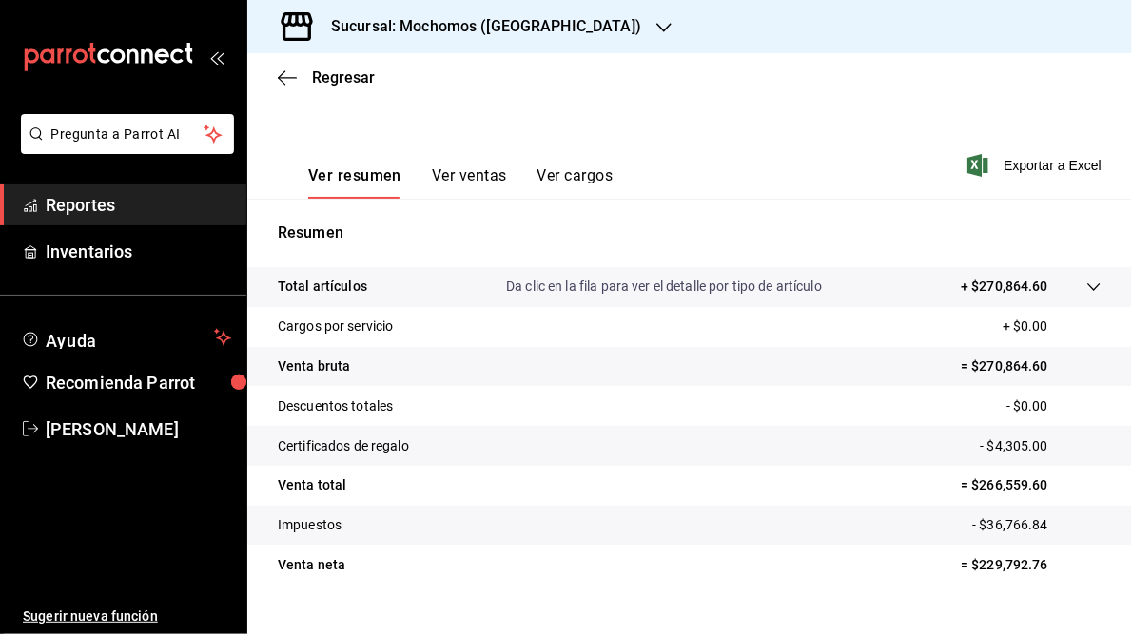
scroll to position [276, 0]
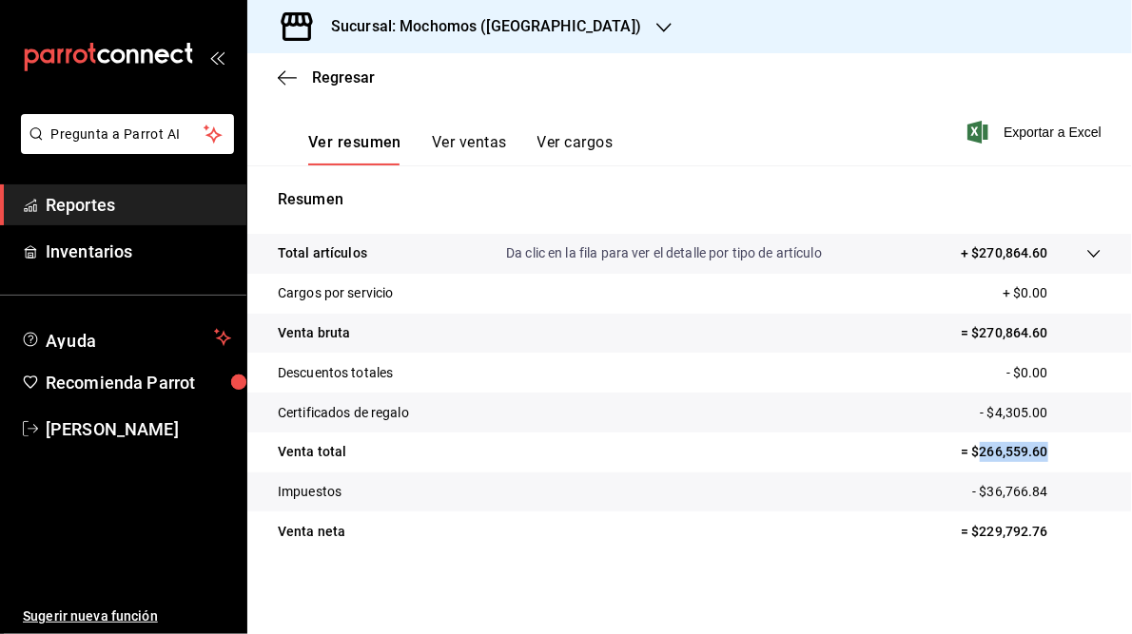
drag, startPoint x: 968, startPoint y: 448, endPoint x: 1041, endPoint y: 449, distance: 73.2
click at [1041, 449] on p "= $266,559.60" at bounding box center [1031, 452] width 141 height 20
drag, startPoint x: 1041, startPoint y: 449, endPoint x: 995, endPoint y: 452, distance: 46.7
copy p "266,559.60"
click at [490, 18] on h3 "Sucursal: Mochomos ([GEOGRAPHIC_DATA])" at bounding box center [478, 26] width 325 height 23
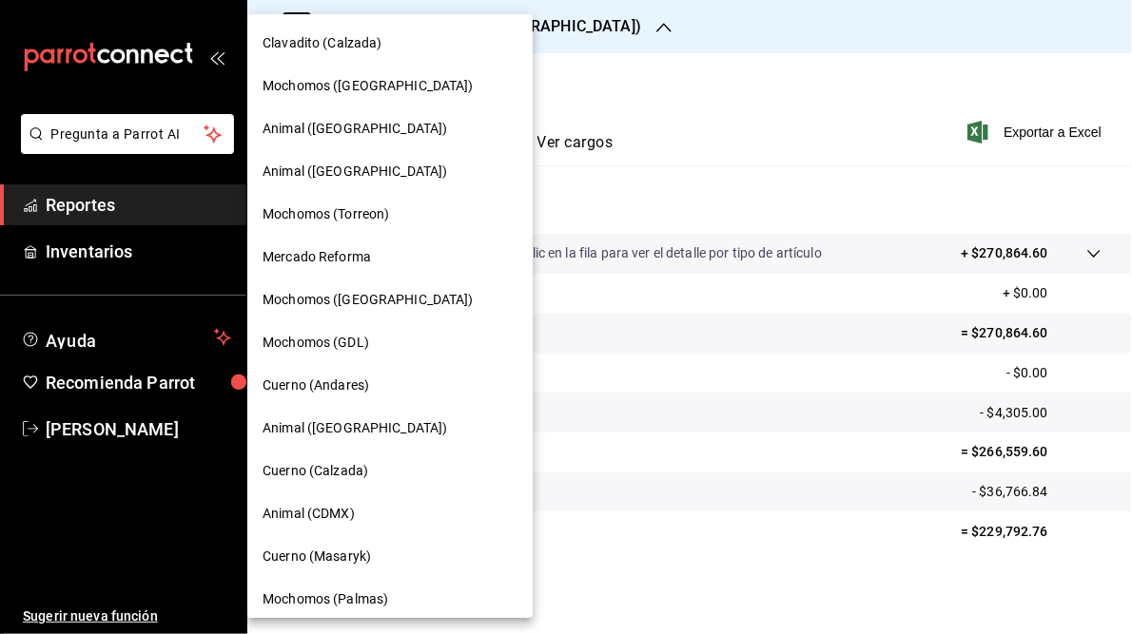
click at [315, 177] on span "Animal ([GEOGRAPHIC_DATA])" at bounding box center [355, 172] width 185 height 20
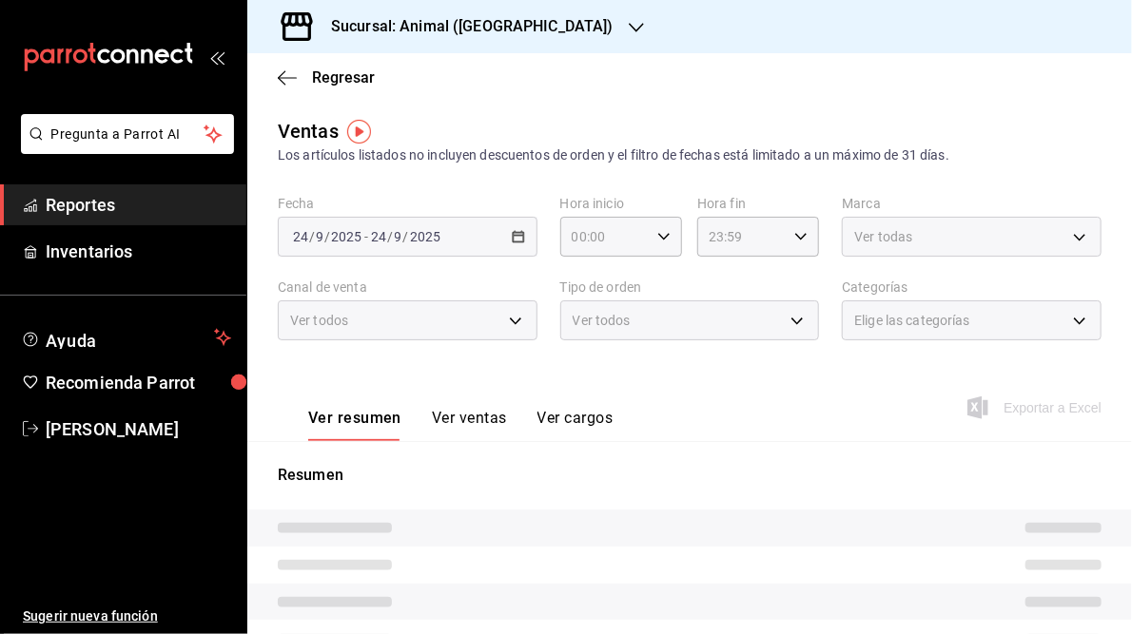
type input "05:00"
type input "05:59"
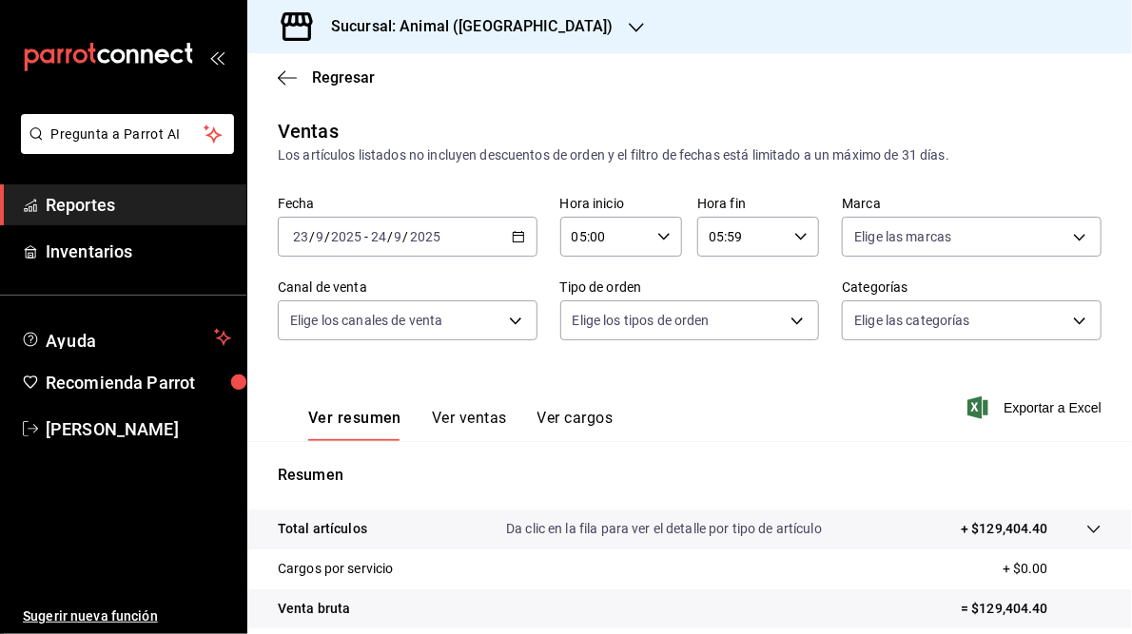
scroll to position [276, 0]
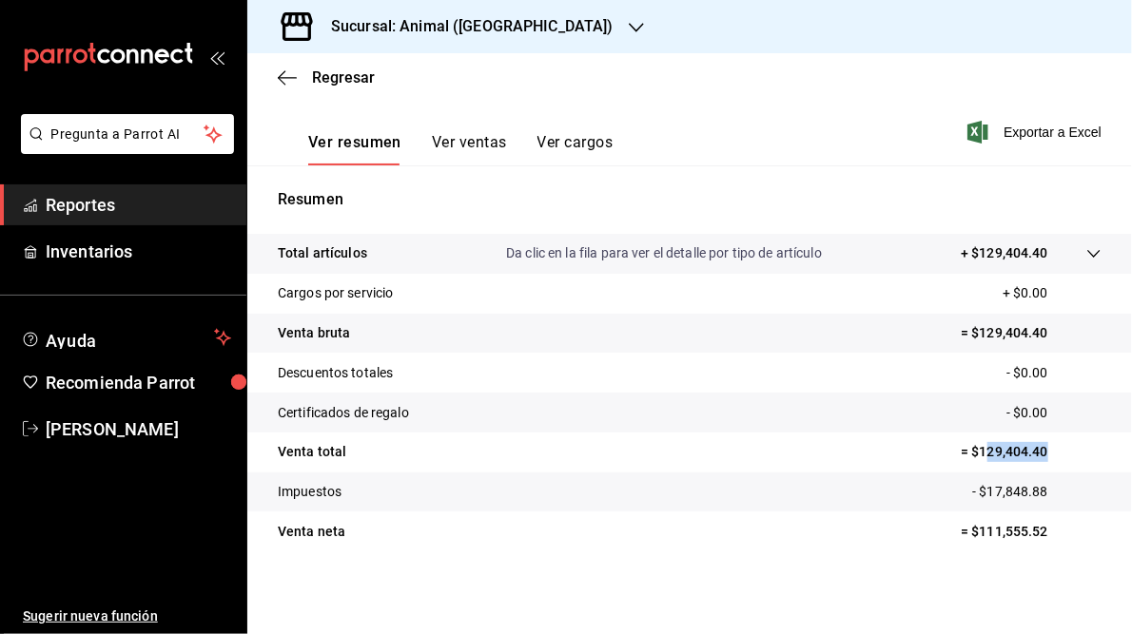
drag, startPoint x: 972, startPoint y: 451, endPoint x: 1069, endPoint y: 440, distance: 97.6
click at [1069, 440] on tr "Venta total = $129,404.40" at bounding box center [689, 453] width 885 height 40
drag, startPoint x: 1069, startPoint y: 440, endPoint x: 968, endPoint y: 452, distance: 101.5
click at [968, 452] on p "= $129,404.40" at bounding box center [1031, 452] width 141 height 20
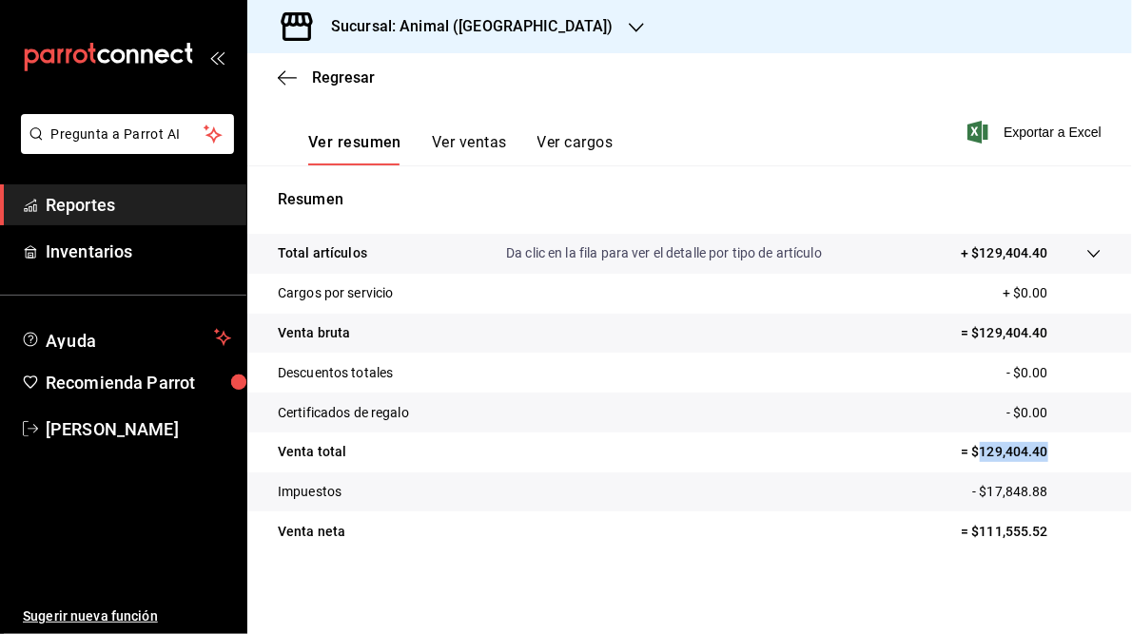
copy p "129,404.40"
click at [629, 23] on icon "button" at bounding box center [636, 27] width 15 height 15
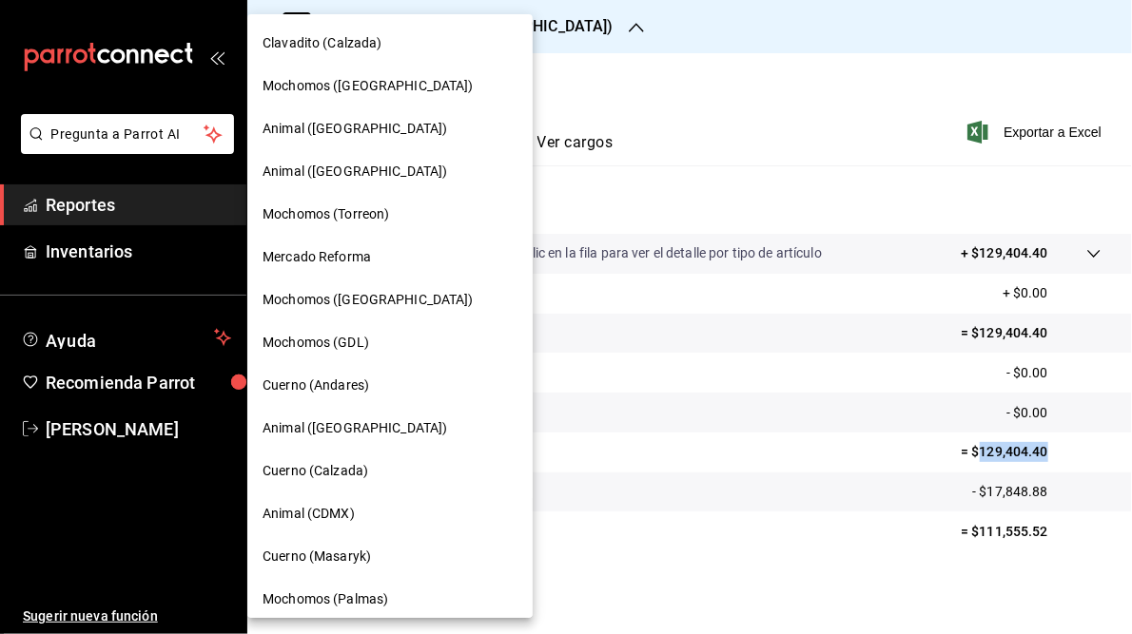
click at [305, 43] on span "Clavadito (Calzada)" at bounding box center [323, 43] width 120 height 20
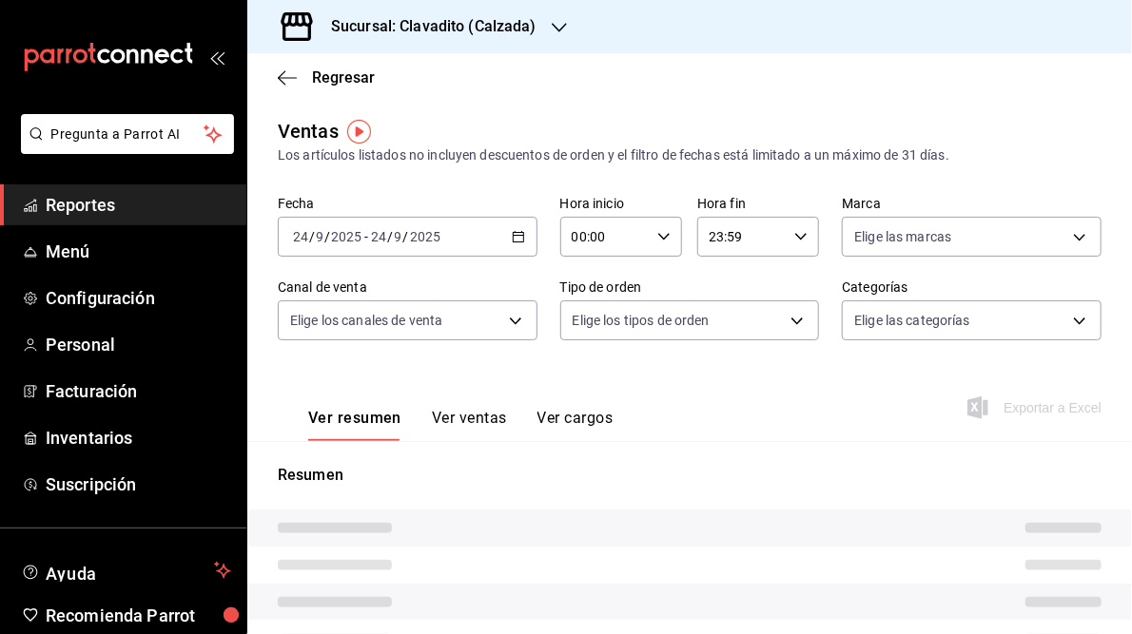
type input "05:00"
type input "05:59"
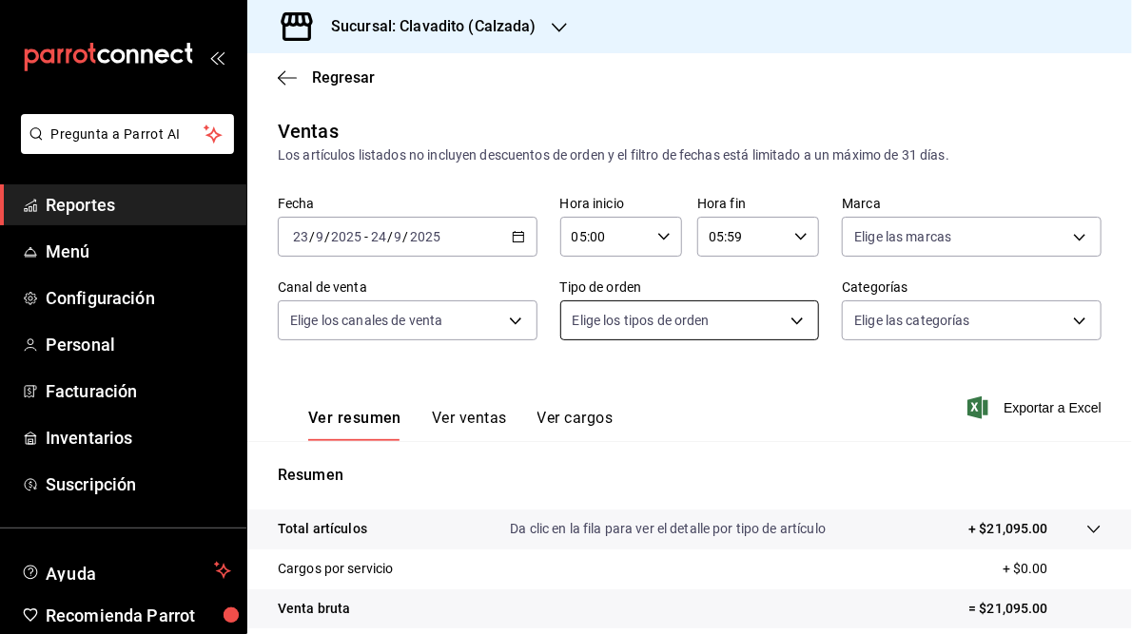
scroll to position [276, 0]
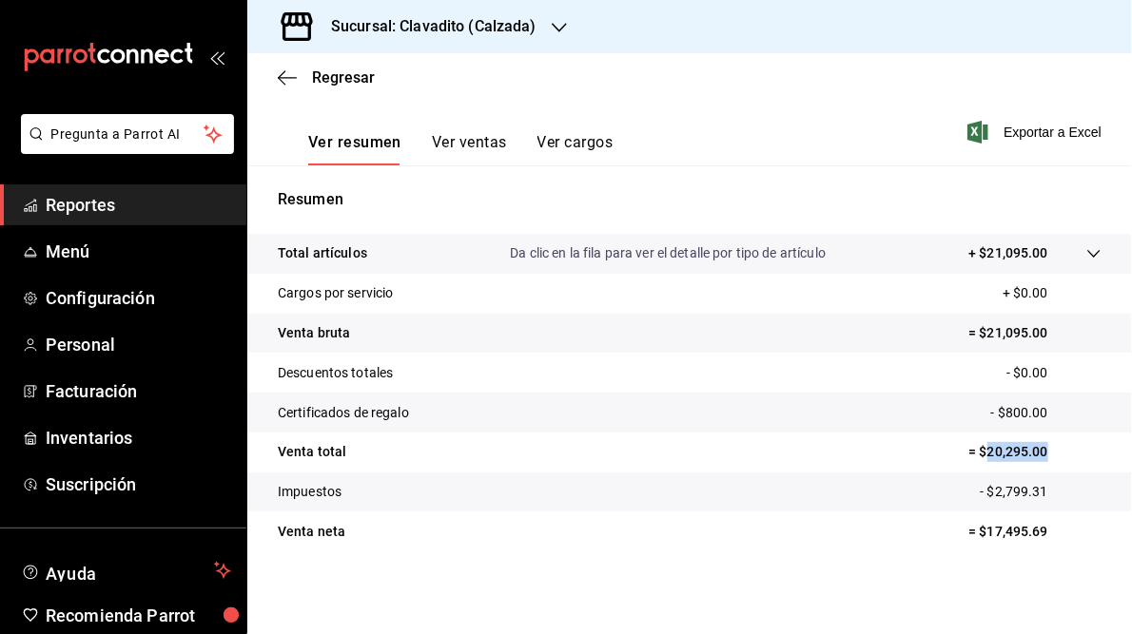
drag, startPoint x: 977, startPoint y: 450, endPoint x: 1058, endPoint y: 452, distance: 80.9
click at [1058, 452] on p "= $20,295.00" at bounding box center [1034, 452] width 133 height 20
copy p "20,295.00"
click at [441, 17] on h3 "Sucursal: Clavadito (Calzada)" at bounding box center [426, 26] width 221 height 23
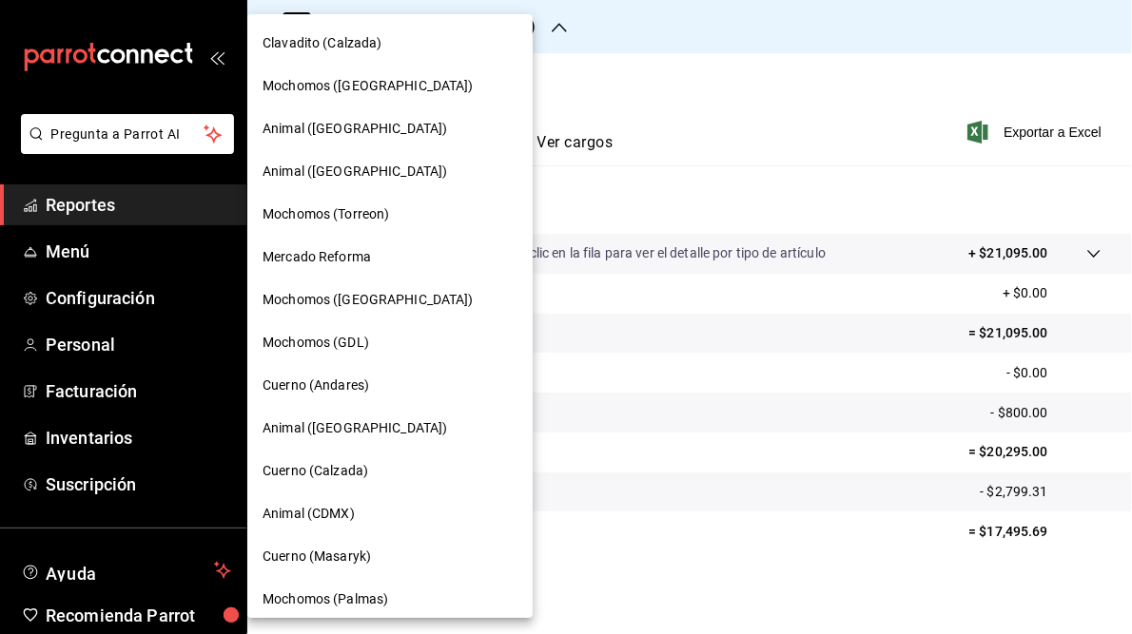
scroll to position [181, 0]
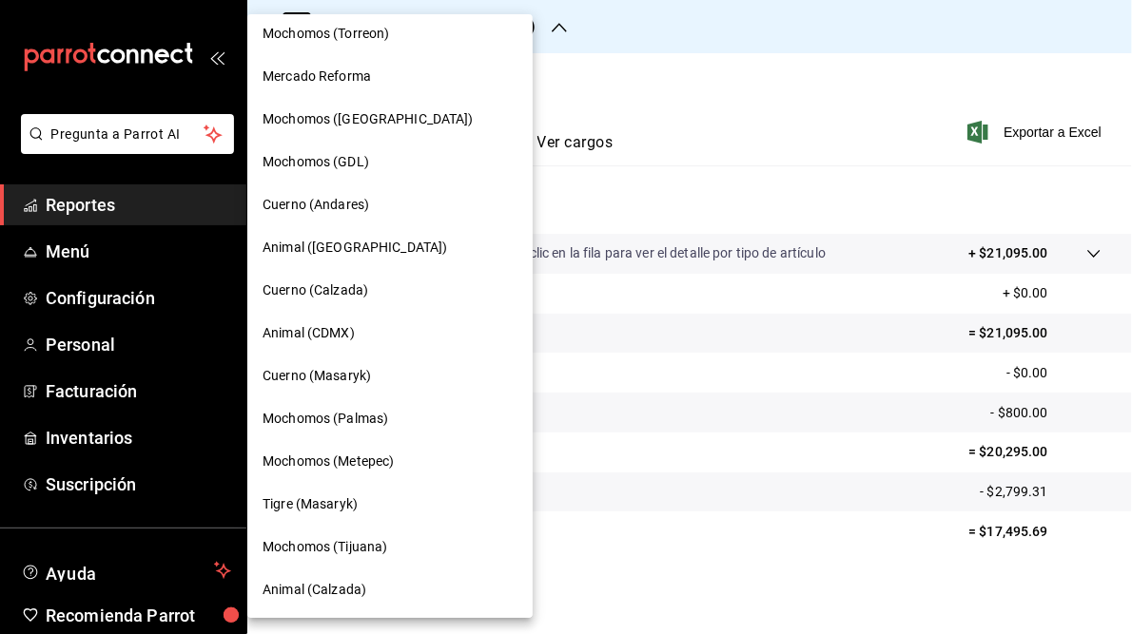
click at [294, 591] on span "Animal (Calzada)" at bounding box center [315, 590] width 104 height 20
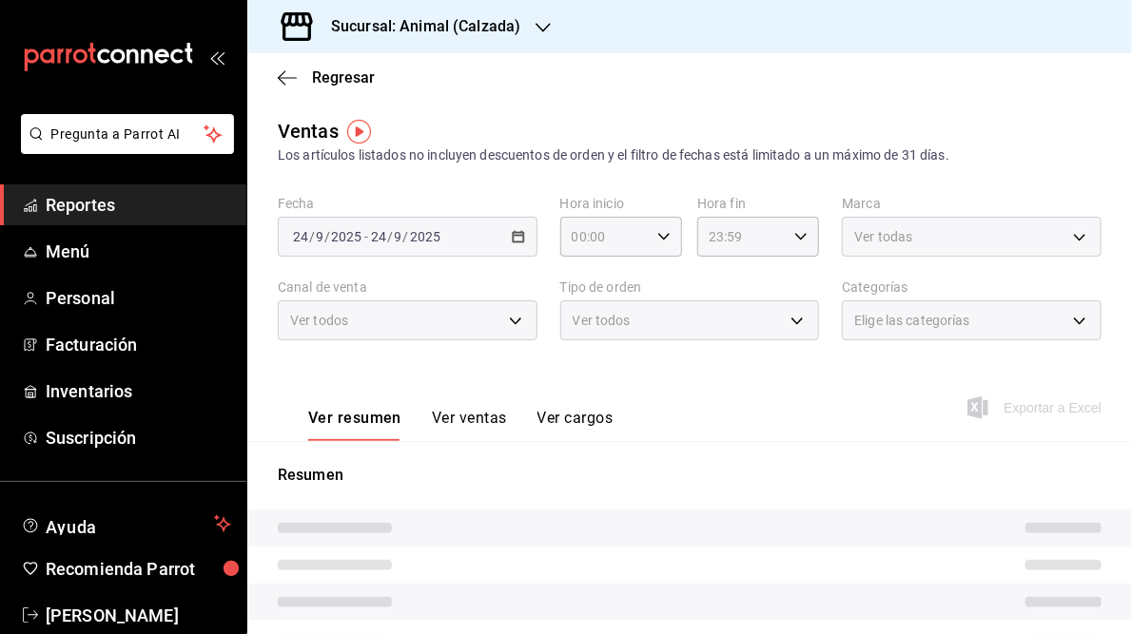
type input "05:00"
type input "05:59"
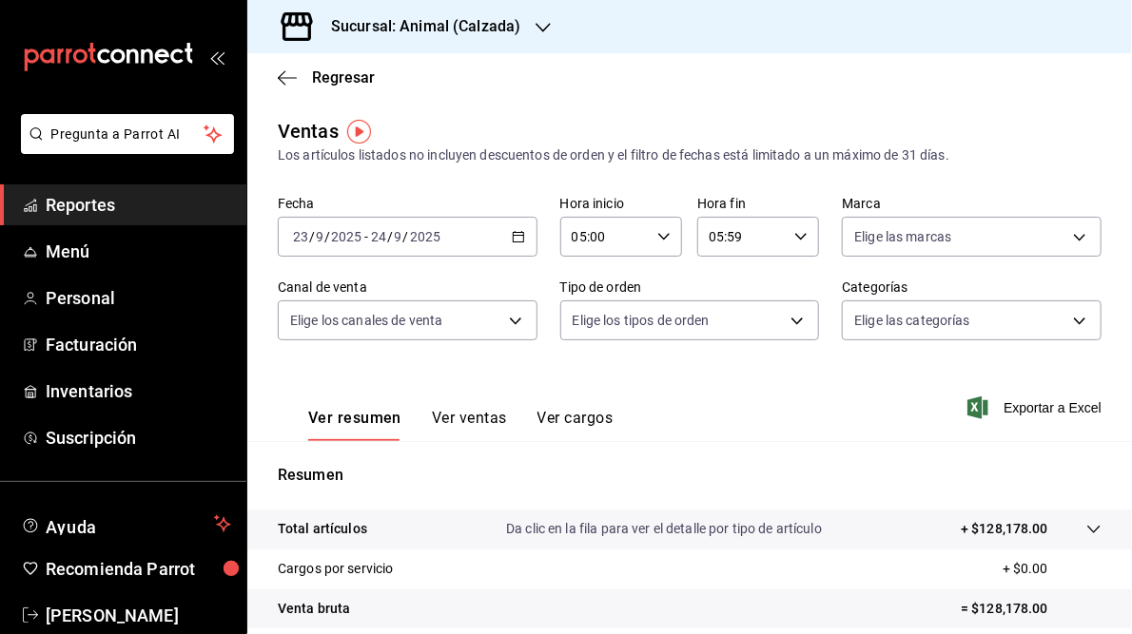
scroll to position [276, 0]
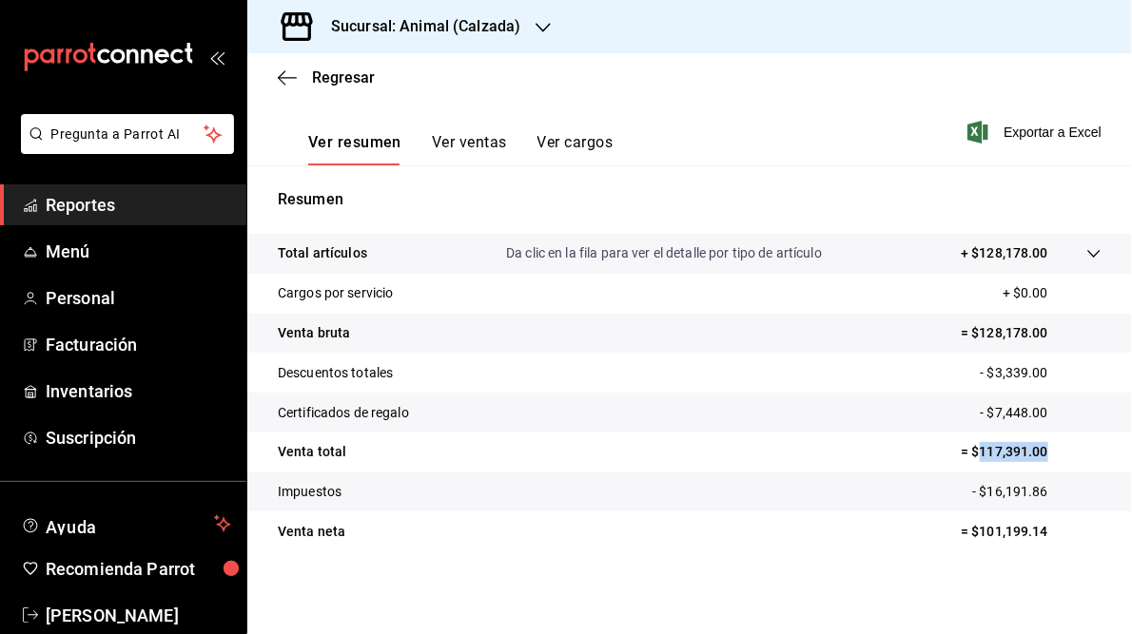
drag, startPoint x: 969, startPoint y: 451, endPoint x: 1035, endPoint y: 454, distance: 65.7
click at [1035, 454] on p "= $117,391.00" at bounding box center [1031, 452] width 141 height 20
copy p "117,391.00"
click at [460, 32] on h3 "Sucursal: Animal (Calzada)" at bounding box center [418, 26] width 204 height 23
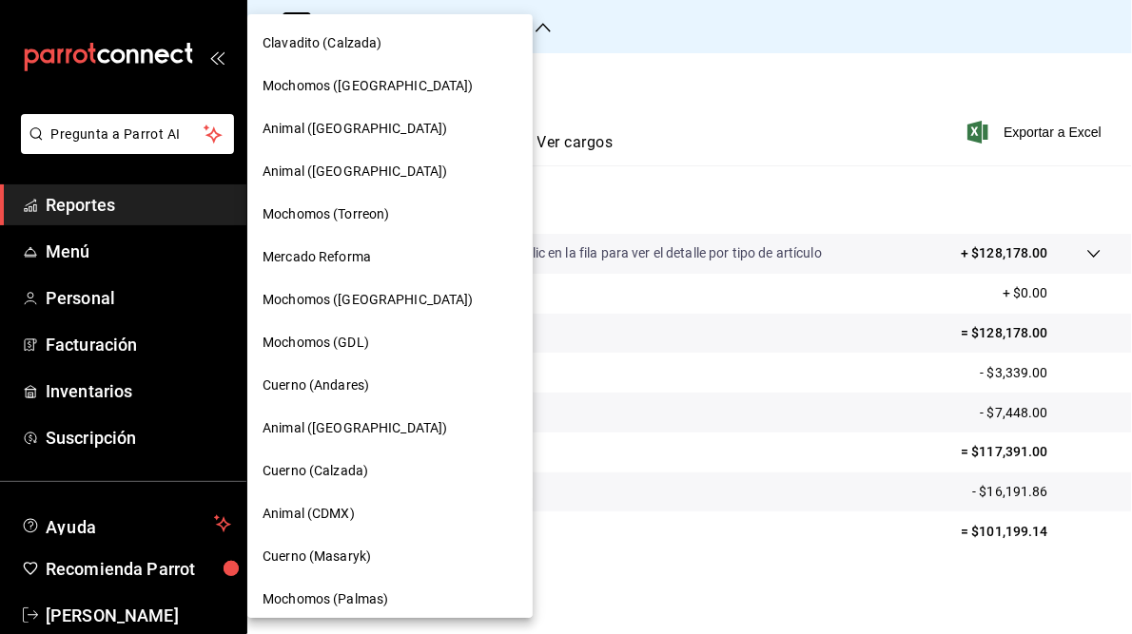
click at [332, 476] on span "Cuerno (Calzada)" at bounding box center [316, 471] width 106 height 20
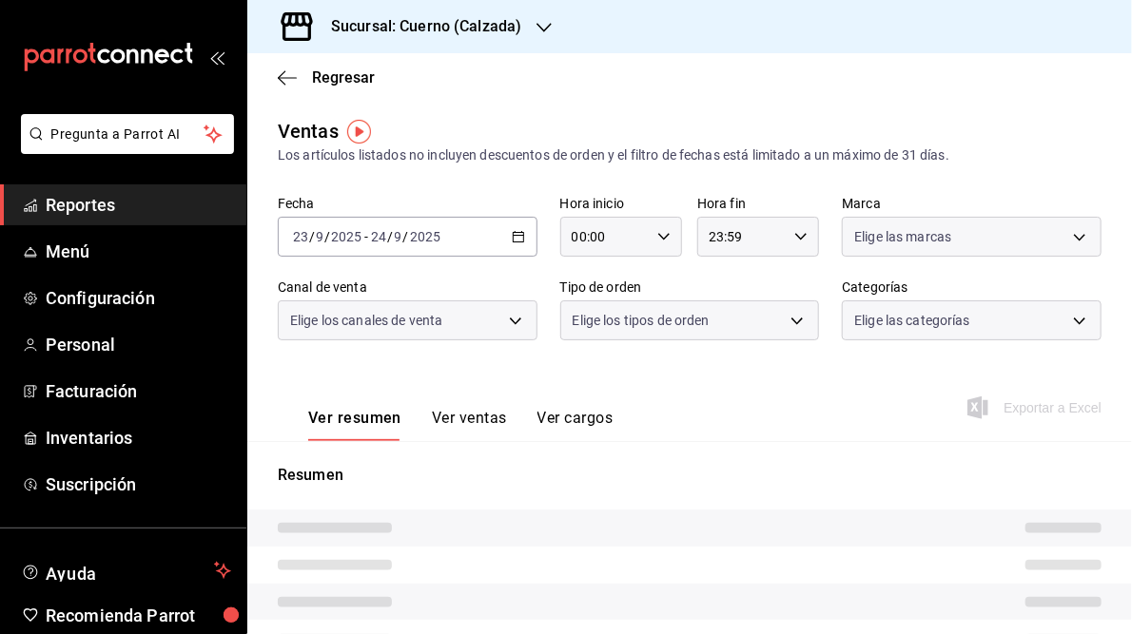
type input "05:00"
type input "05:59"
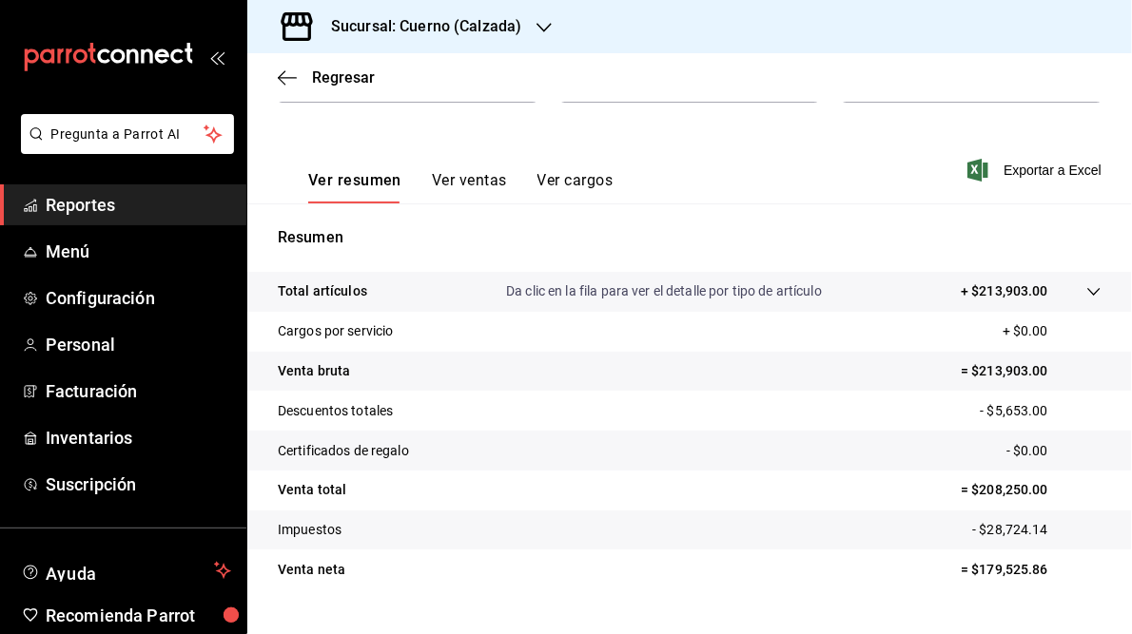
scroll to position [276, 0]
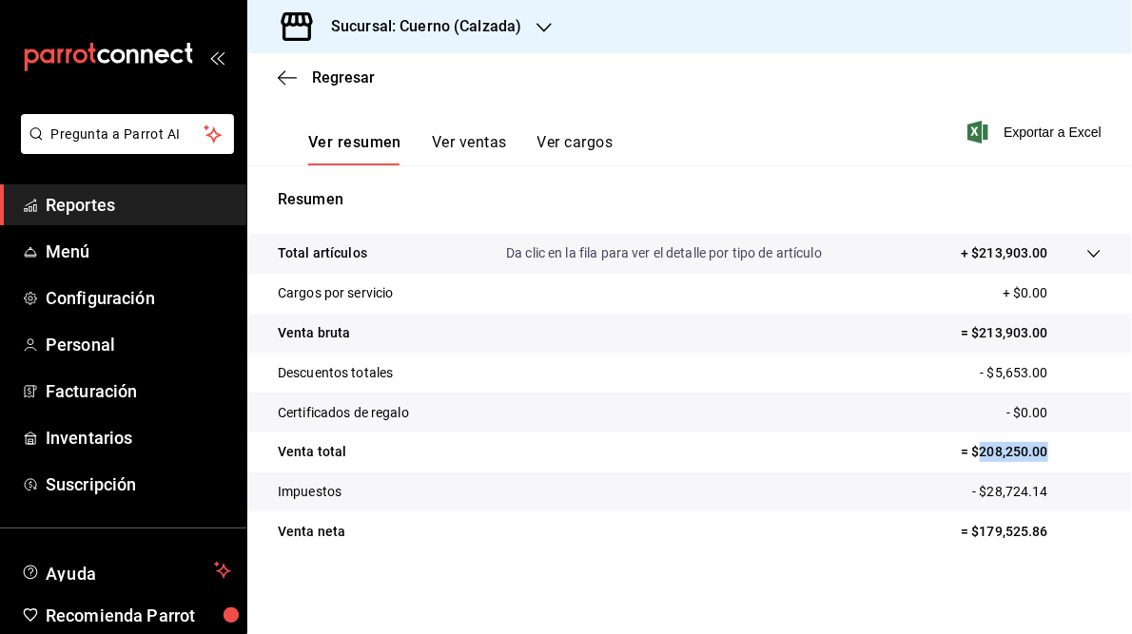
drag, startPoint x: 968, startPoint y: 452, endPoint x: 1033, endPoint y: 452, distance: 64.7
click at [1033, 452] on p "= $208,250.00" at bounding box center [1031, 452] width 141 height 20
copy p "208,250.00"
